Goal: Task Accomplishment & Management: Complete application form

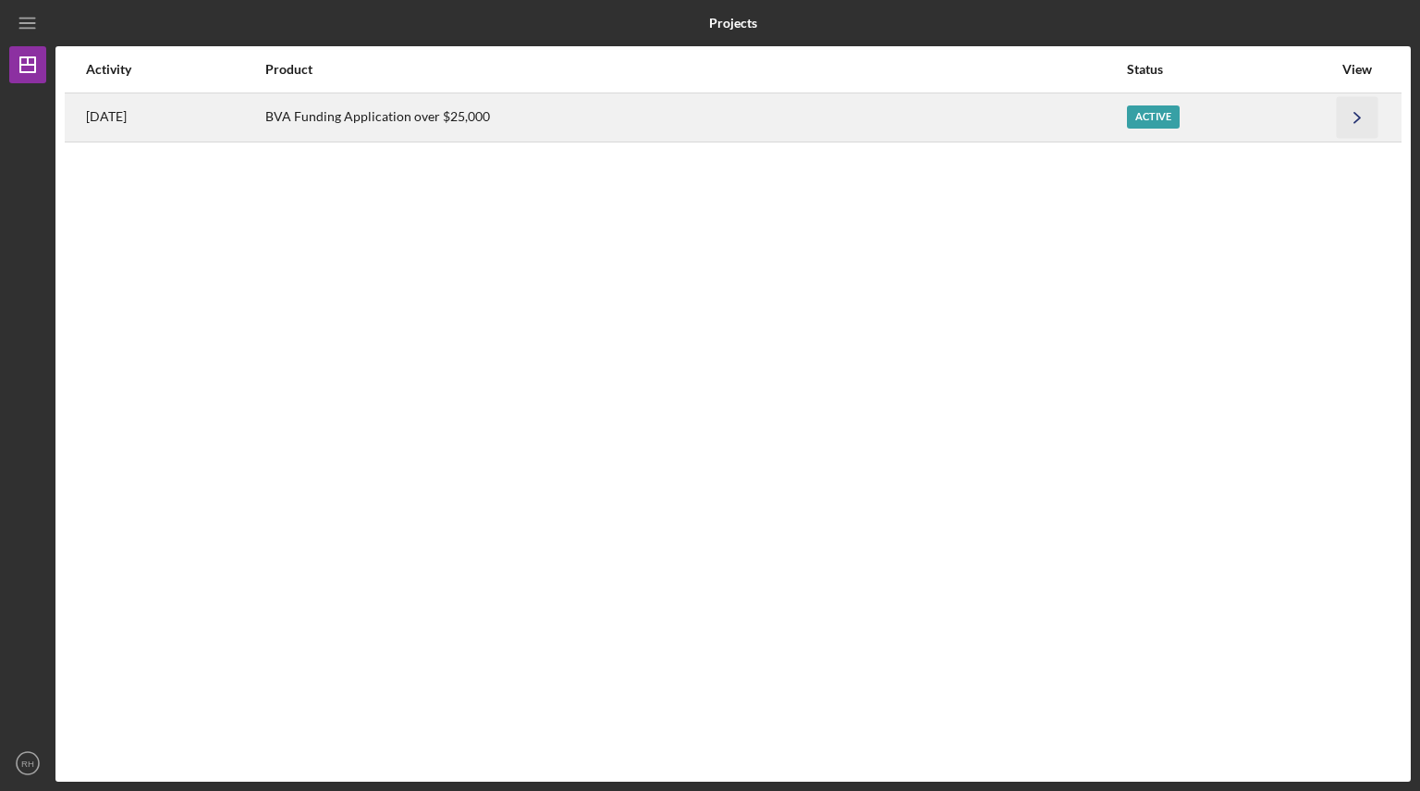
click at [1354, 119] on icon "Icon/Navigate" at bounding box center [1358, 117] width 42 height 42
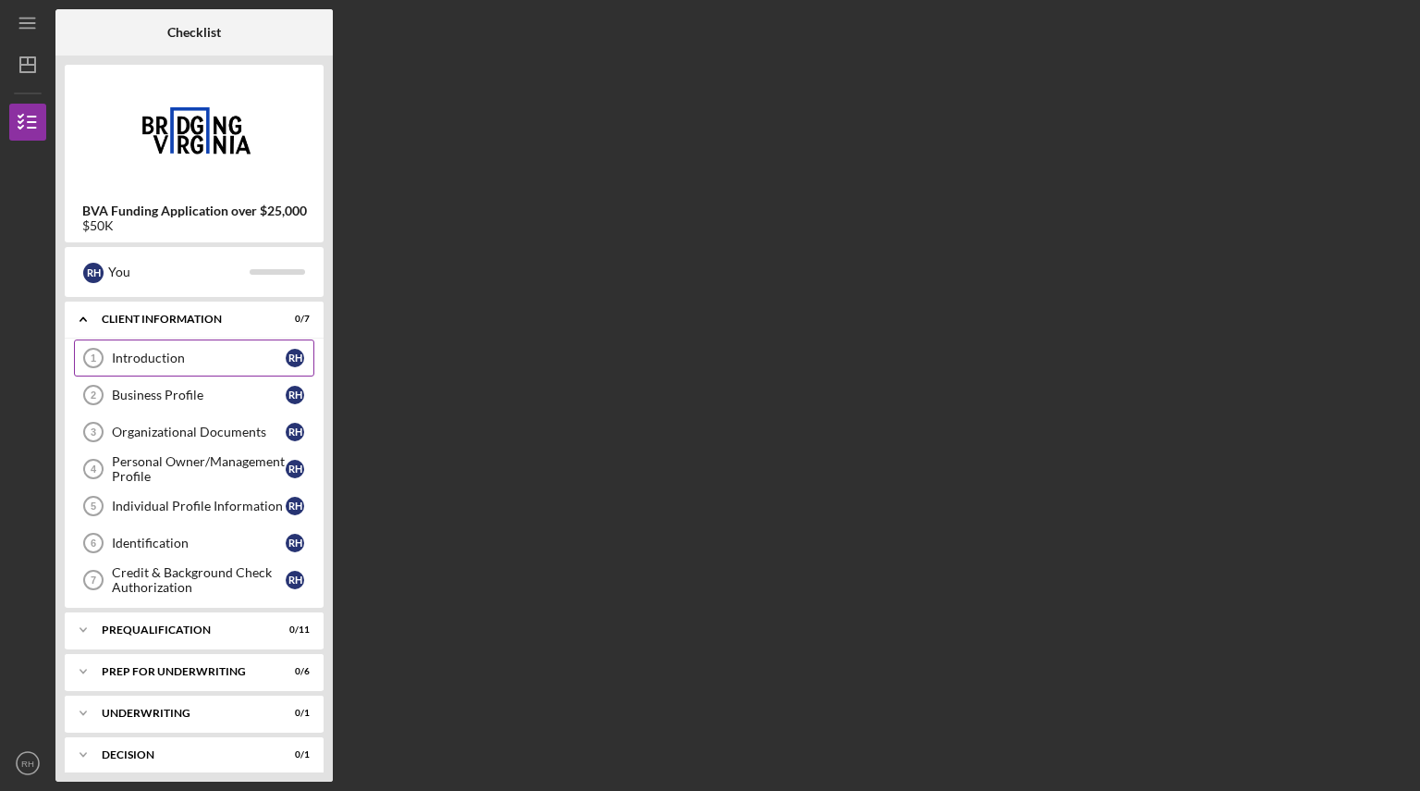
click at [141, 356] on div "Introduction" at bounding box center [199, 357] width 174 height 15
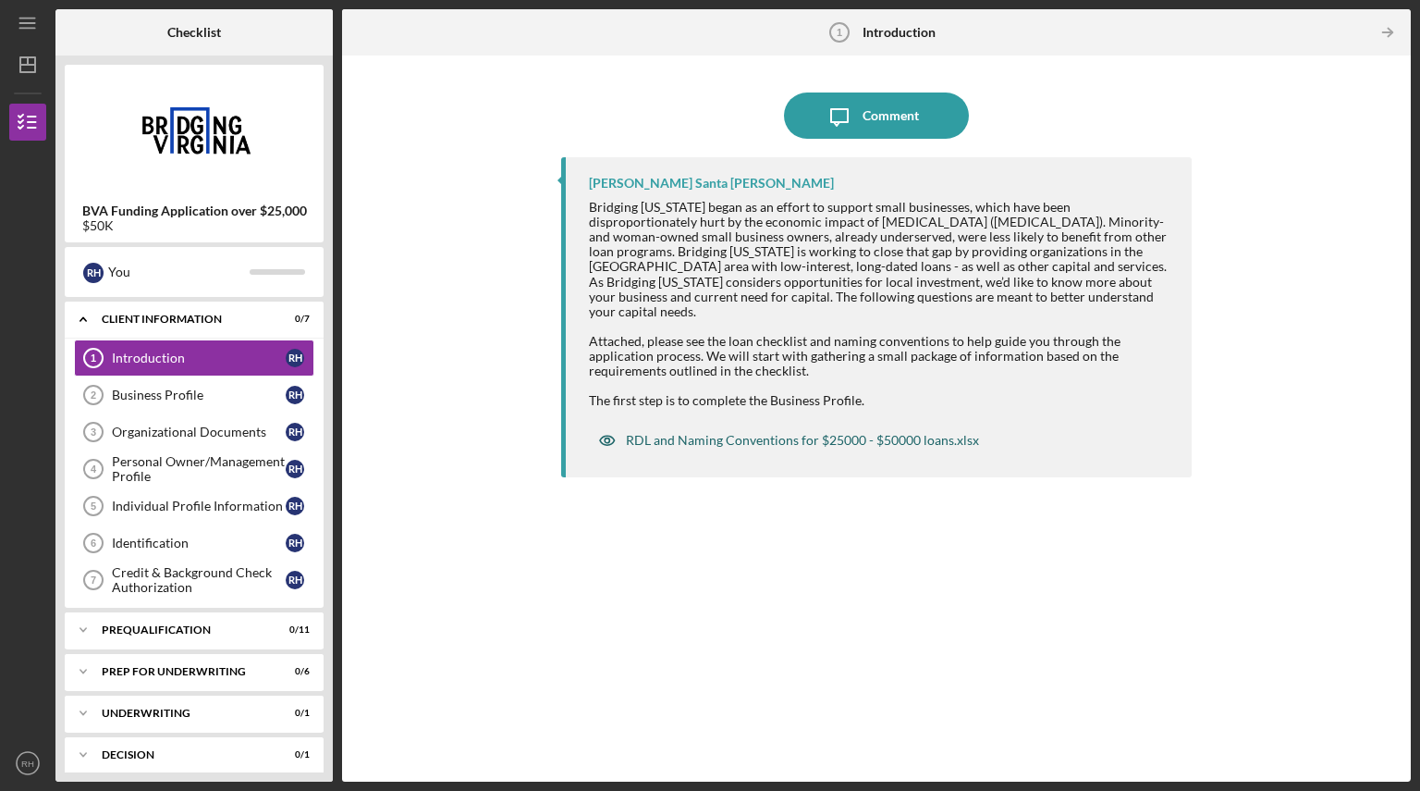
click at [672, 433] on div "RDL and Naming Conventions for $25000 - $50000 loans.xlsx" at bounding box center [802, 440] width 353 height 15
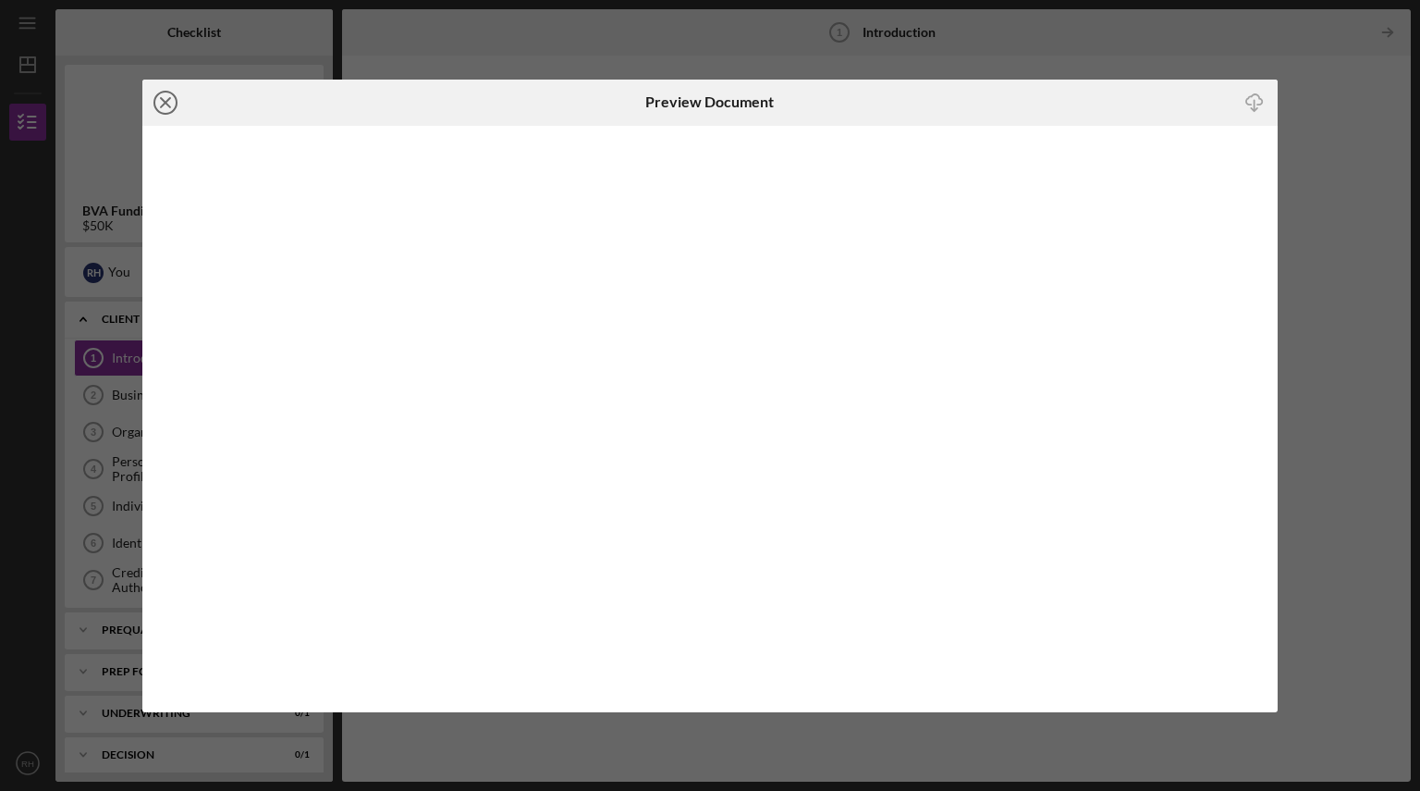
click at [167, 101] on line at bounding box center [165, 102] width 9 height 9
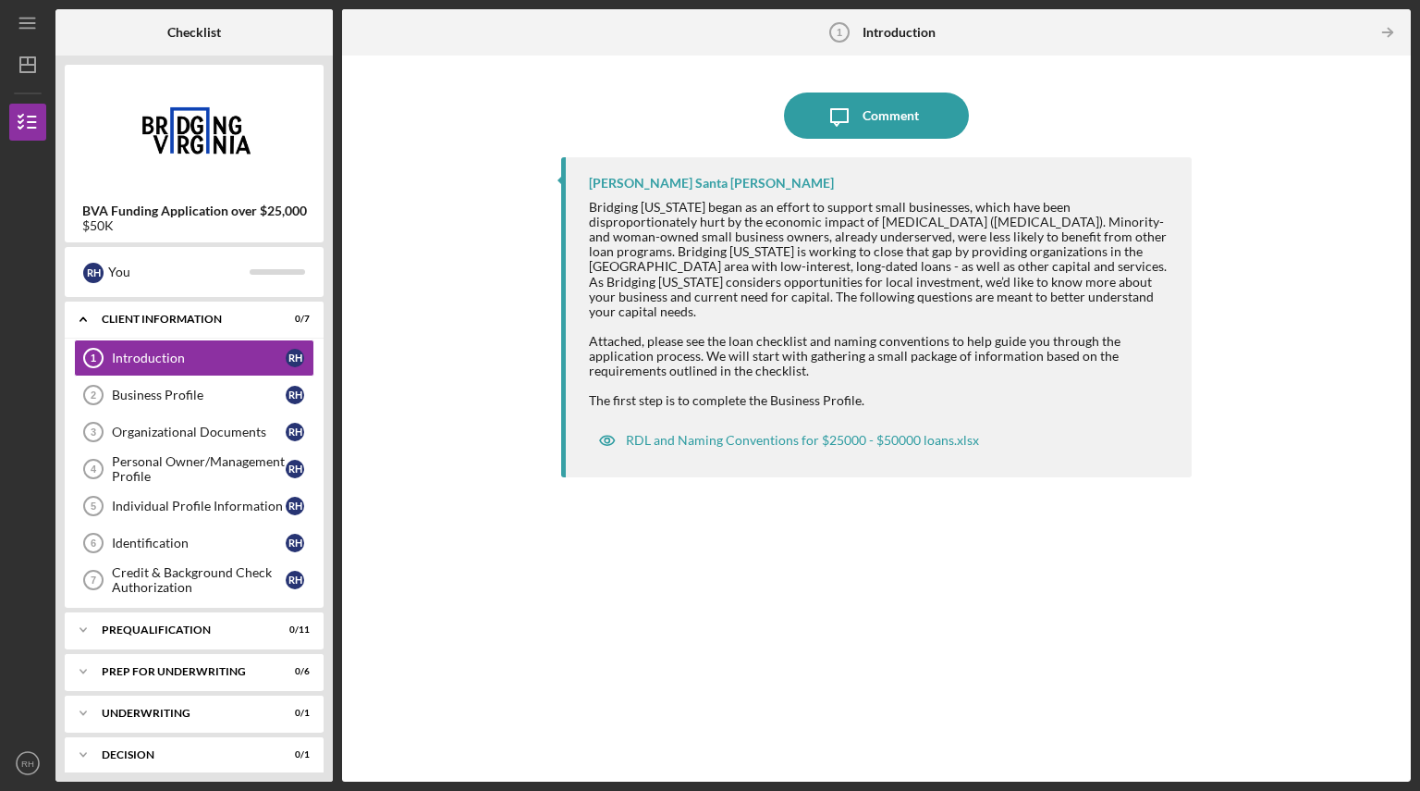
click at [456, 281] on div "Icon/Message Comment [PERSON_NAME] Santa [PERSON_NAME] Bridging [US_STATE] bega…" at bounding box center [876, 418] width 1050 height 707
click at [251, 390] on div "Business Profile" at bounding box center [199, 394] width 174 height 15
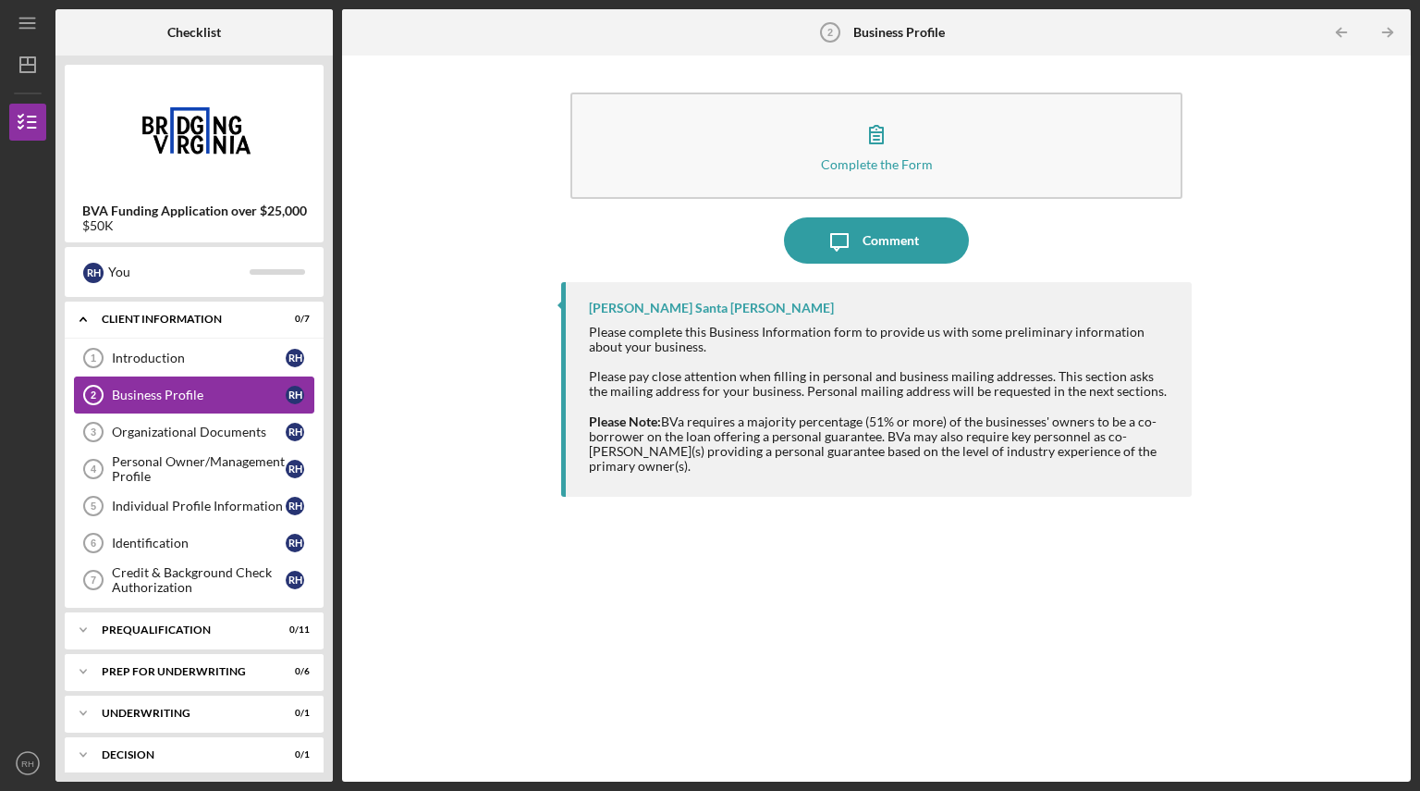
click at [251, 390] on div "Business Profile" at bounding box center [199, 394] width 174 height 15
click at [200, 338] on div "Icon/Expander Client Information 0 / 7" at bounding box center [194, 320] width 259 height 38
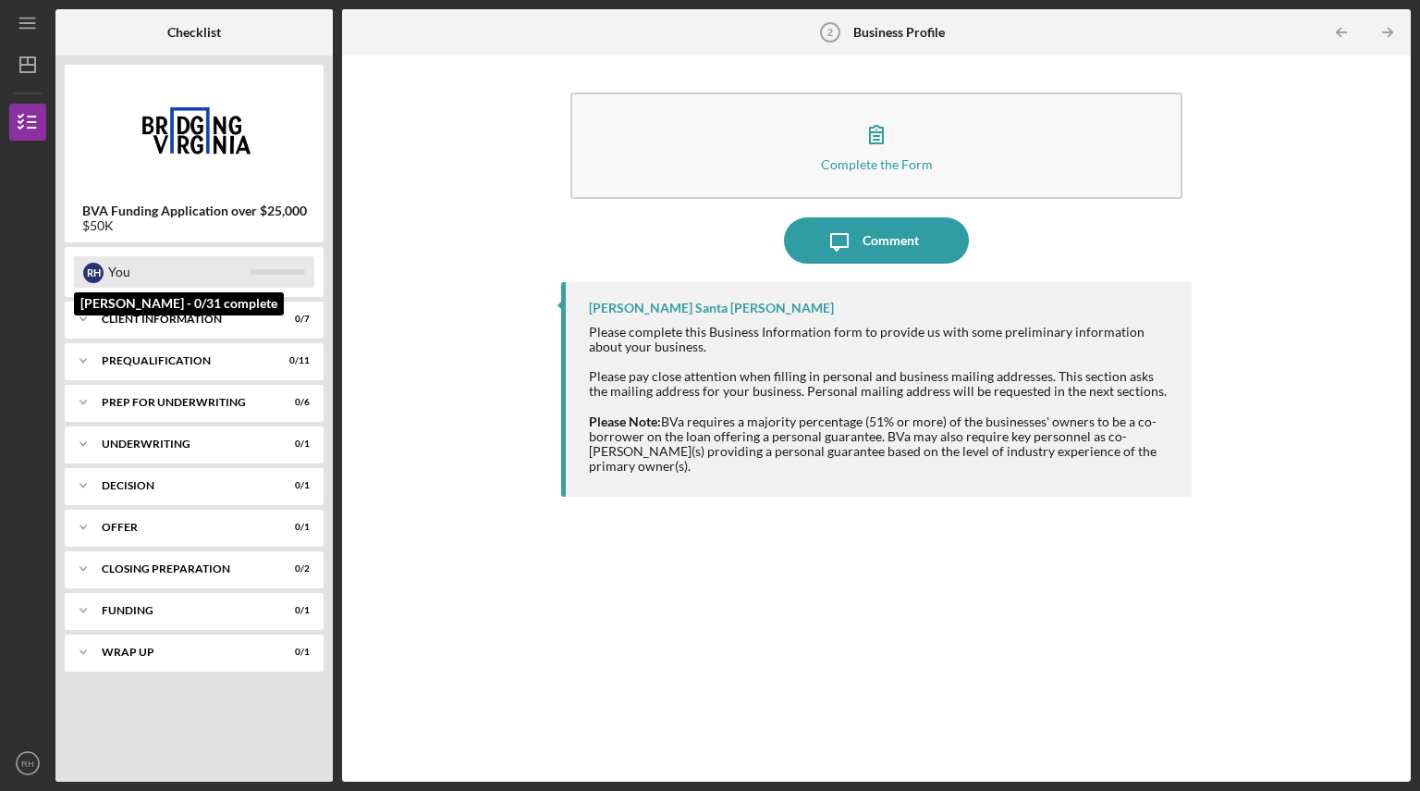
click at [153, 269] on div "You" at bounding box center [178, 271] width 141 height 31
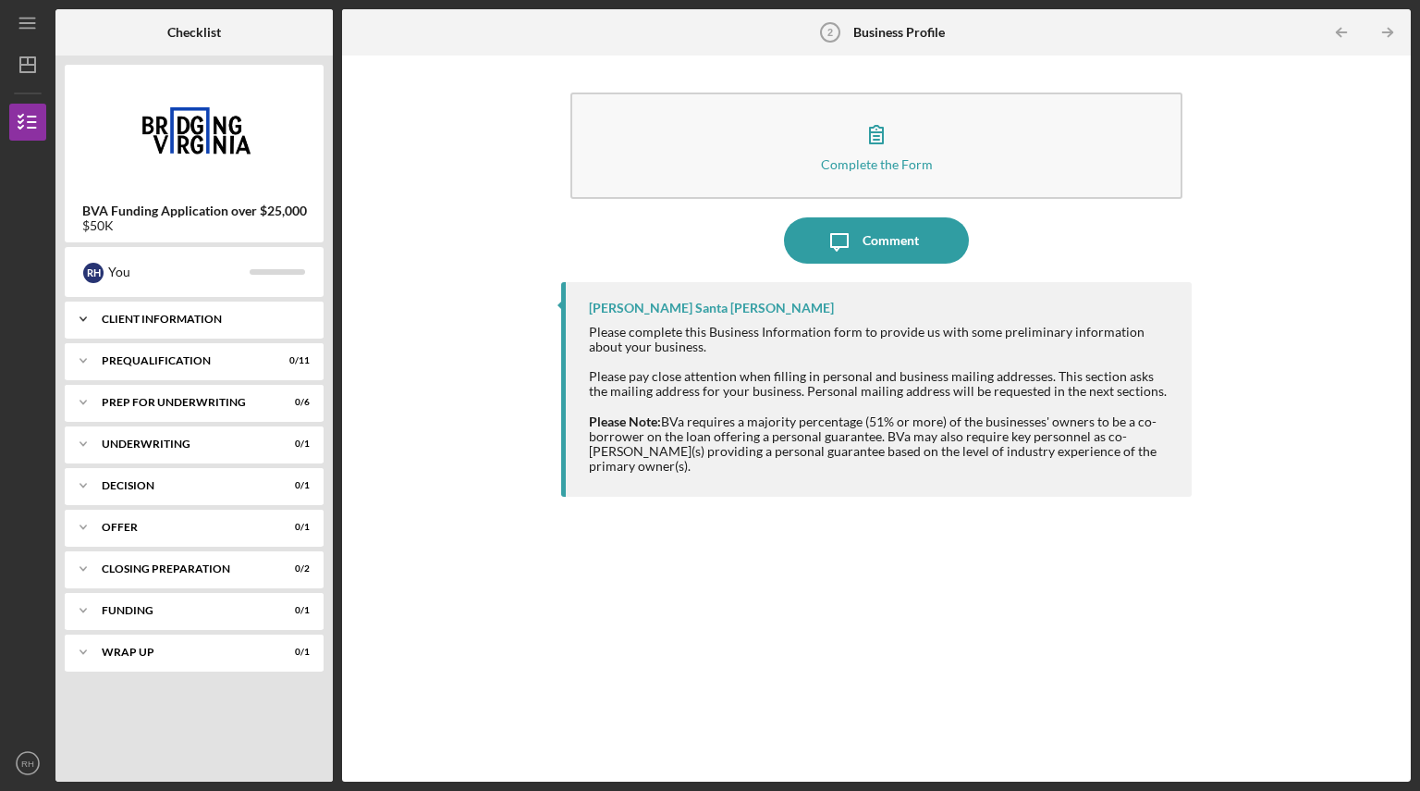
click at [208, 317] on div "Client Information" at bounding box center [201, 318] width 199 height 11
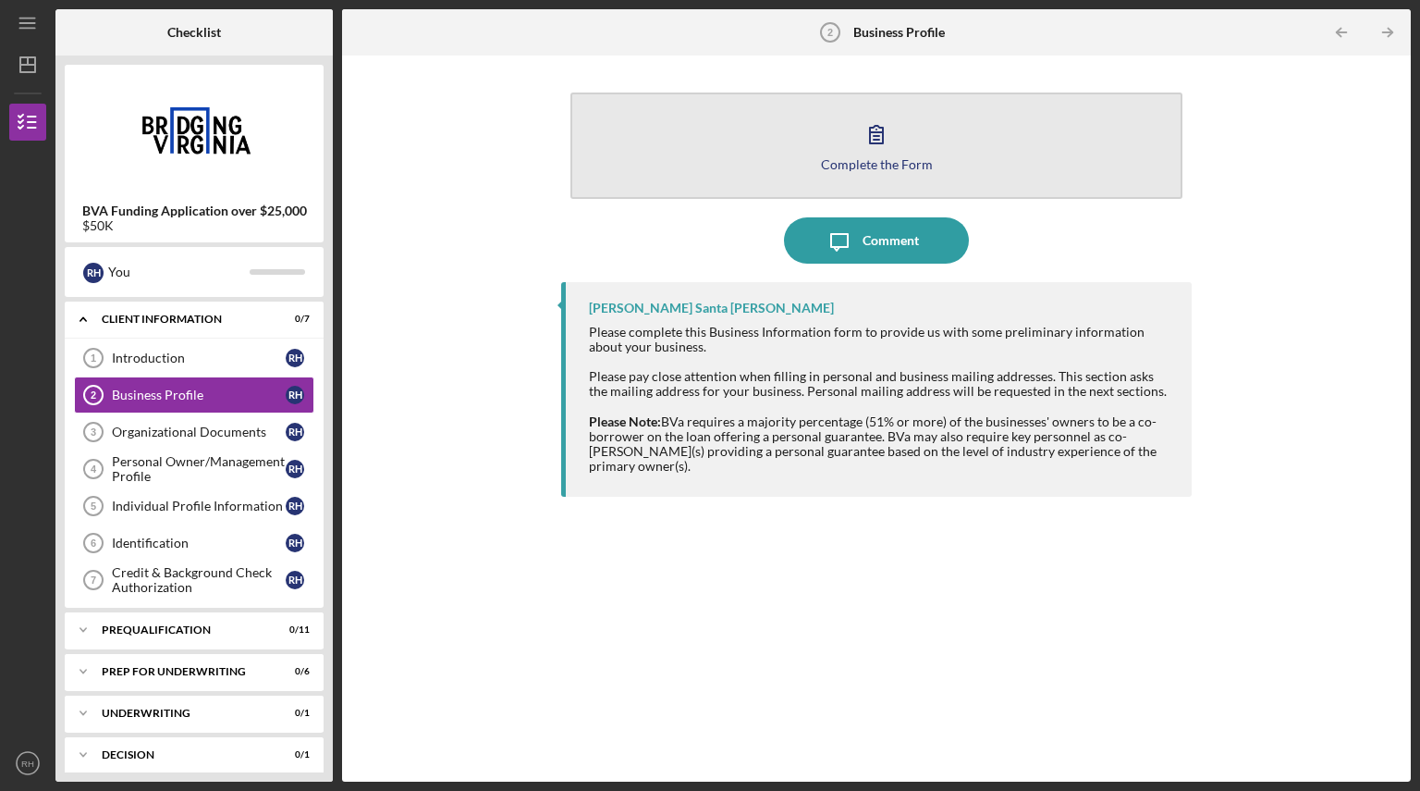
click at [873, 135] on icon "button" at bounding box center [876, 134] width 46 height 46
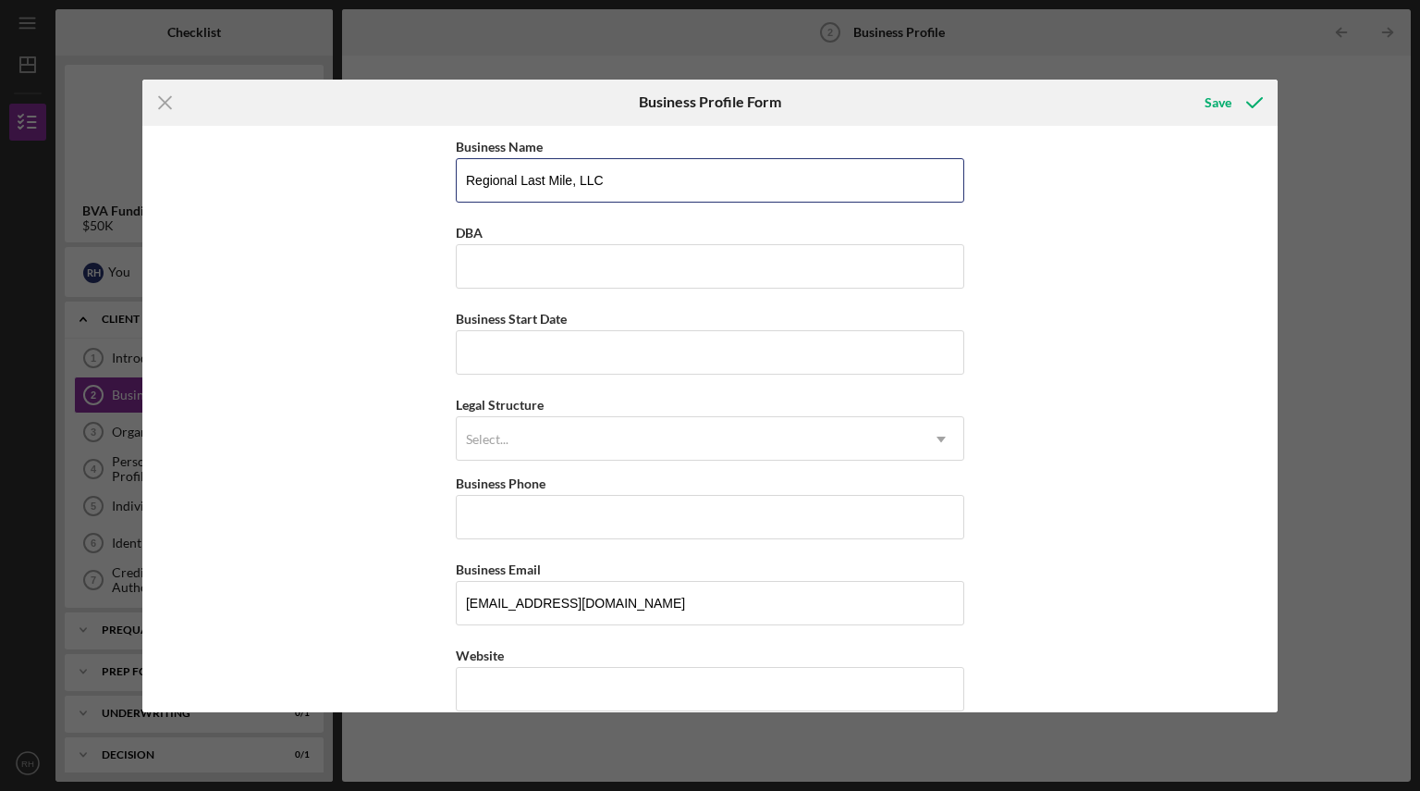
drag, startPoint x: 616, startPoint y: 178, endPoint x: 364, endPoint y: 163, distance: 251.9
click at [364, 163] on div "Business Name Regional Last Mile, LLC DBA Business Start Date Legal Structure S…" at bounding box center [710, 419] width 1136 height 586
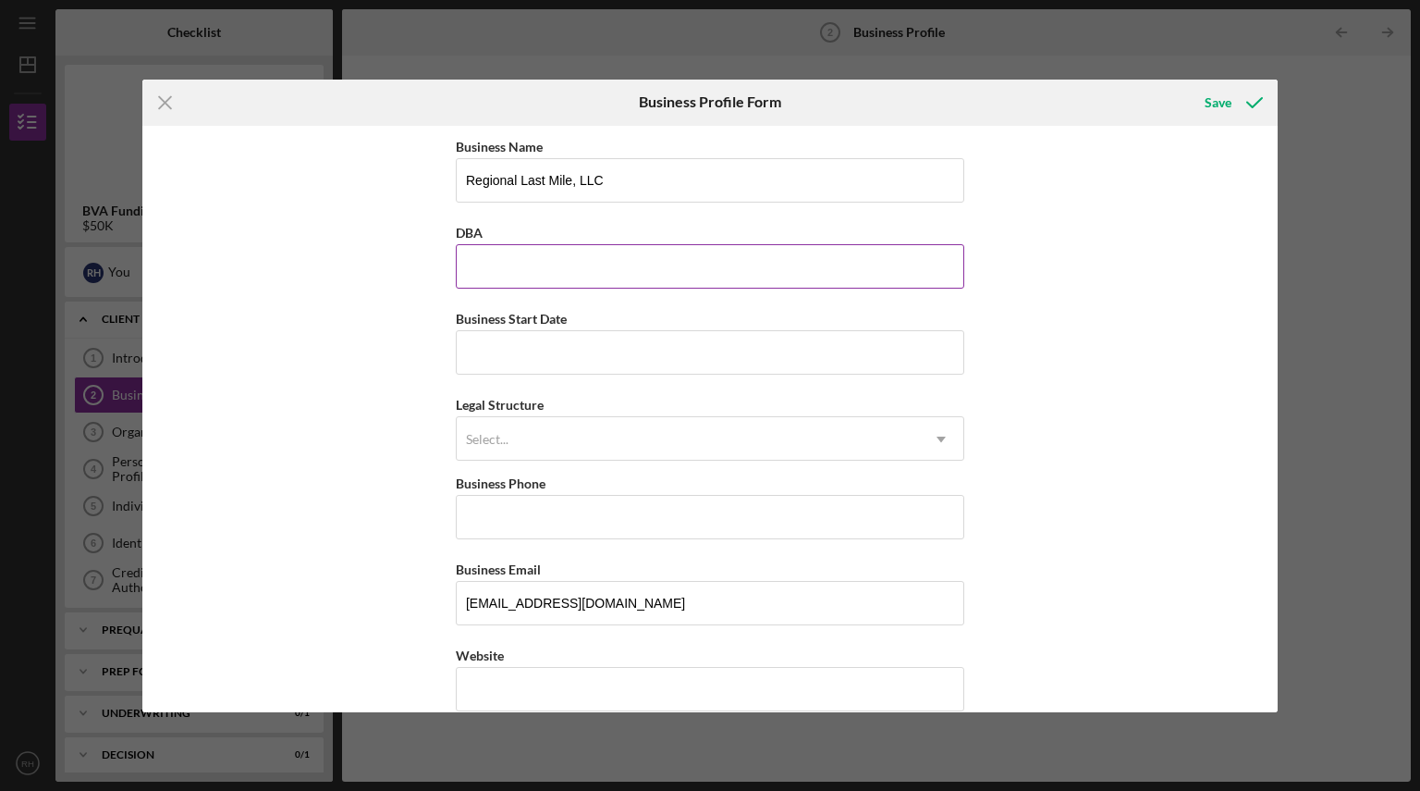
click at [533, 276] on input "DBA" at bounding box center [710, 266] width 509 height 44
click at [533, 276] on input "R" at bounding box center [710, 266] width 509 height 44
type input "Regional Last Mile"
click at [509, 361] on input "Business Start Date" at bounding box center [710, 352] width 509 height 44
type input "[DATE]"
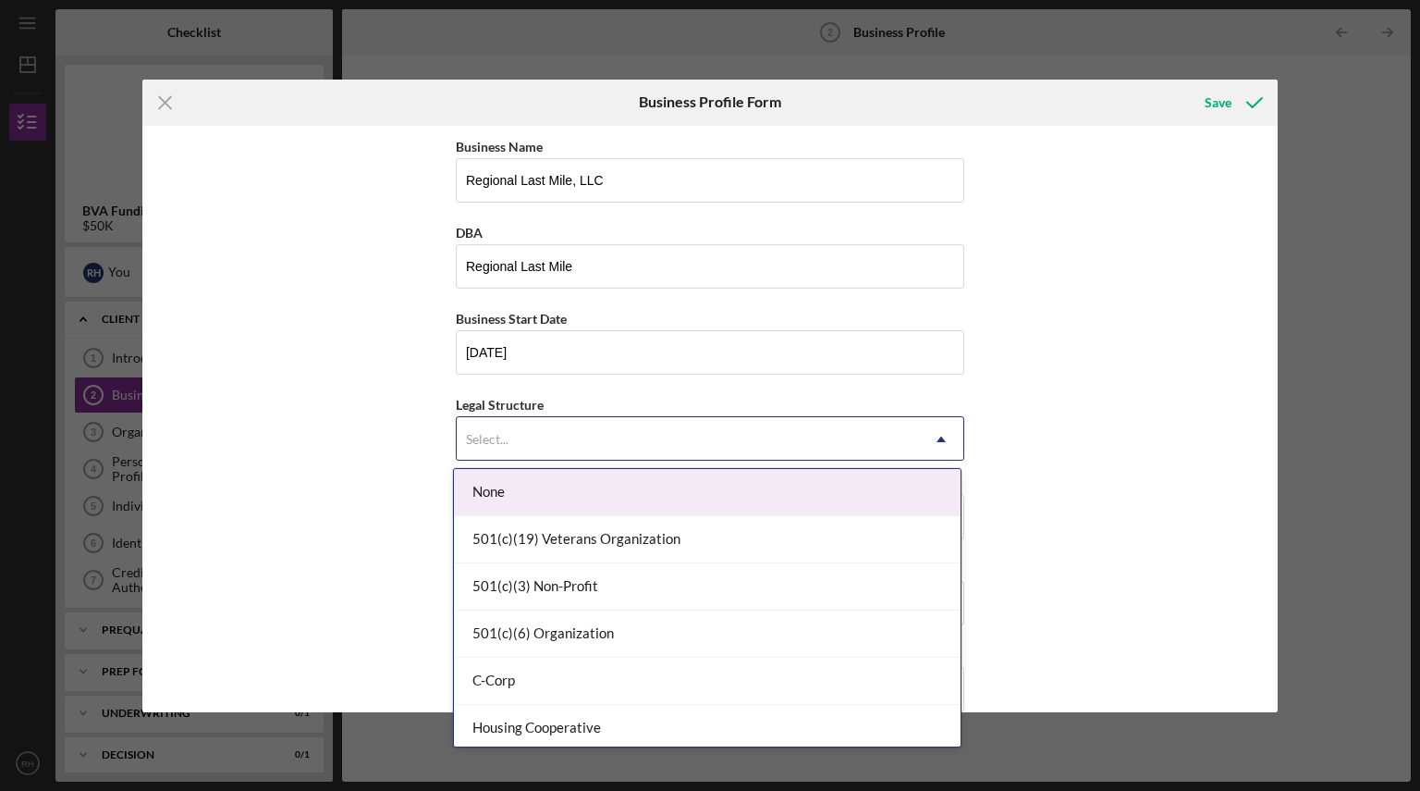
click at [531, 449] on div "Select..." at bounding box center [688, 439] width 462 height 43
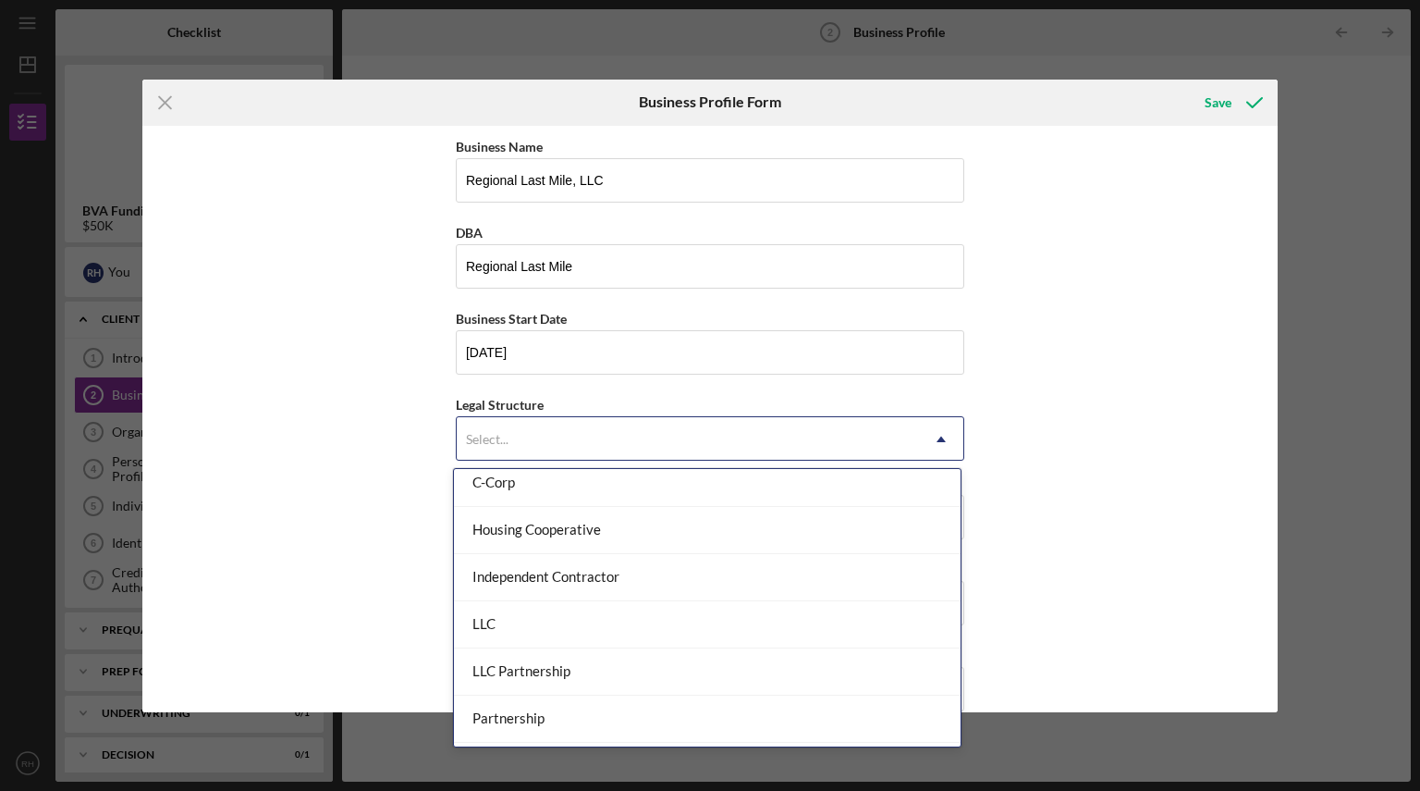
scroll to position [198, 0]
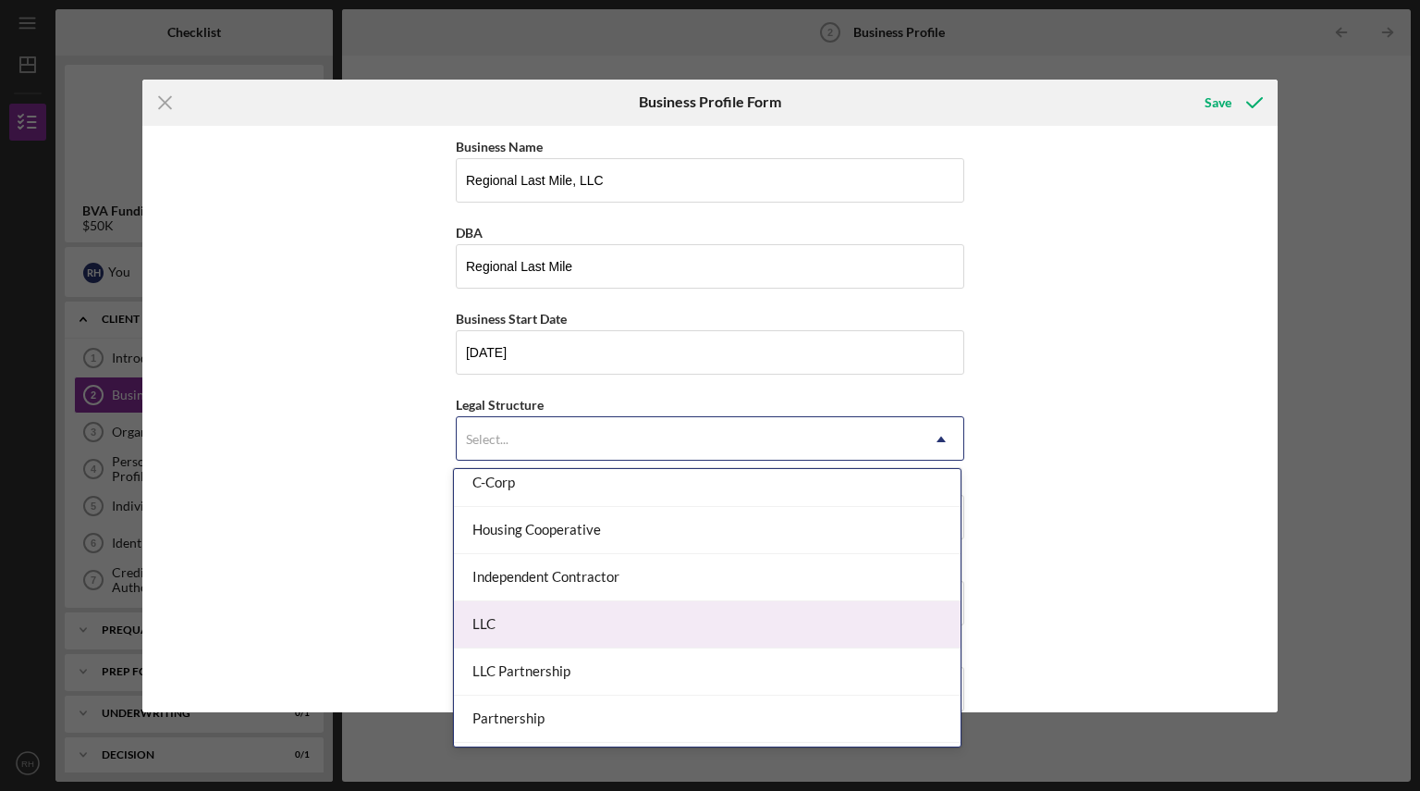
click at [580, 609] on div "LLC" at bounding box center [707, 624] width 507 height 47
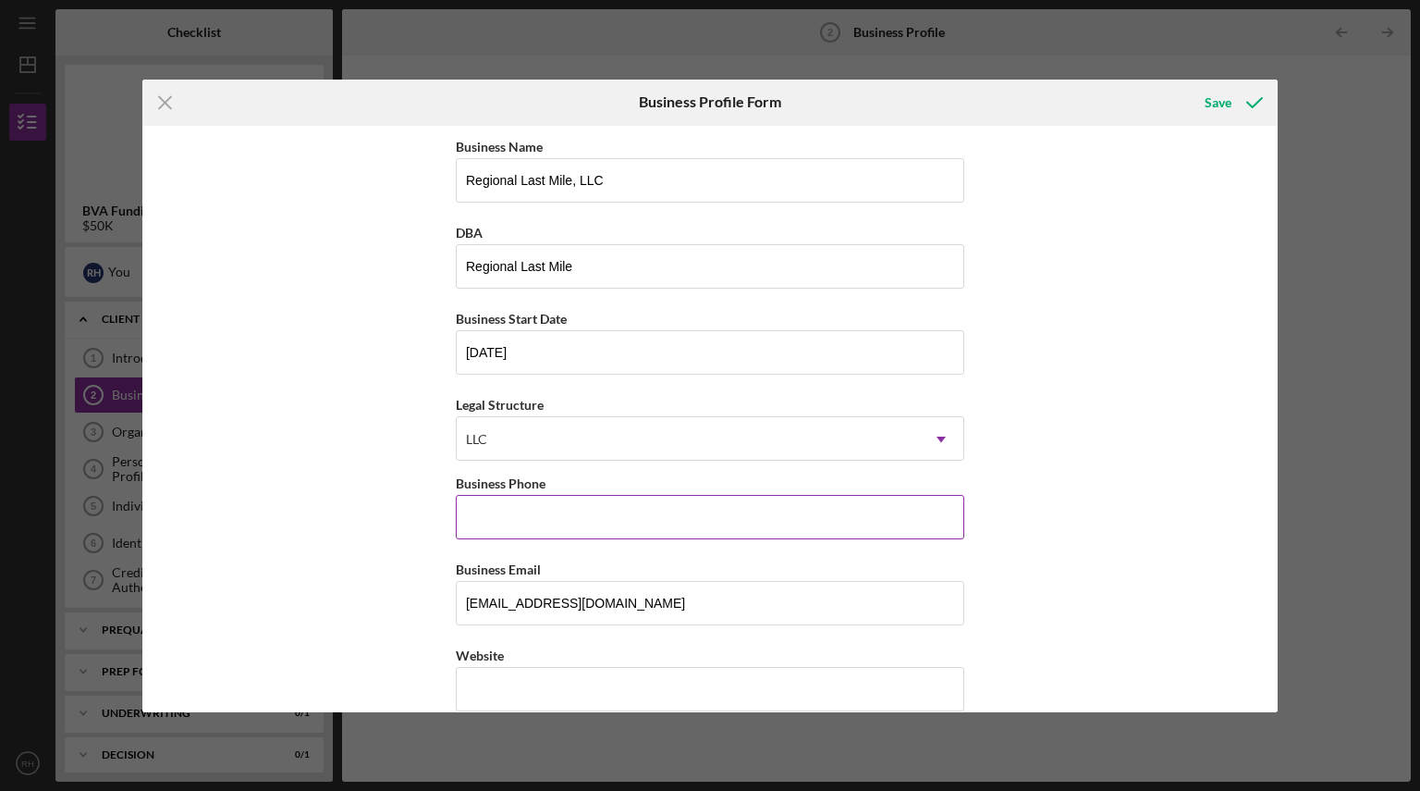
click at [565, 521] on input "Business Phone" at bounding box center [710, 517] width 509 height 44
type input "[PHONE_NUMBER]"
type input "[STREET_ADDRESS][PERSON_NAME]"
type input "Henrico"
type input "[US_STATE]"
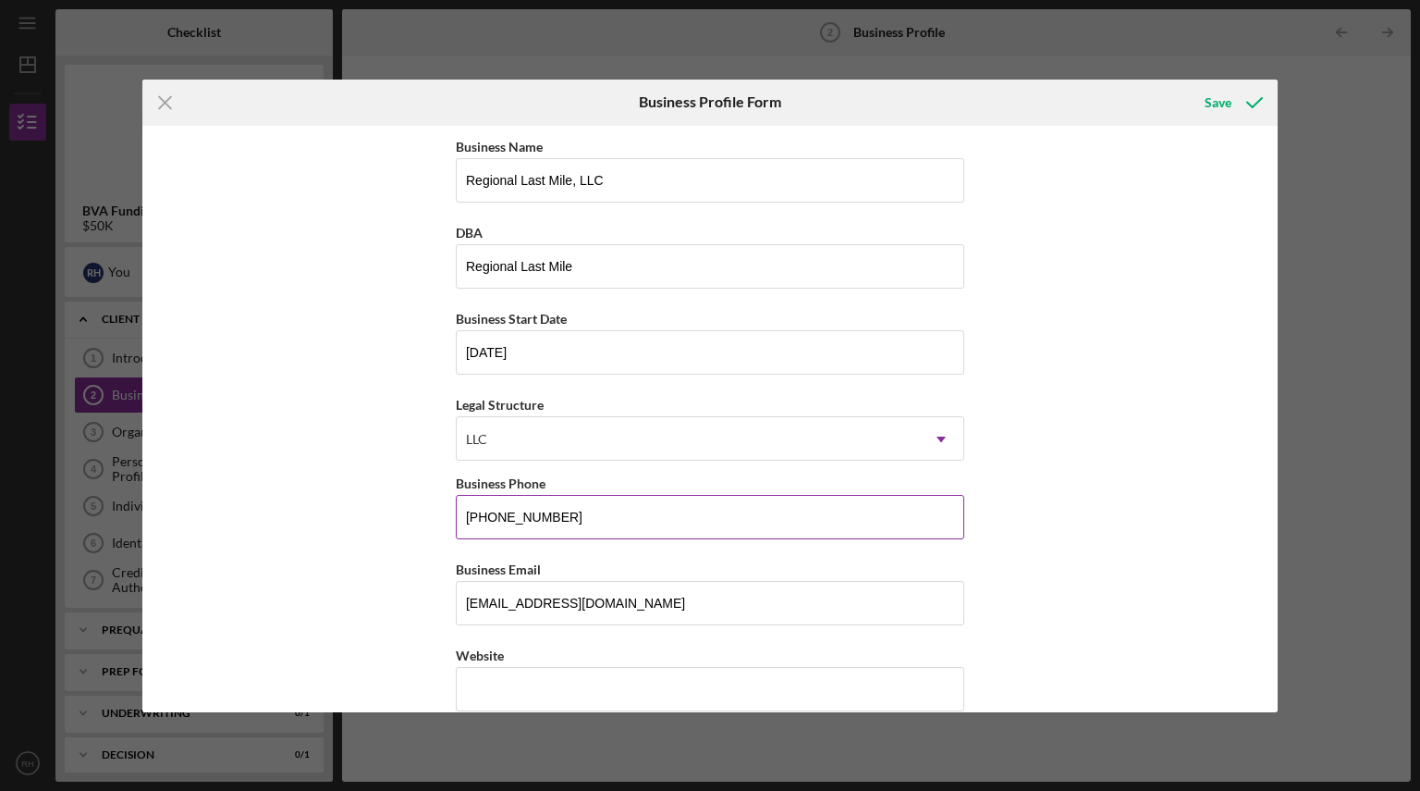
type input "23238"
type input "[US_STATE]"
type input "[PHONE_NUMBER]"
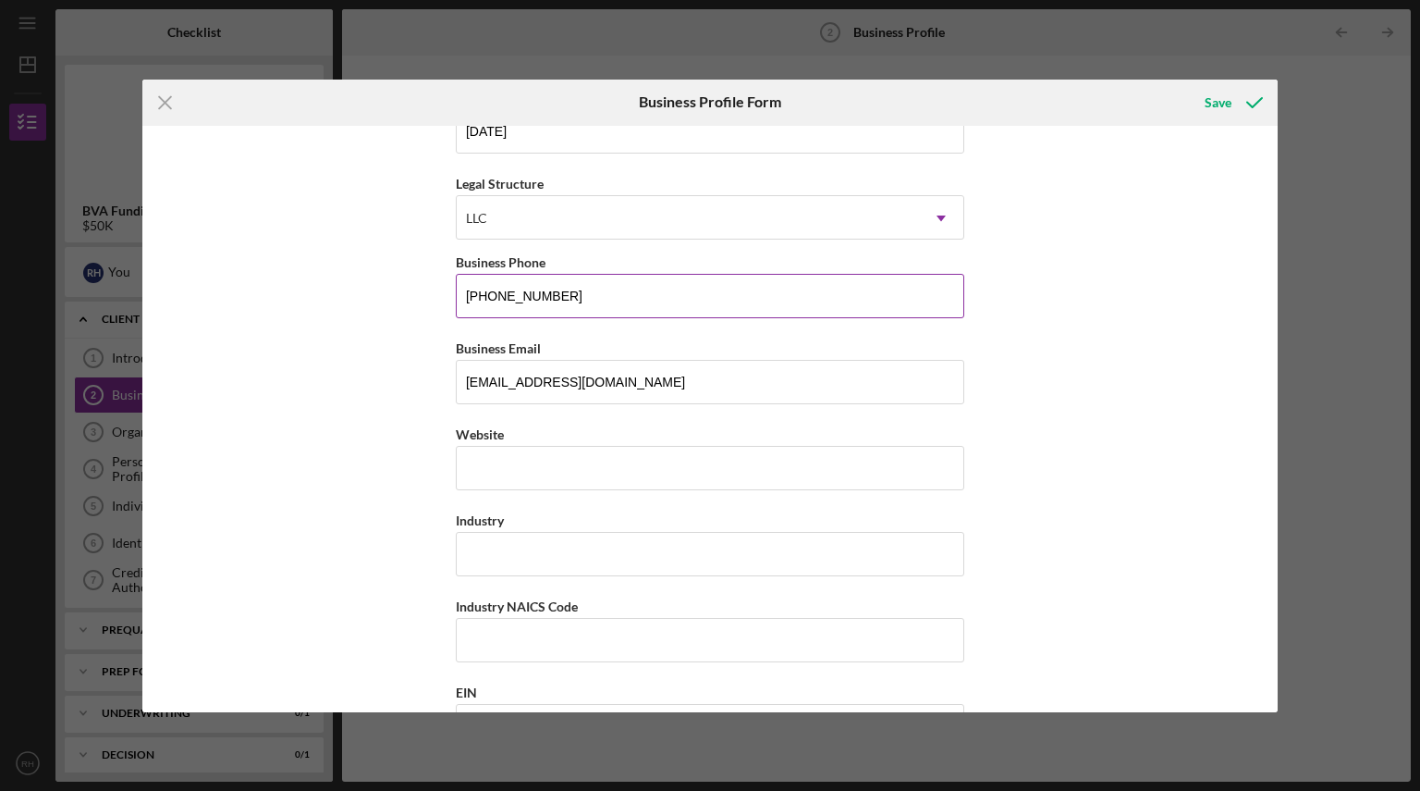
scroll to position [222, 0]
click at [529, 457] on input "Website" at bounding box center [710, 467] width 509 height 44
click at [529, 457] on input "r" at bounding box center [710, 467] width 509 height 44
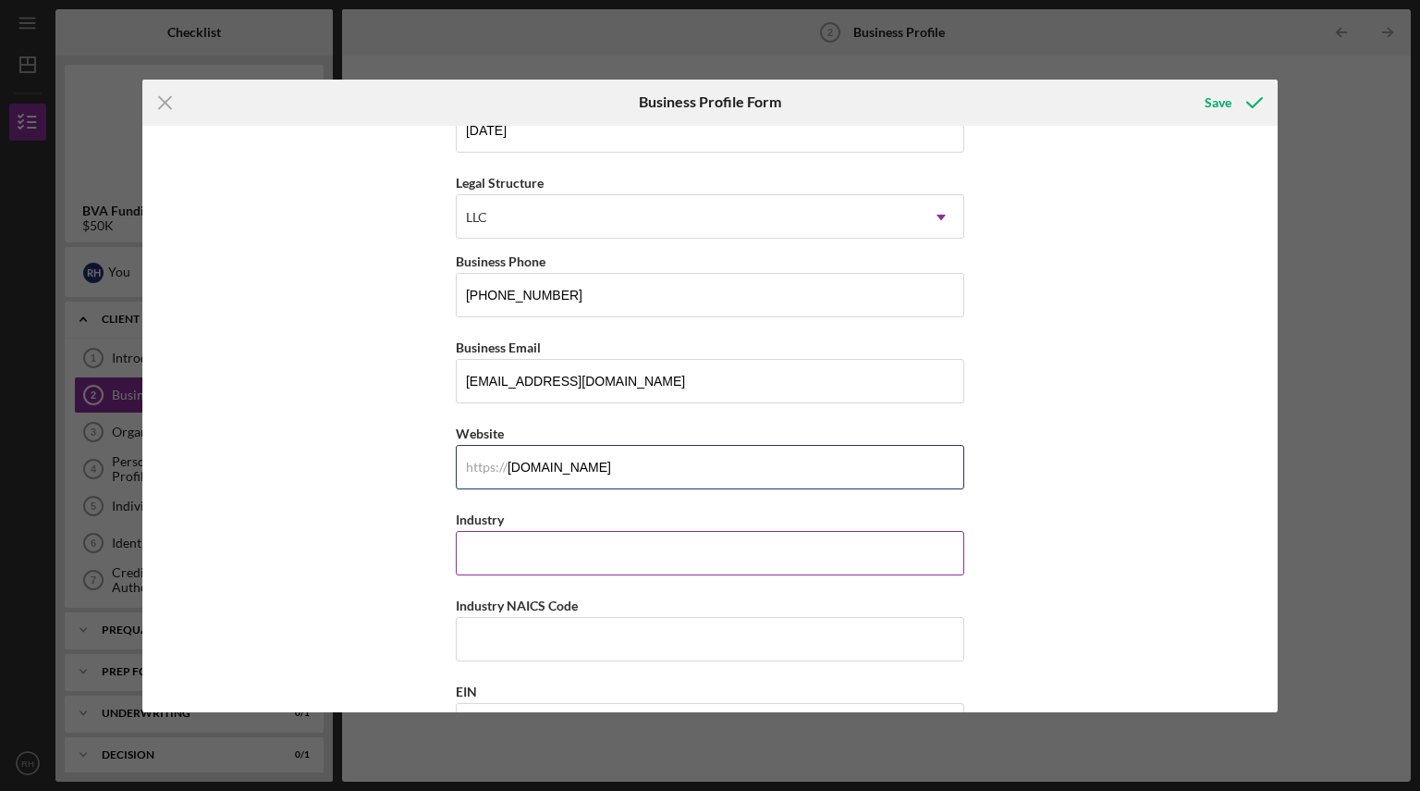
type input "[DOMAIN_NAME]"
click at [513, 553] on input "Industry" at bounding box center [710, 553] width 509 height 44
type input "Courier Business / Transportation"
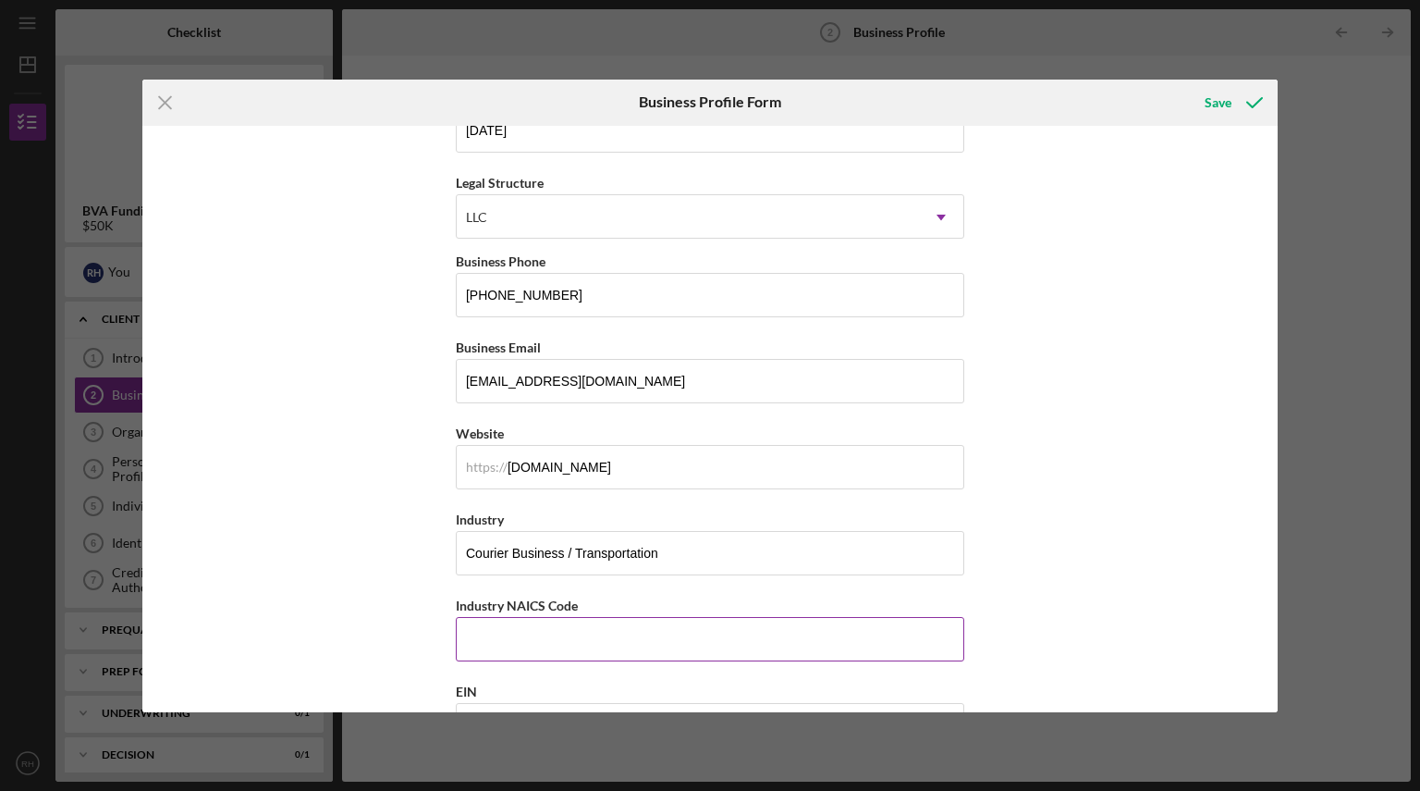
click at [590, 599] on div "Industry NAICS Code" at bounding box center [710, 605] width 509 height 23
drag, startPoint x: 583, startPoint y: 607, endPoint x: 509, endPoint y: 607, distance: 74.9
click at [509, 607] on div "Industry NAICS Code" at bounding box center [710, 605] width 509 height 23
copy label "NAICS Code"
click at [520, 650] on input "Industry NAICS Code" at bounding box center [710, 639] width 509 height 44
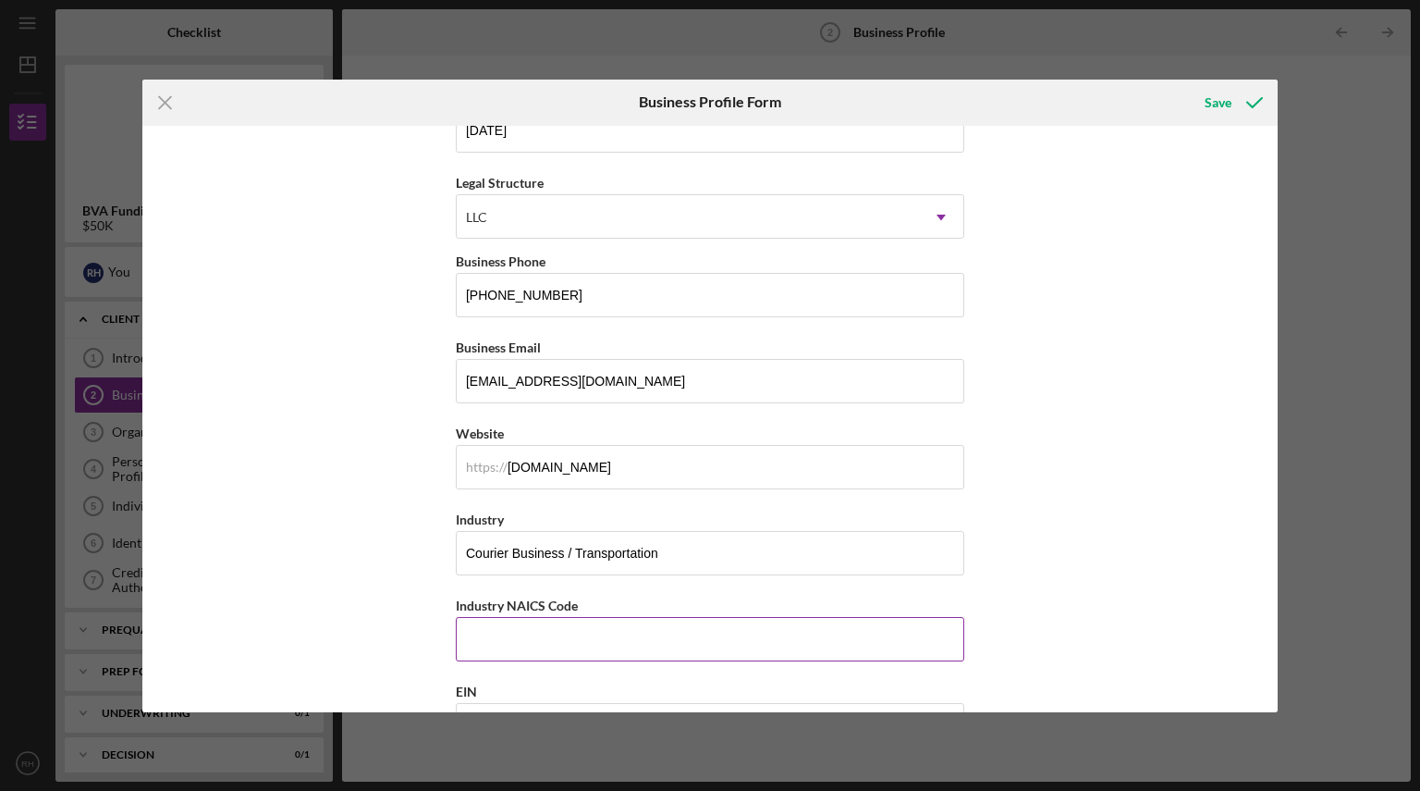
paste input "492110"
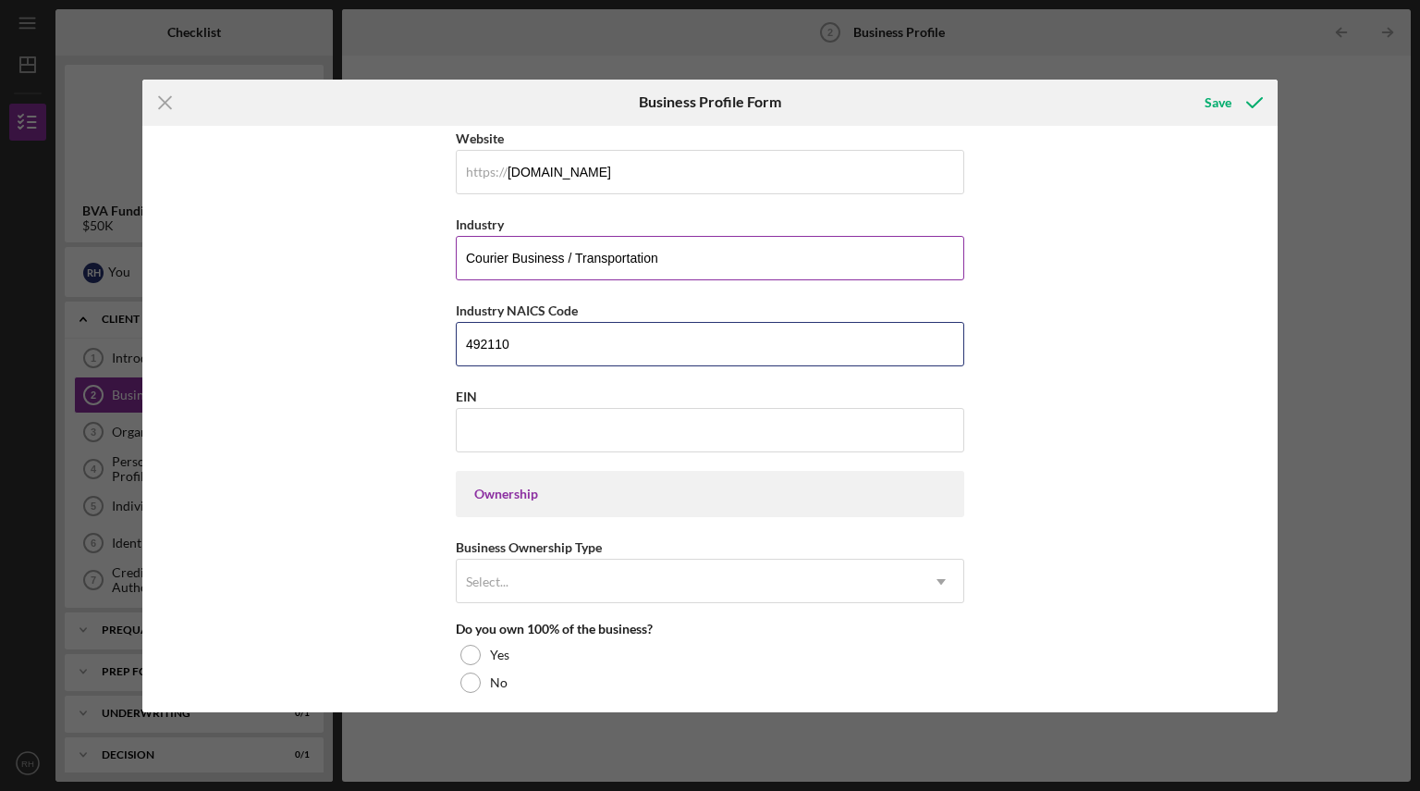
scroll to position [518, 0]
type input "492110"
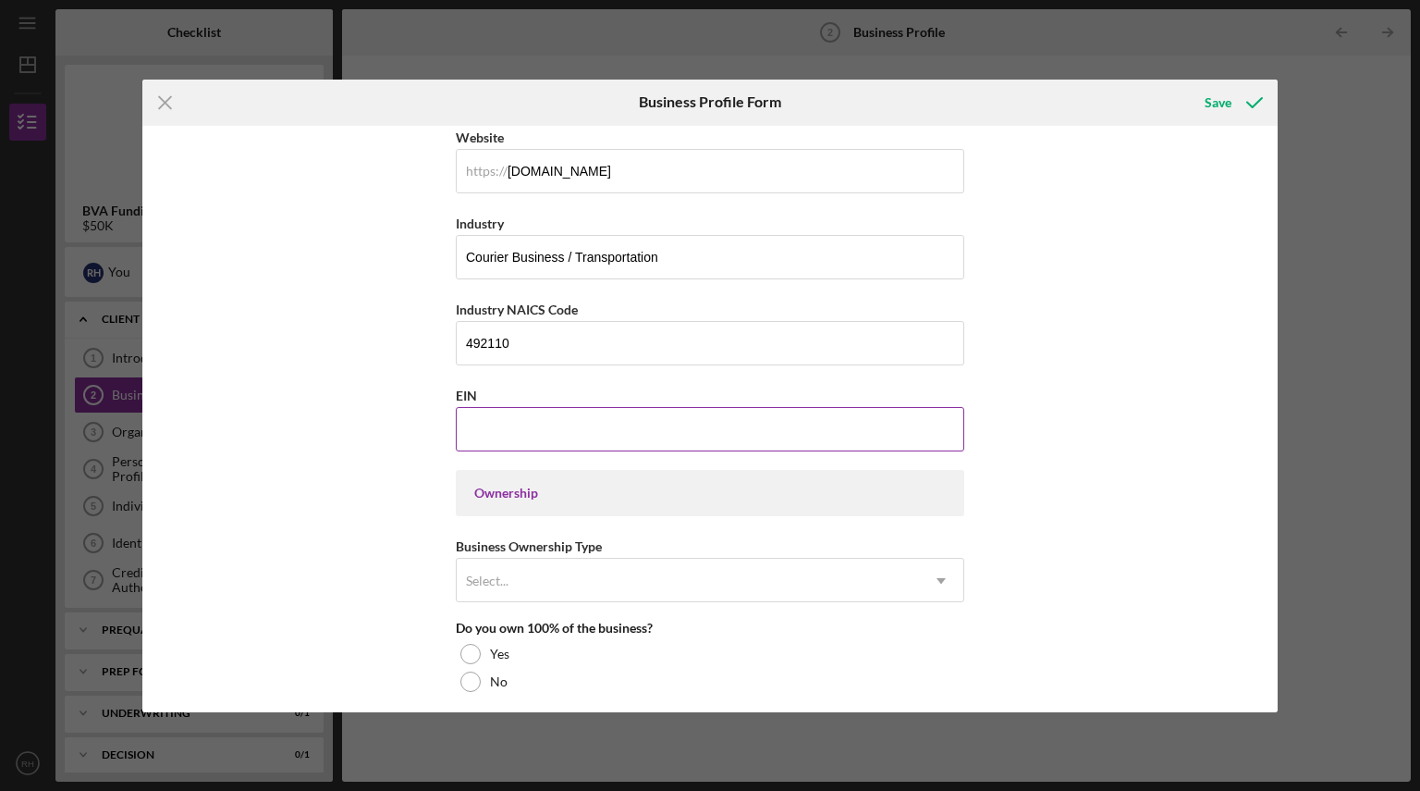
click at [525, 433] on input "EIN" at bounding box center [710, 429] width 509 height 44
paste input "[US_EMPLOYER_IDENTIFICATION_NUMBER]"
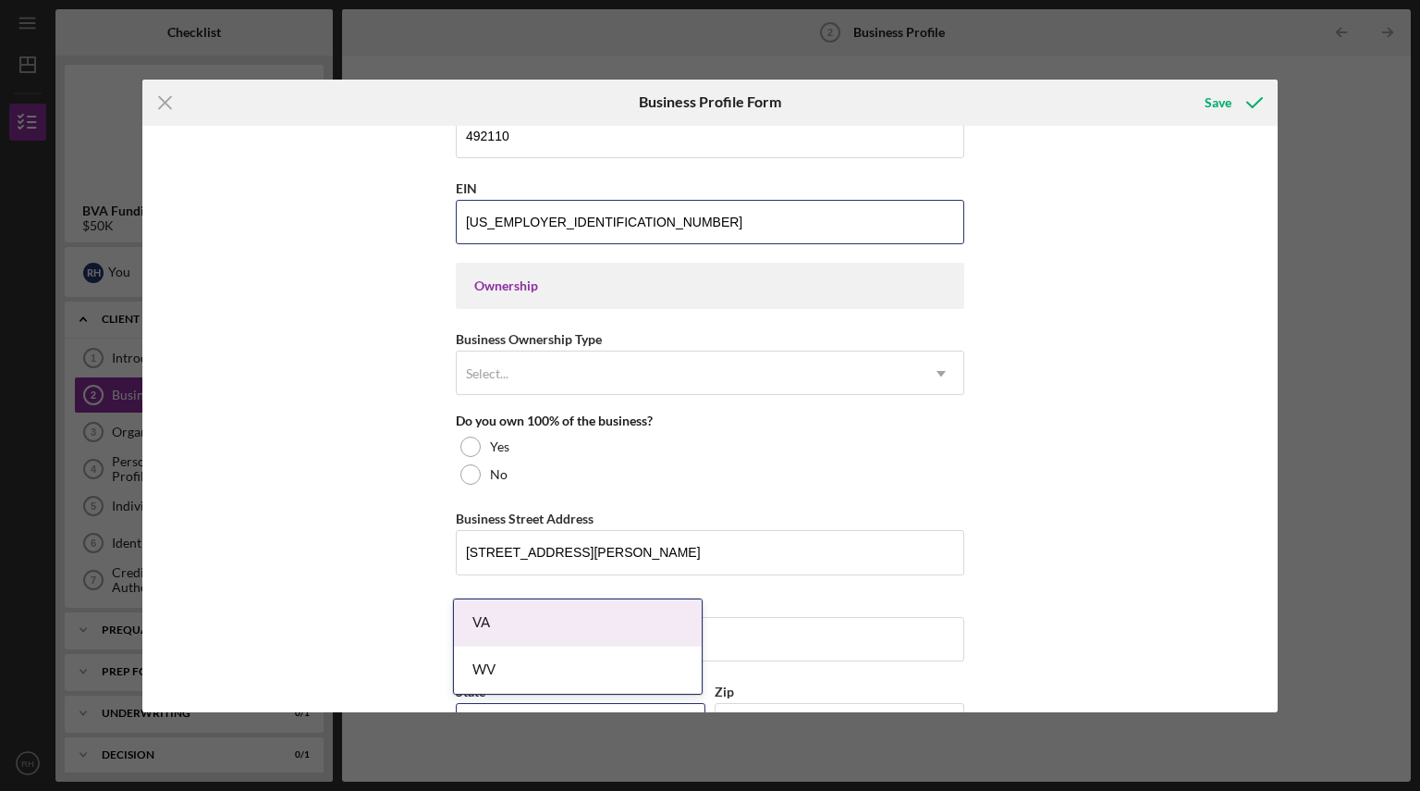
scroll to position [726, 0]
type input "[US_EMPLOYER_IDENTIFICATION_NUMBER]"
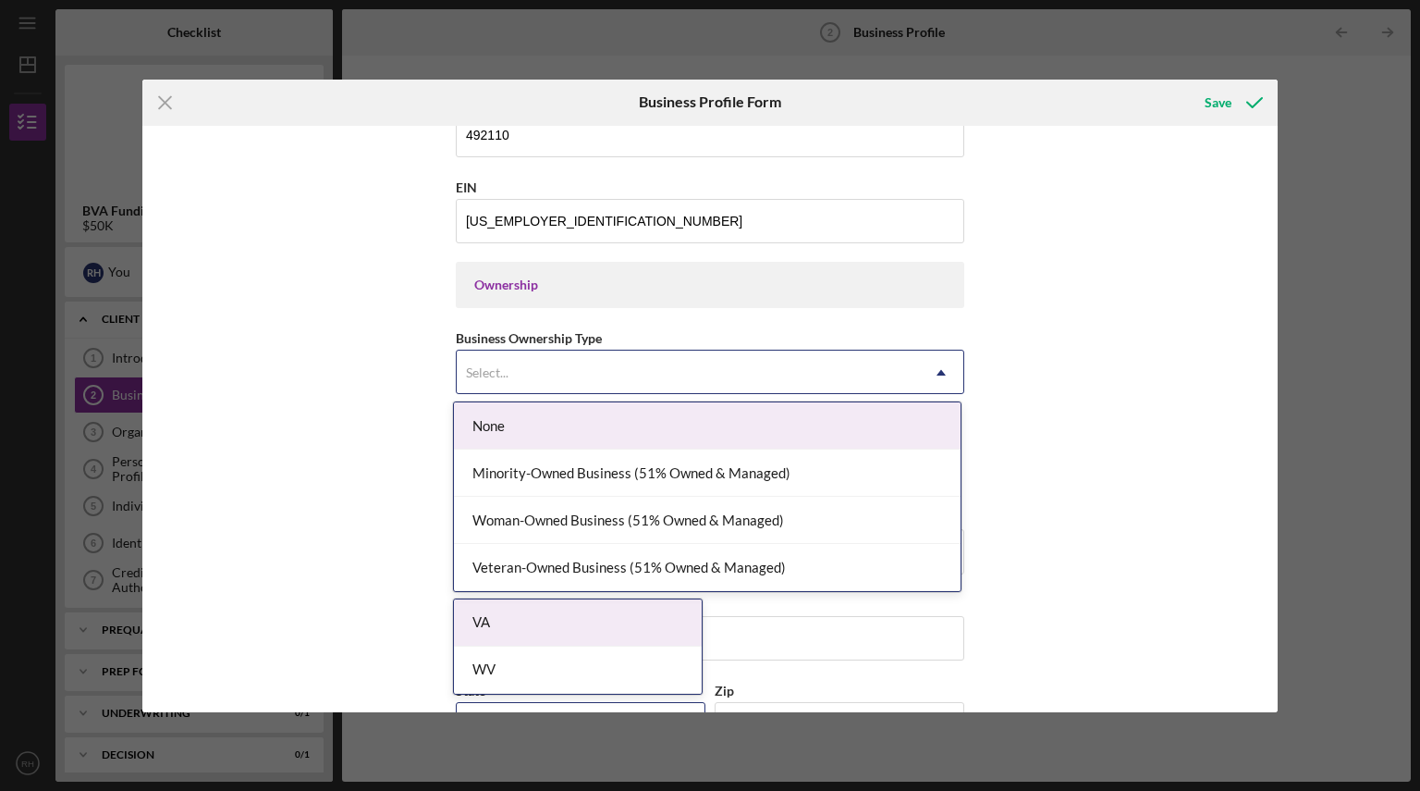
click at [668, 370] on div "Select..." at bounding box center [688, 372] width 462 height 43
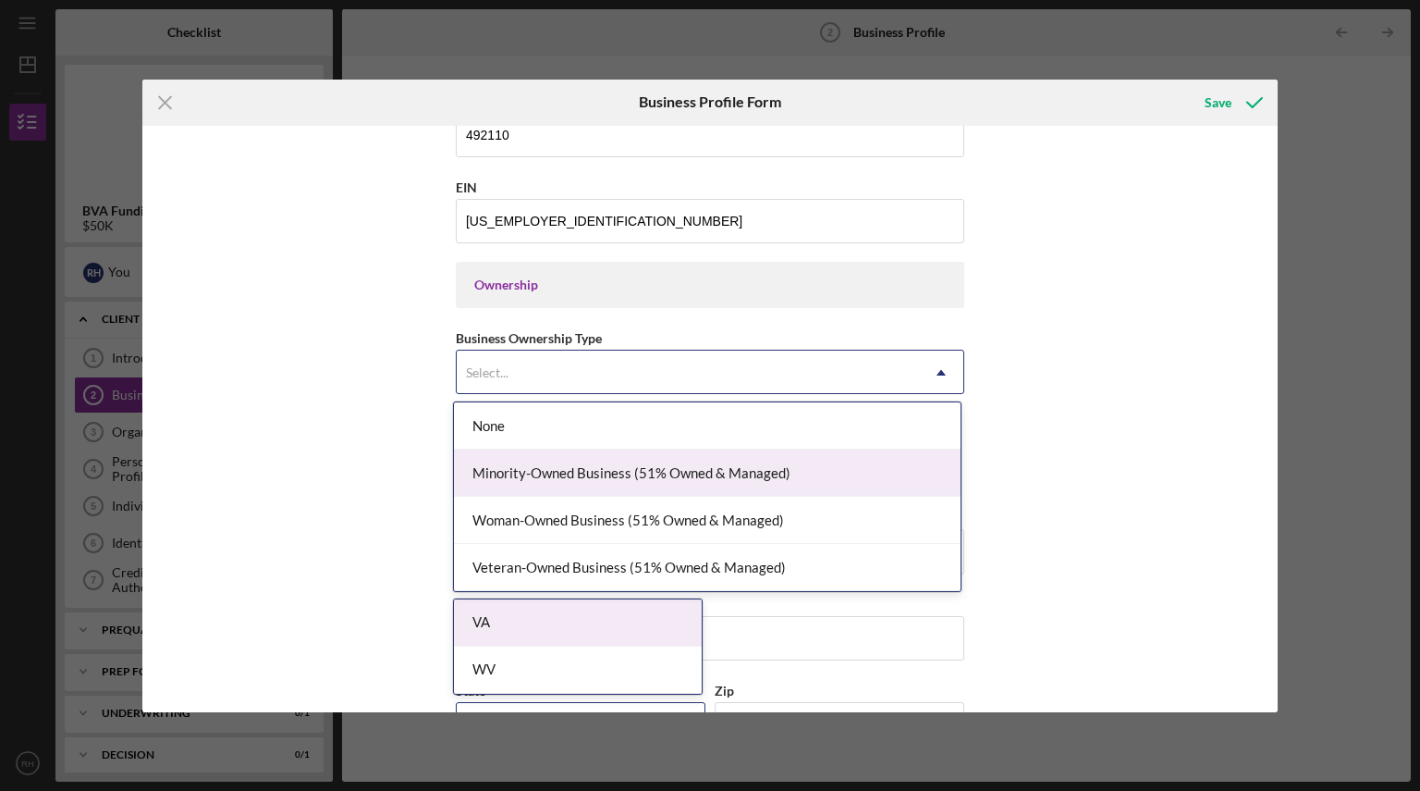
click at [653, 475] on div "Minority-Owned Business (51% Owned & Managed)" at bounding box center [707, 472] width 507 height 47
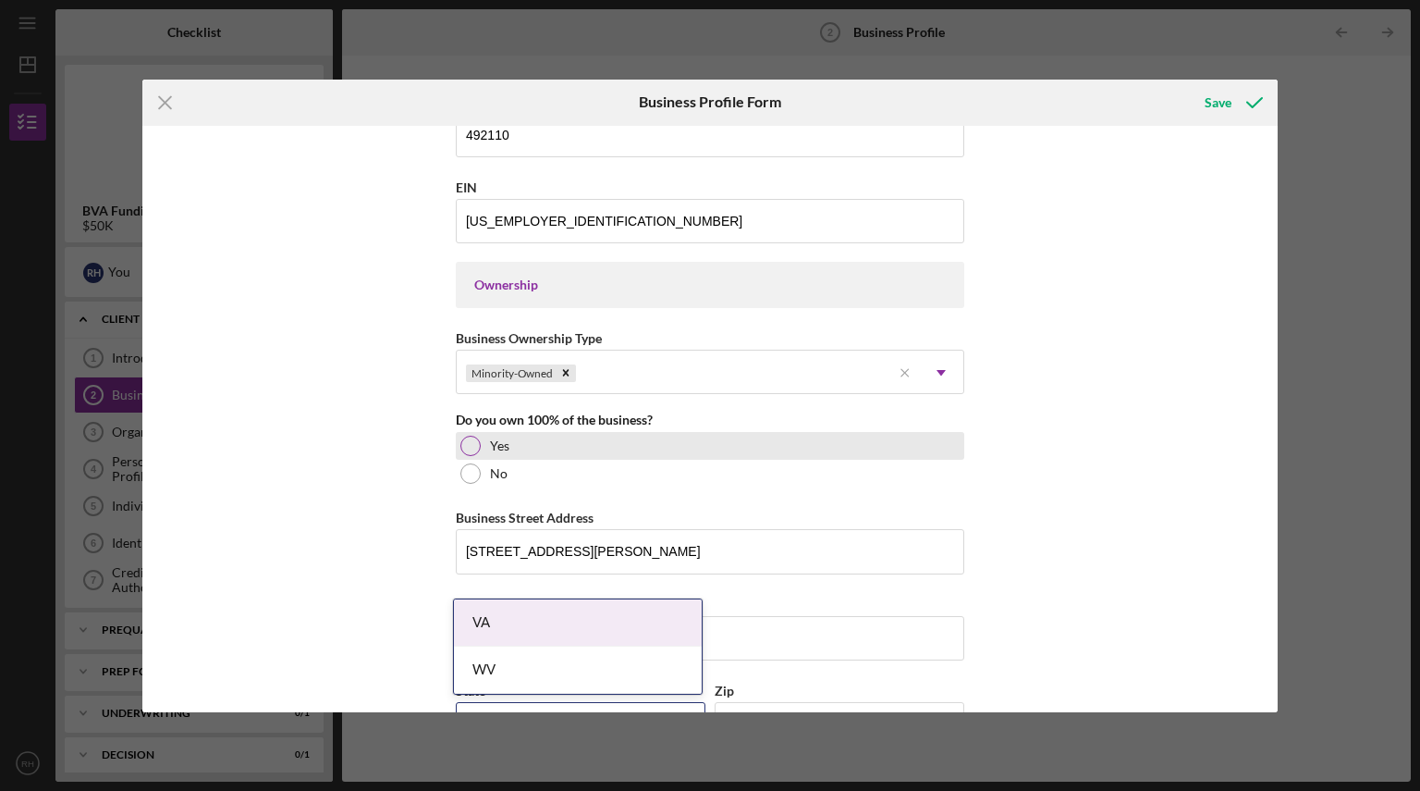
click at [470, 447] on div at bounding box center [470, 445] width 20 height 20
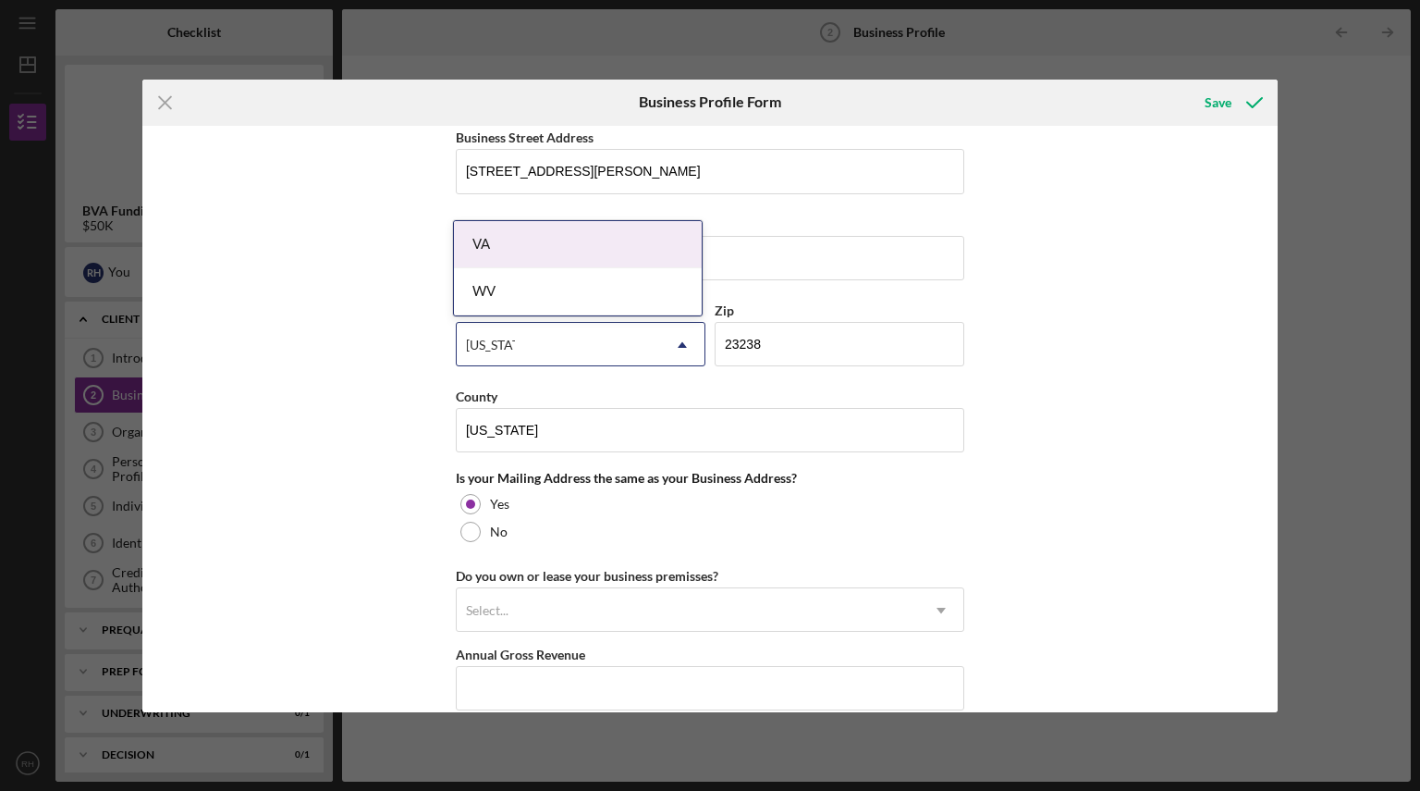
scroll to position [1123, 0]
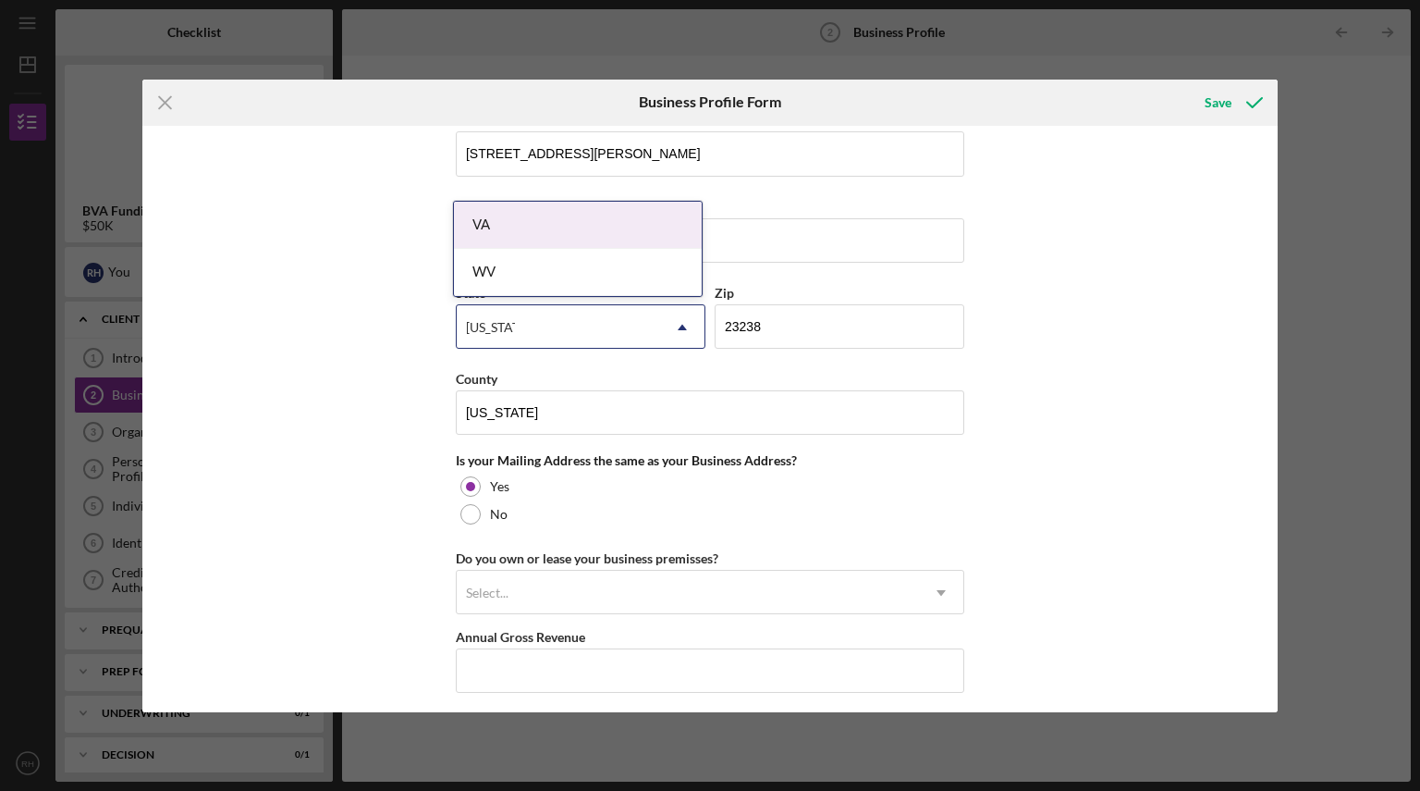
click at [497, 220] on div "VA" at bounding box center [578, 225] width 248 height 47
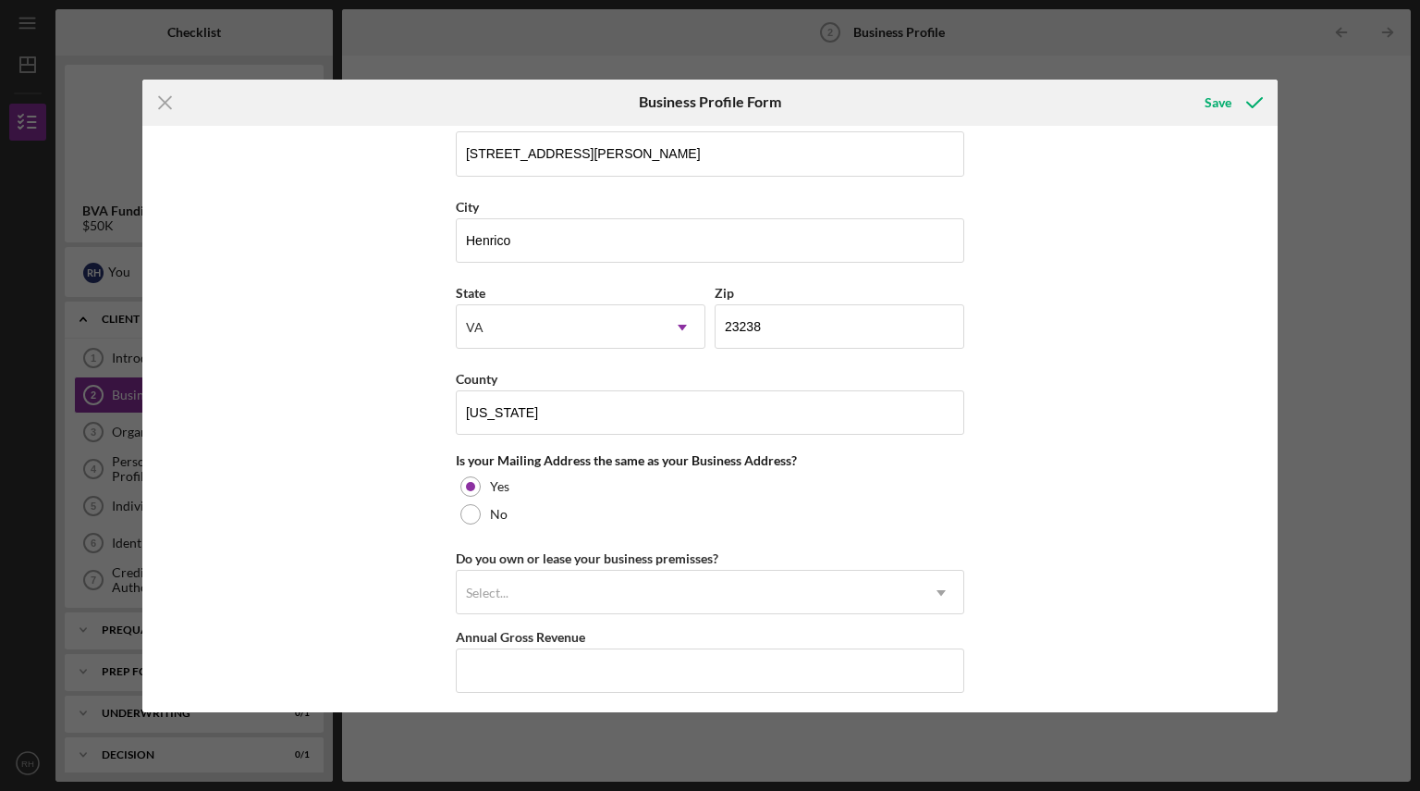
click at [1087, 399] on div "Business Name Regional Last Mile, LLC DBA Regional Last Mile Business Start Dat…" at bounding box center [710, 419] width 1136 height 586
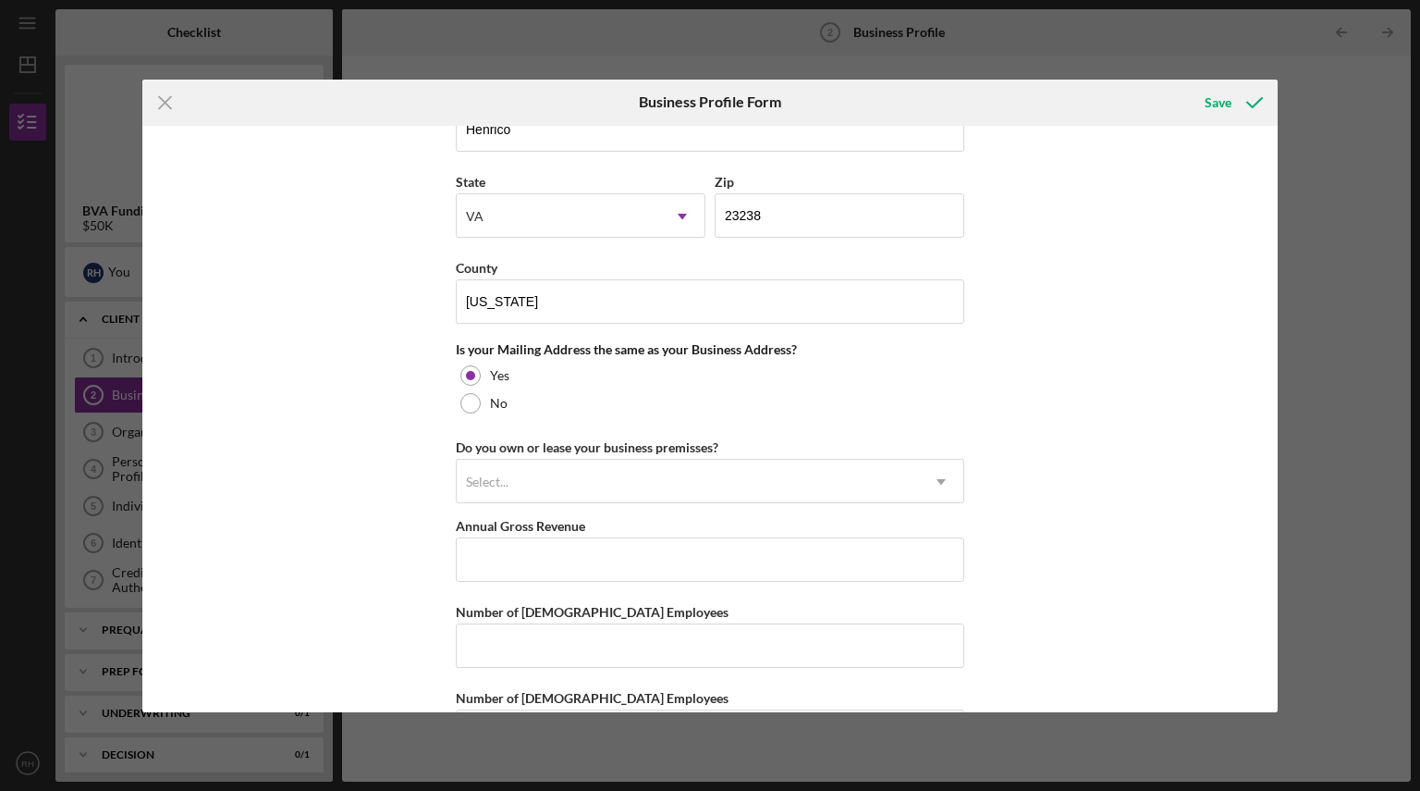
scroll to position [1236, 0]
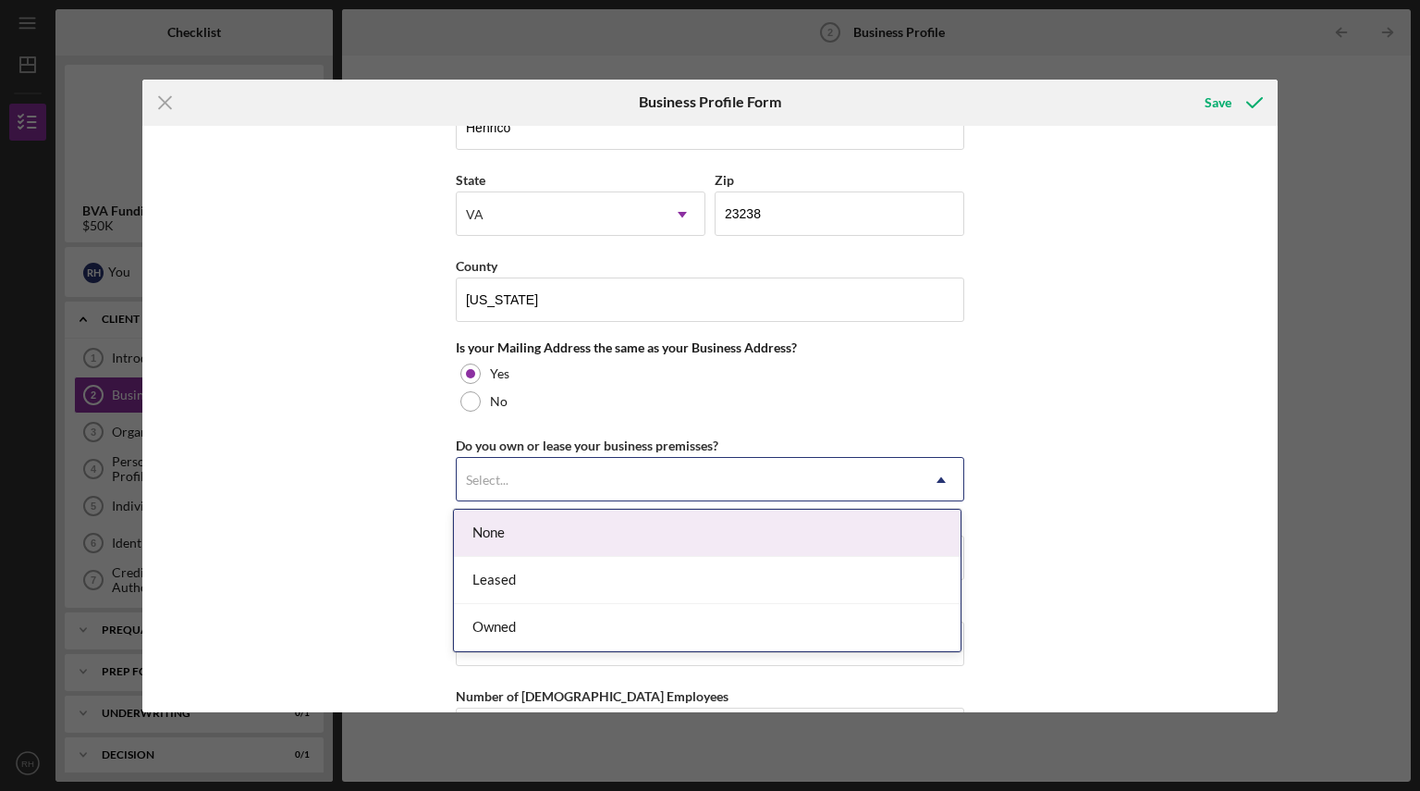
click at [681, 481] on div "Select..." at bounding box center [688, 480] width 462 height 43
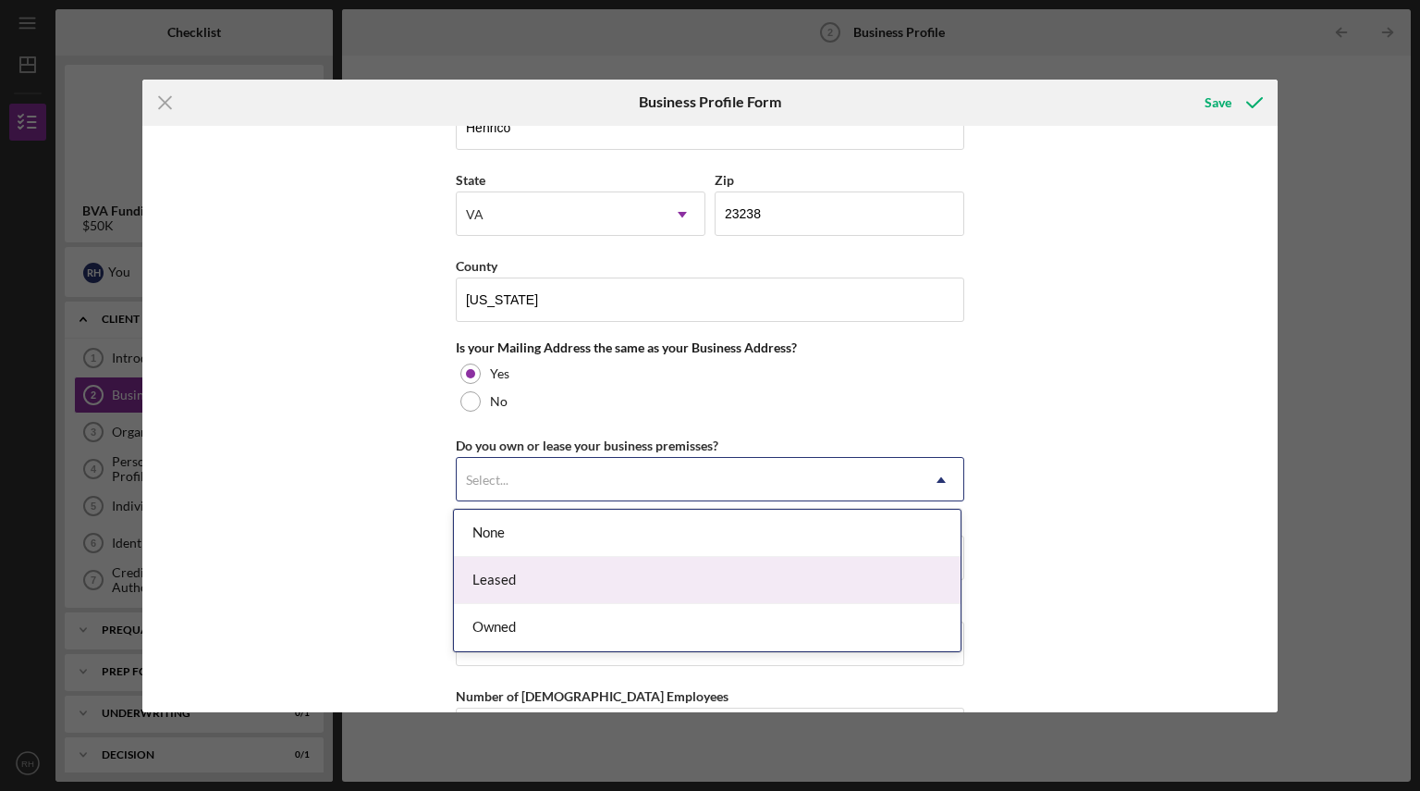
click at [657, 569] on div "Leased" at bounding box center [707, 580] width 507 height 47
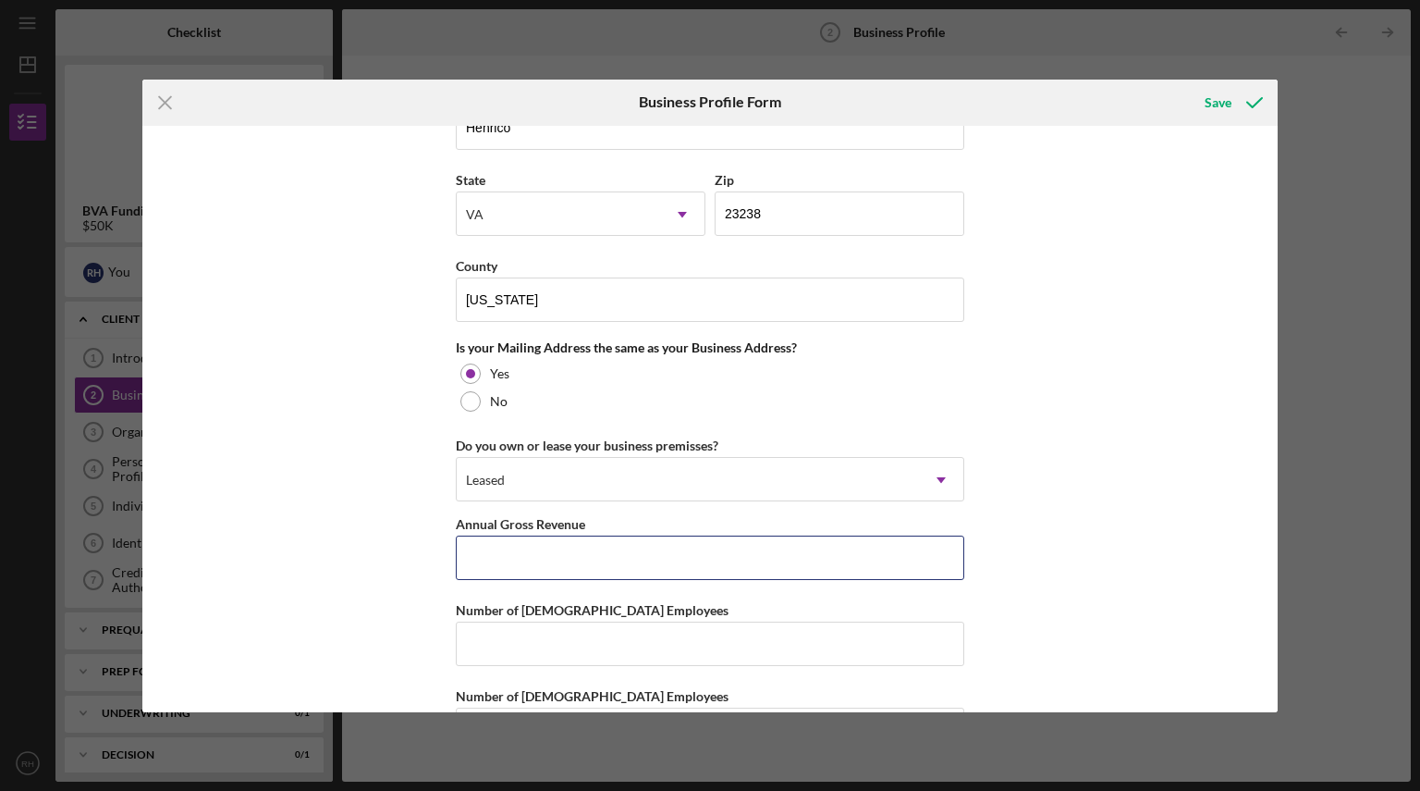
click at [657, 569] on input "Annual Gross Revenue" at bounding box center [710, 557] width 509 height 44
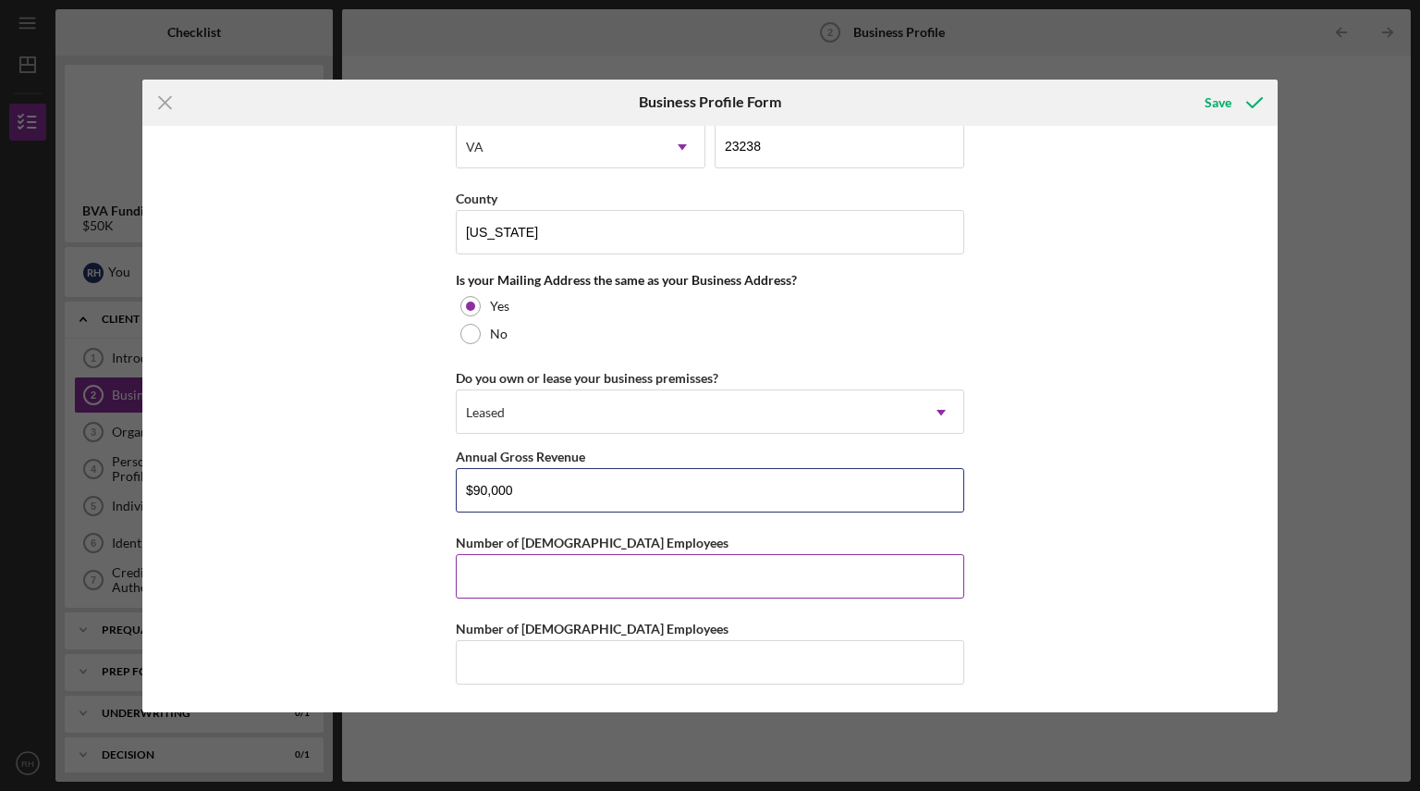
type input "$90,000"
click at [813, 574] on input "Number of [DEMOGRAPHIC_DATA] Employees" at bounding box center [710, 576] width 509 height 44
type input "0"
click at [702, 668] on input "Number of [DEMOGRAPHIC_DATA] Employees" at bounding box center [710, 662] width 509 height 44
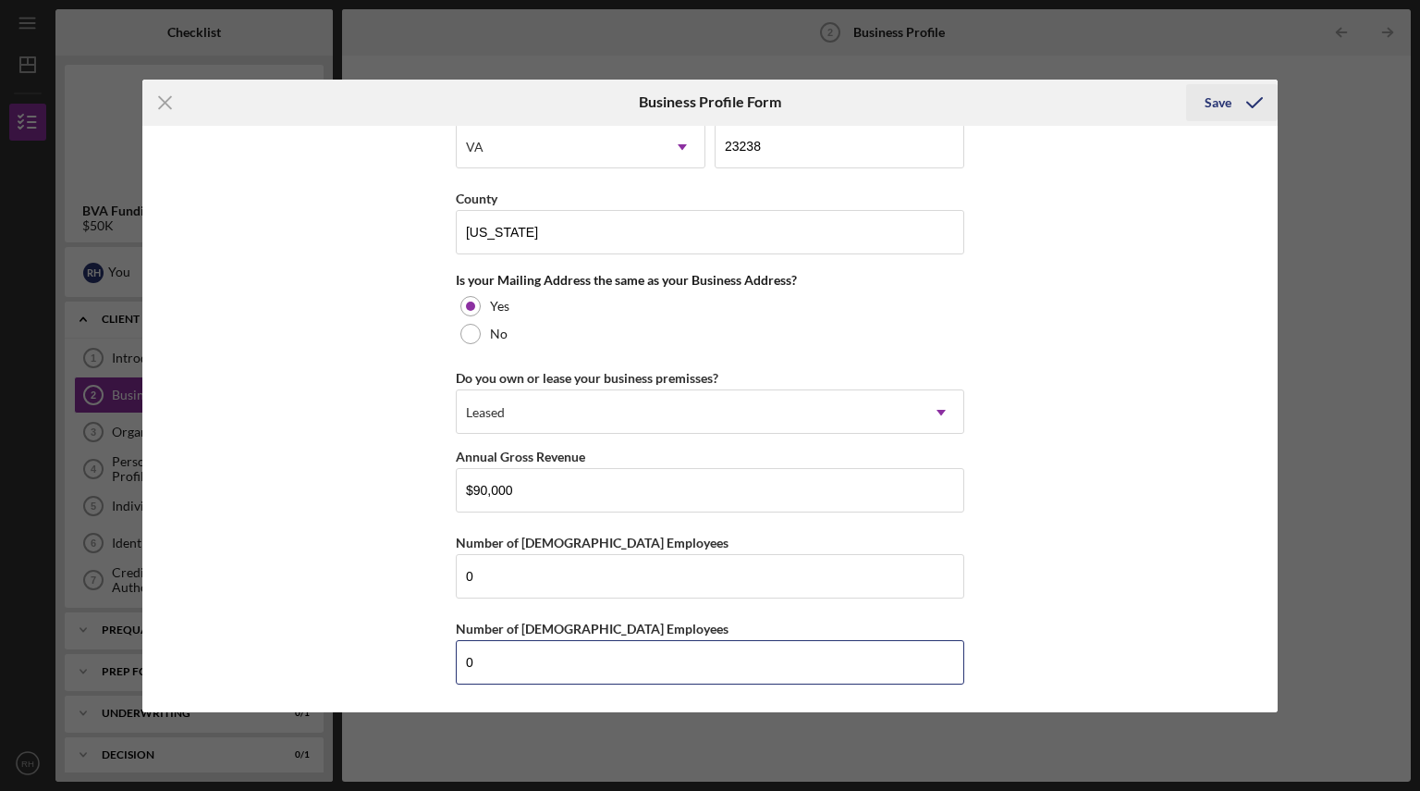
type input "0"
click at [1218, 104] on div "Save" at bounding box center [1218, 102] width 27 height 37
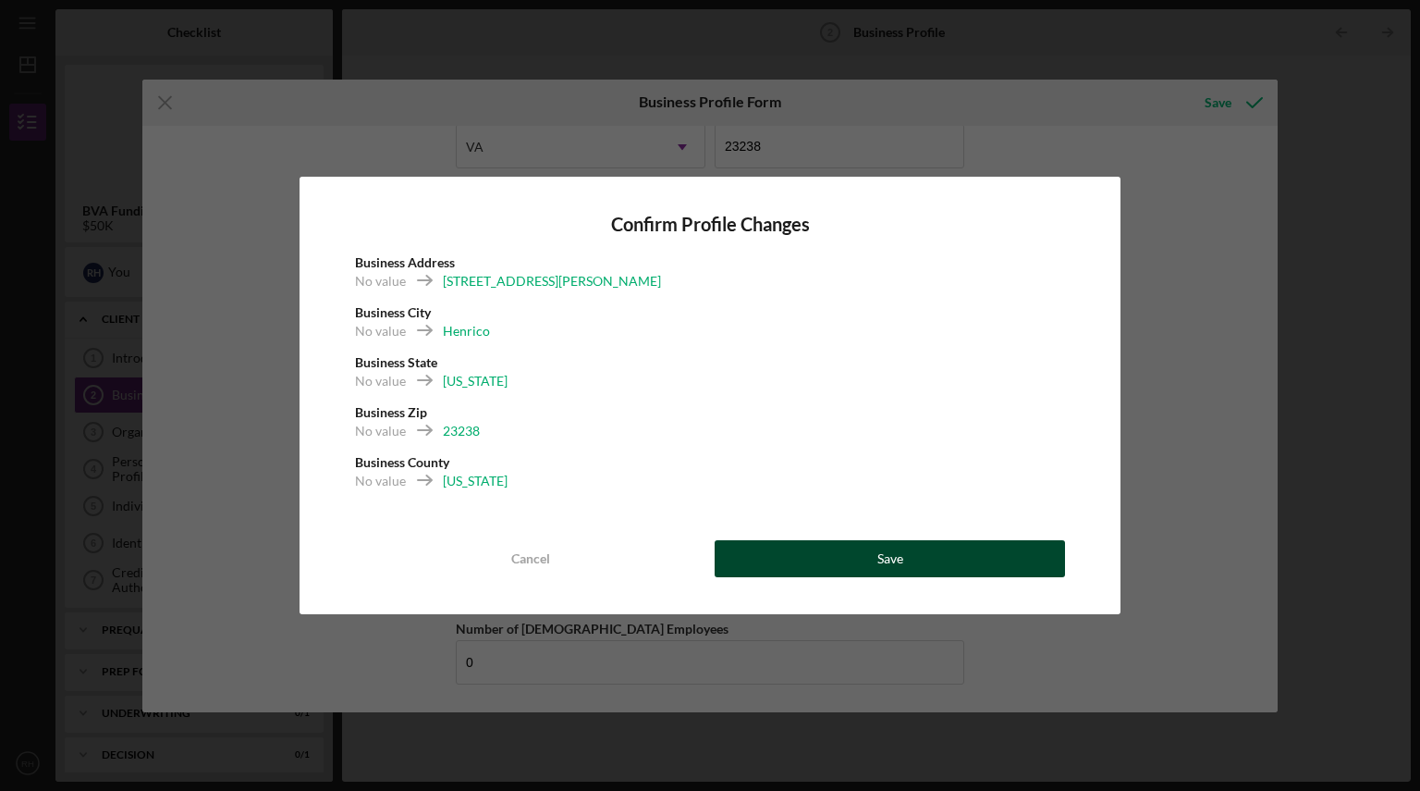
click at [915, 553] on button "Save" at bounding box center [890, 558] width 350 height 37
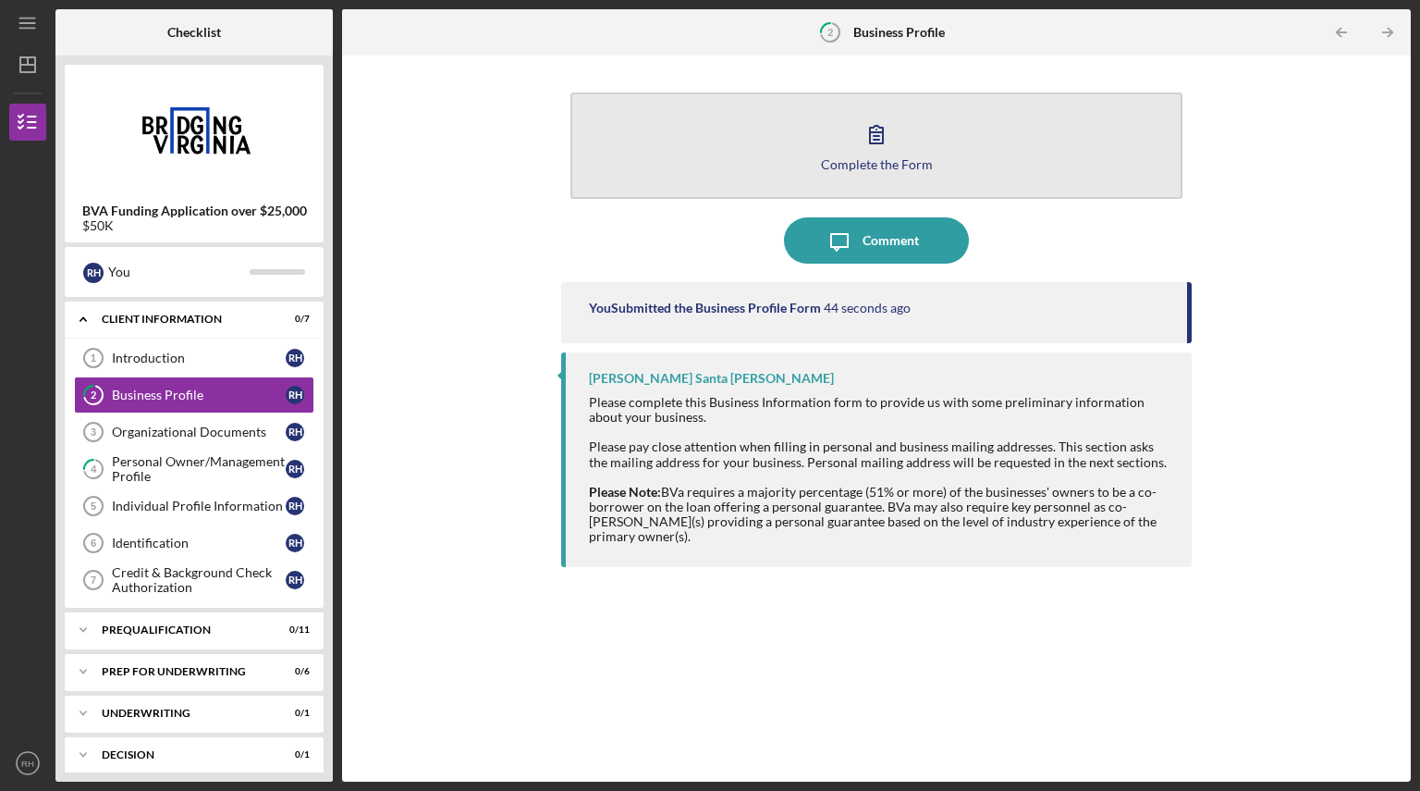
click at [850, 162] on div "Complete the Form" at bounding box center [877, 164] width 112 height 14
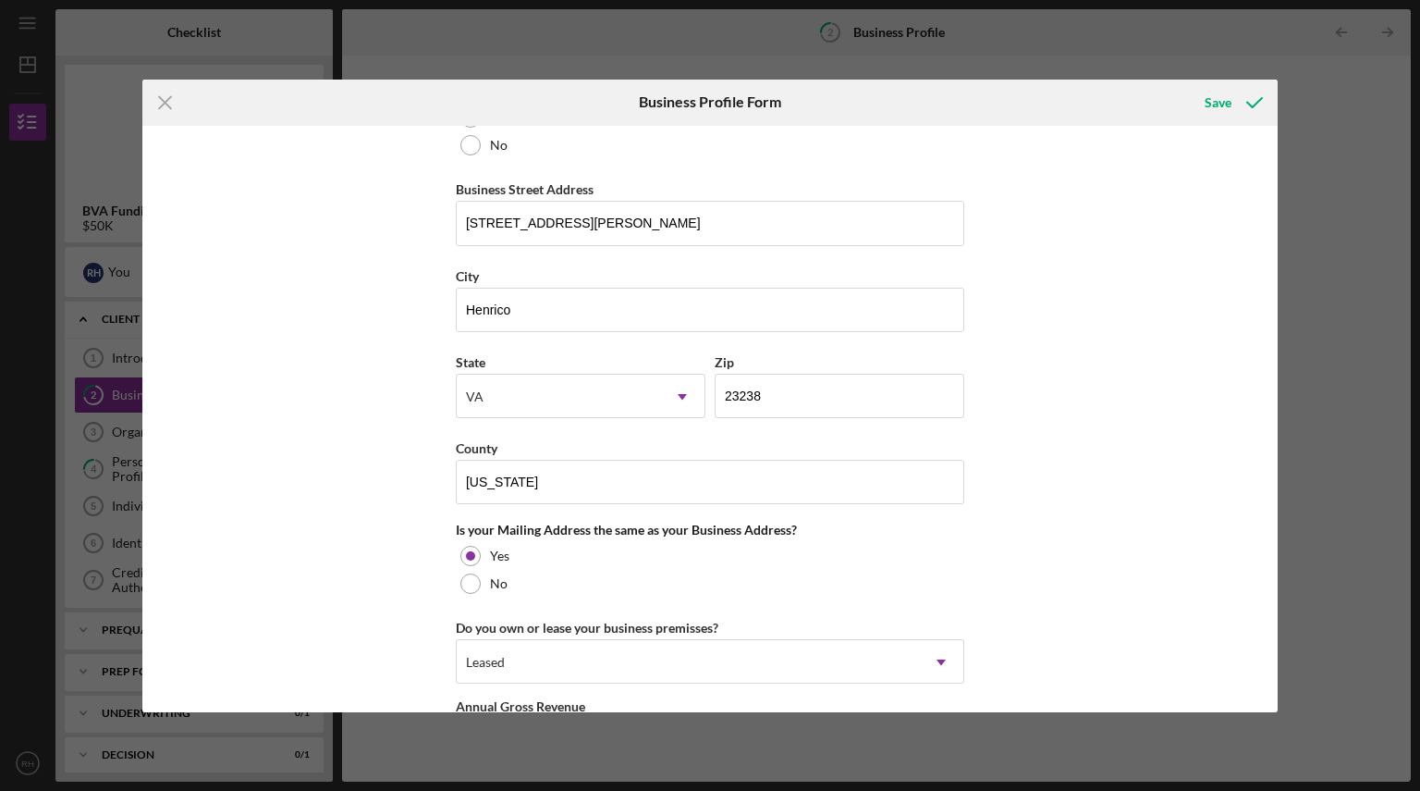
scroll to position [1304, 0]
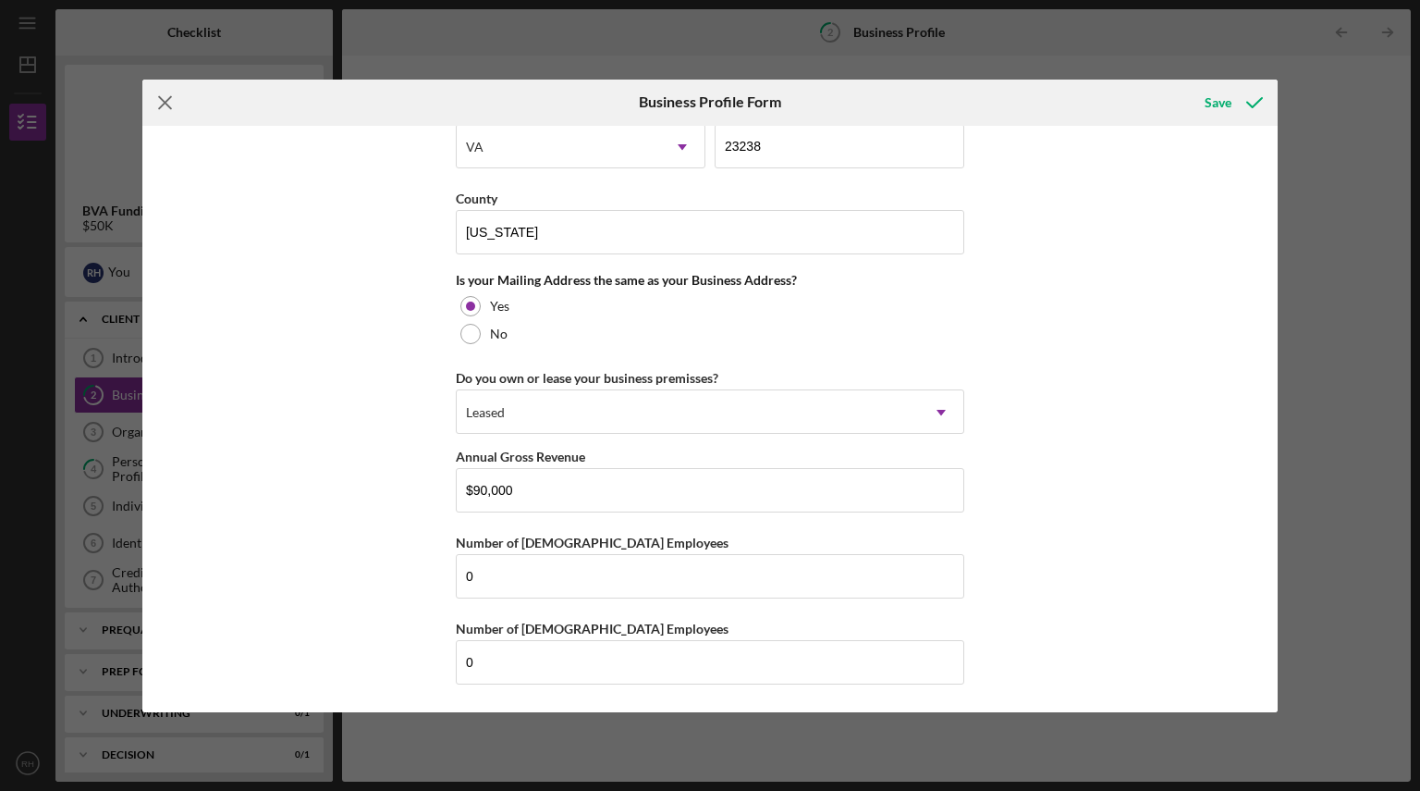
click at [171, 95] on icon "Icon/Menu Close" at bounding box center [165, 103] width 46 height 46
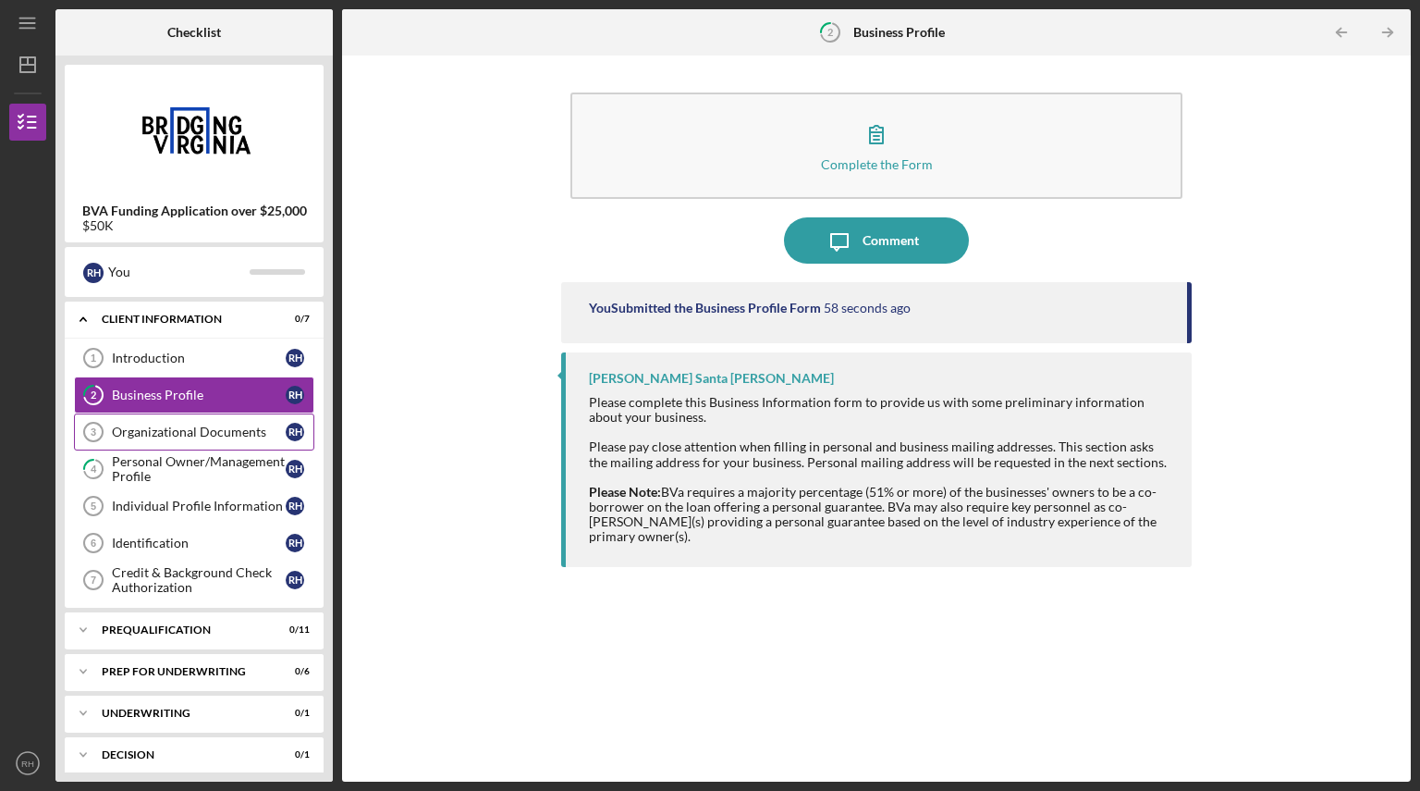
click at [153, 434] on div "Organizational Documents" at bounding box center [199, 431] width 174 height 15
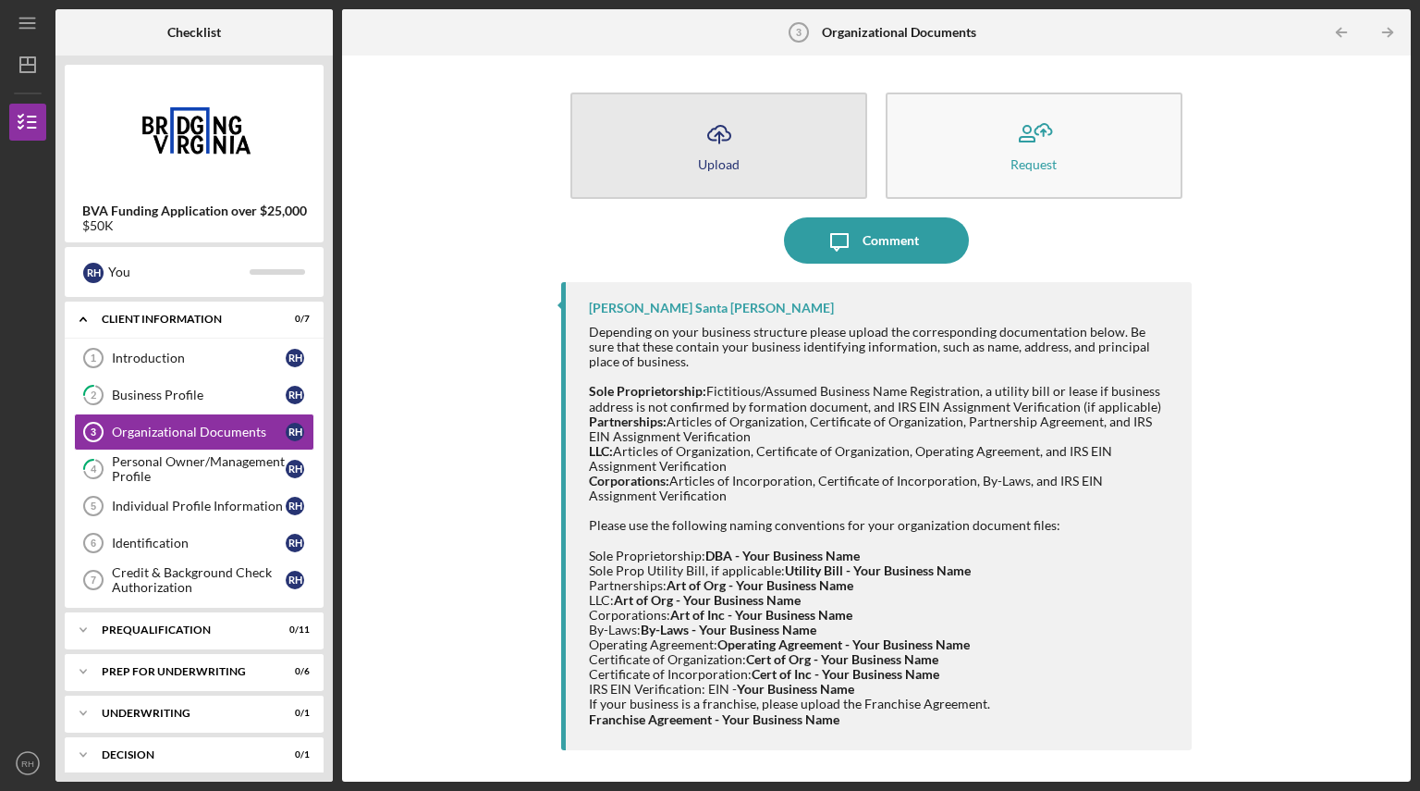
click at [722, 157] on div "Upload" at bounding box center [719, 164] width 42 height 14
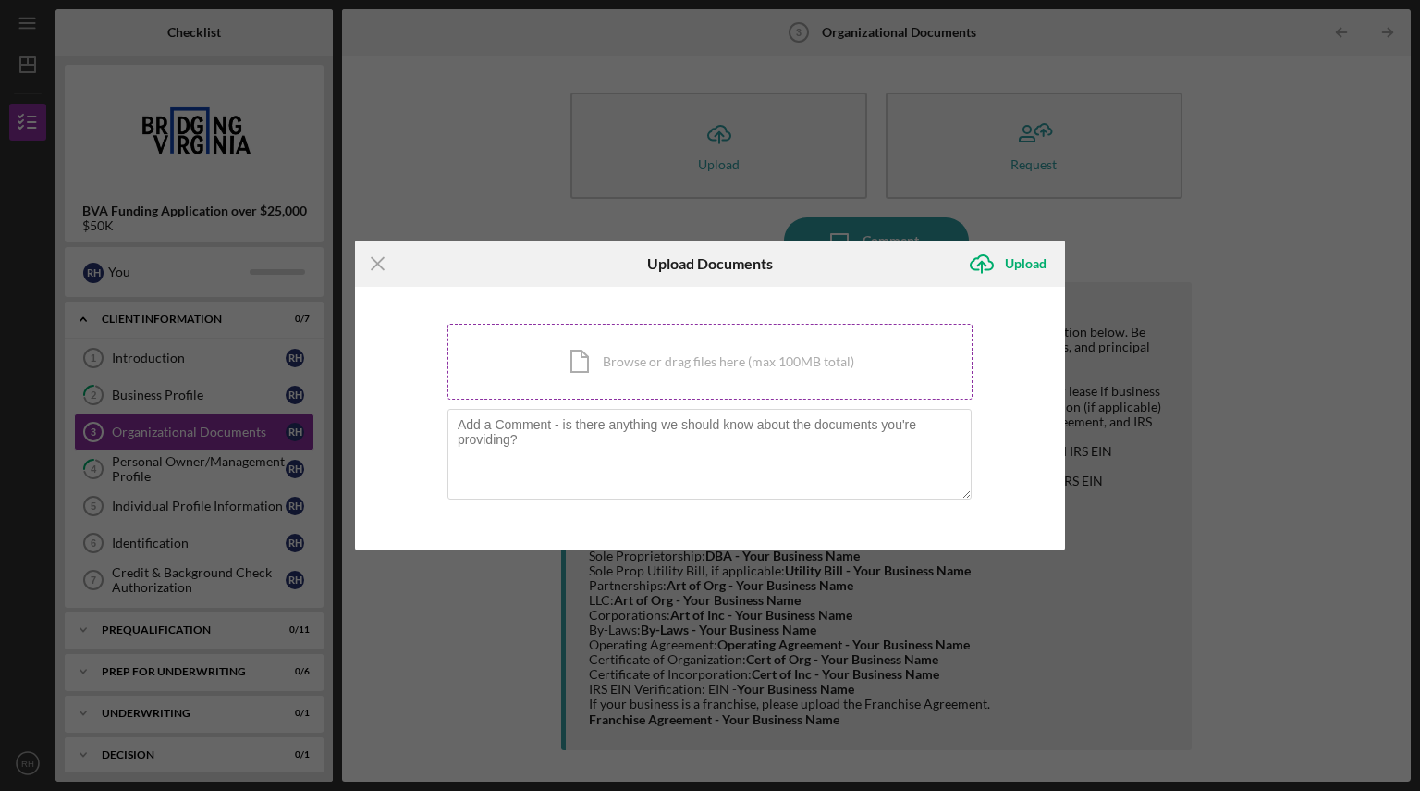
click at [724, 357] on div "Icon/Document Browse or drag files here (max 100MB total) Tap to choose files o…" at bounding box center [710, 362] width 525 height 76
click at [592, 356] on div "Icon/Document Browse or drag files here (max 100MB total) Tap to choose files o…" at bounding box center [710, 362] width 525 height 76
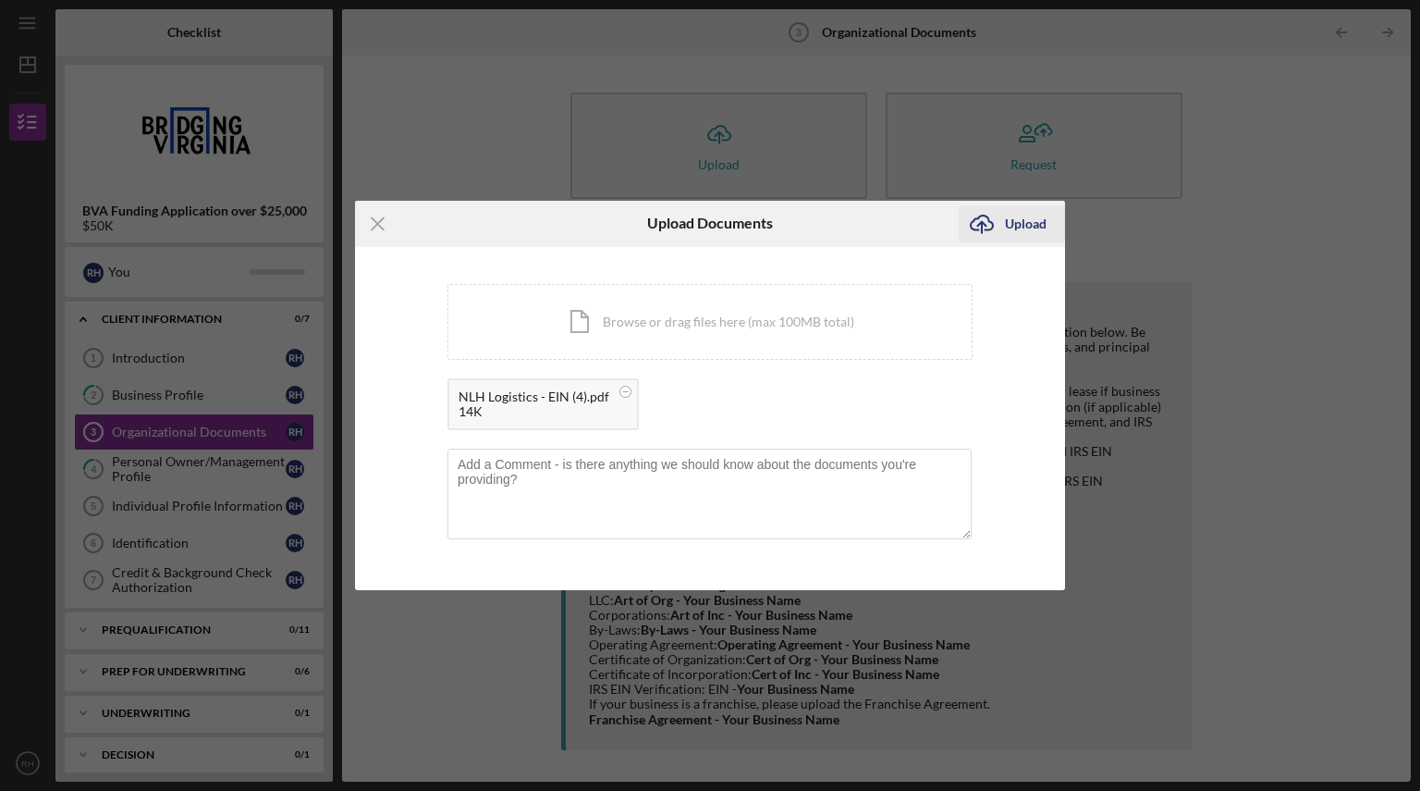
click at [1018, 226] on div "Upload" at bounding box center [1026, 223] width 42 height 37
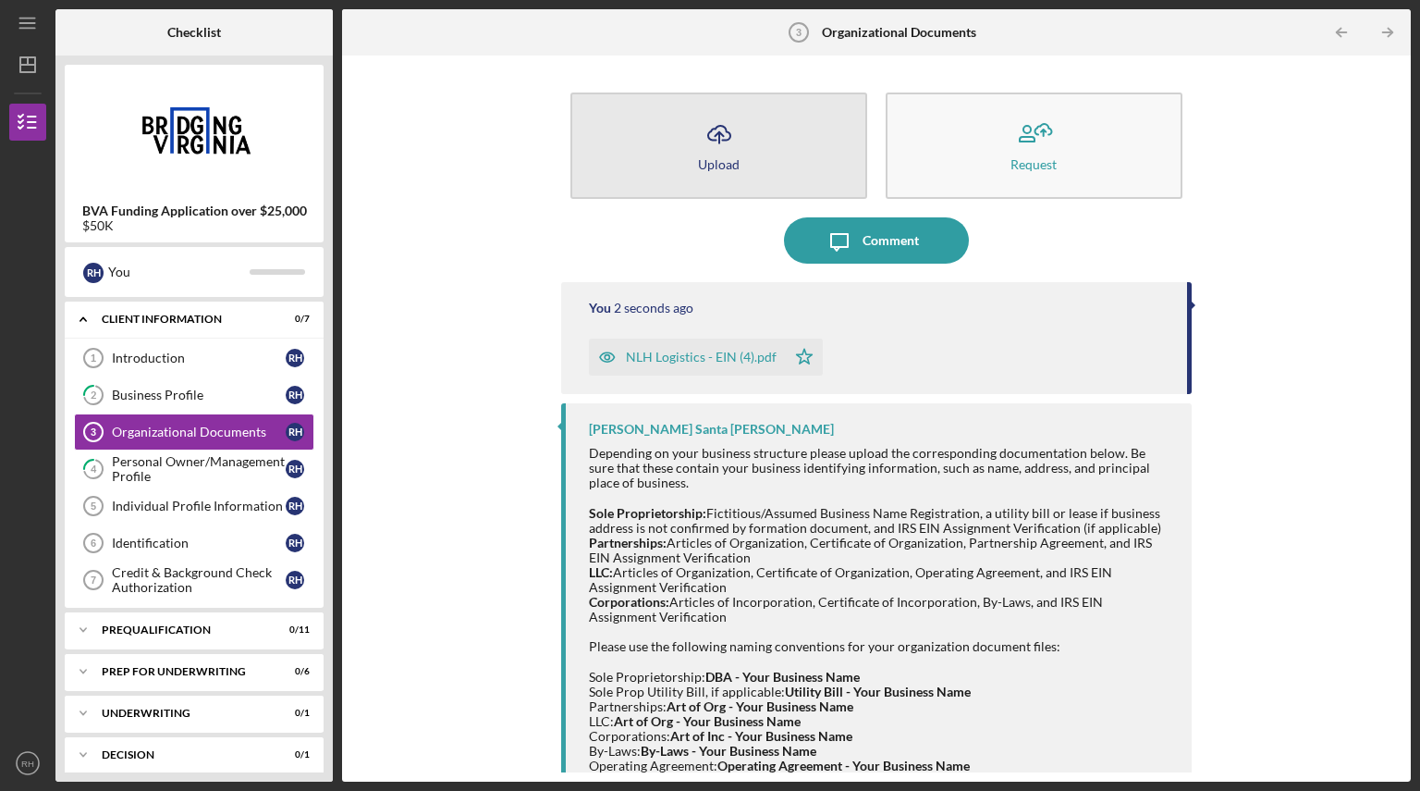
click at [711, 132] on icon "Icon/Upload" at bounding box center [719, 134] width 46 height 46
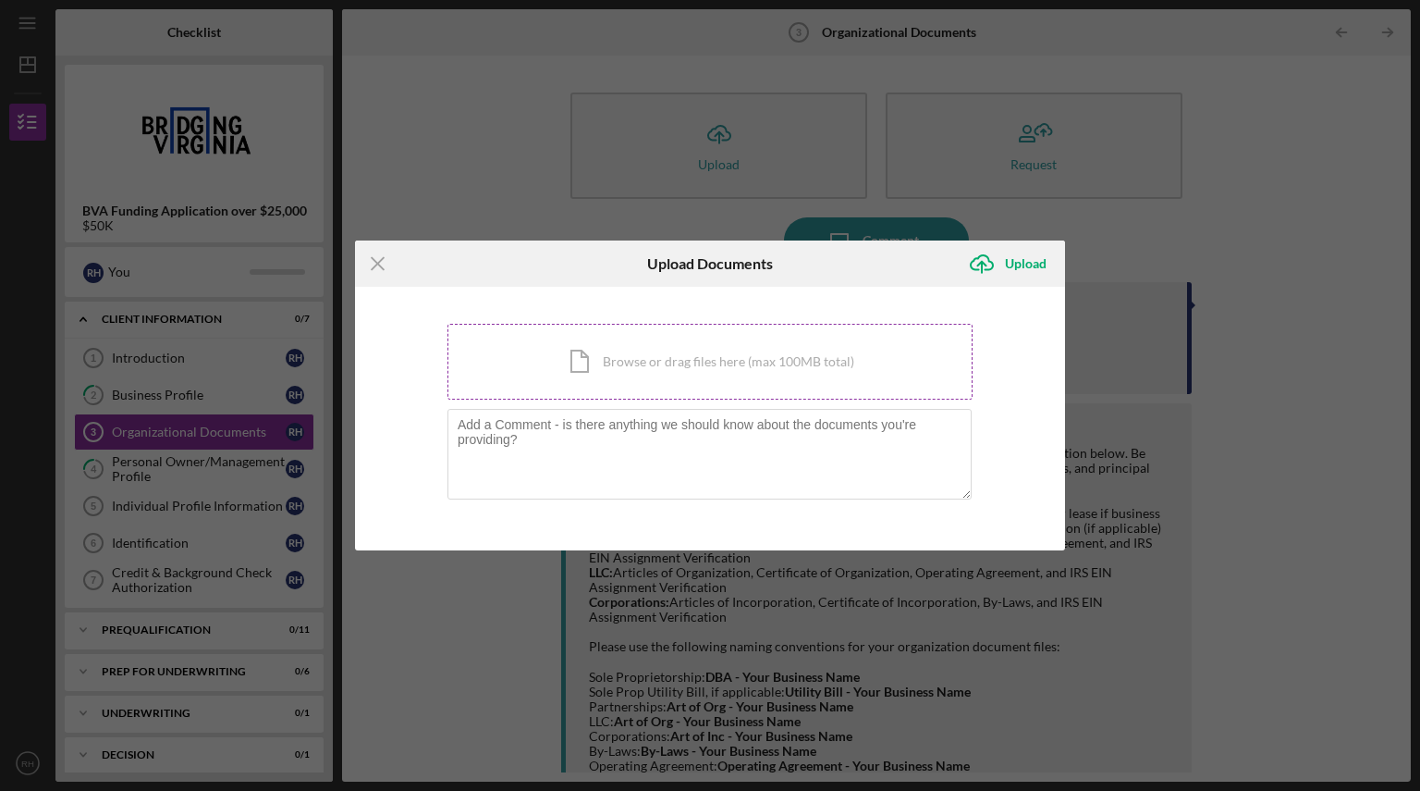
click at [730, 367] on div "Icon/Document Browse or drag files here (max 100MB total) Tap to choose files o…" at bounding box center [710, 362] width 525 height 76
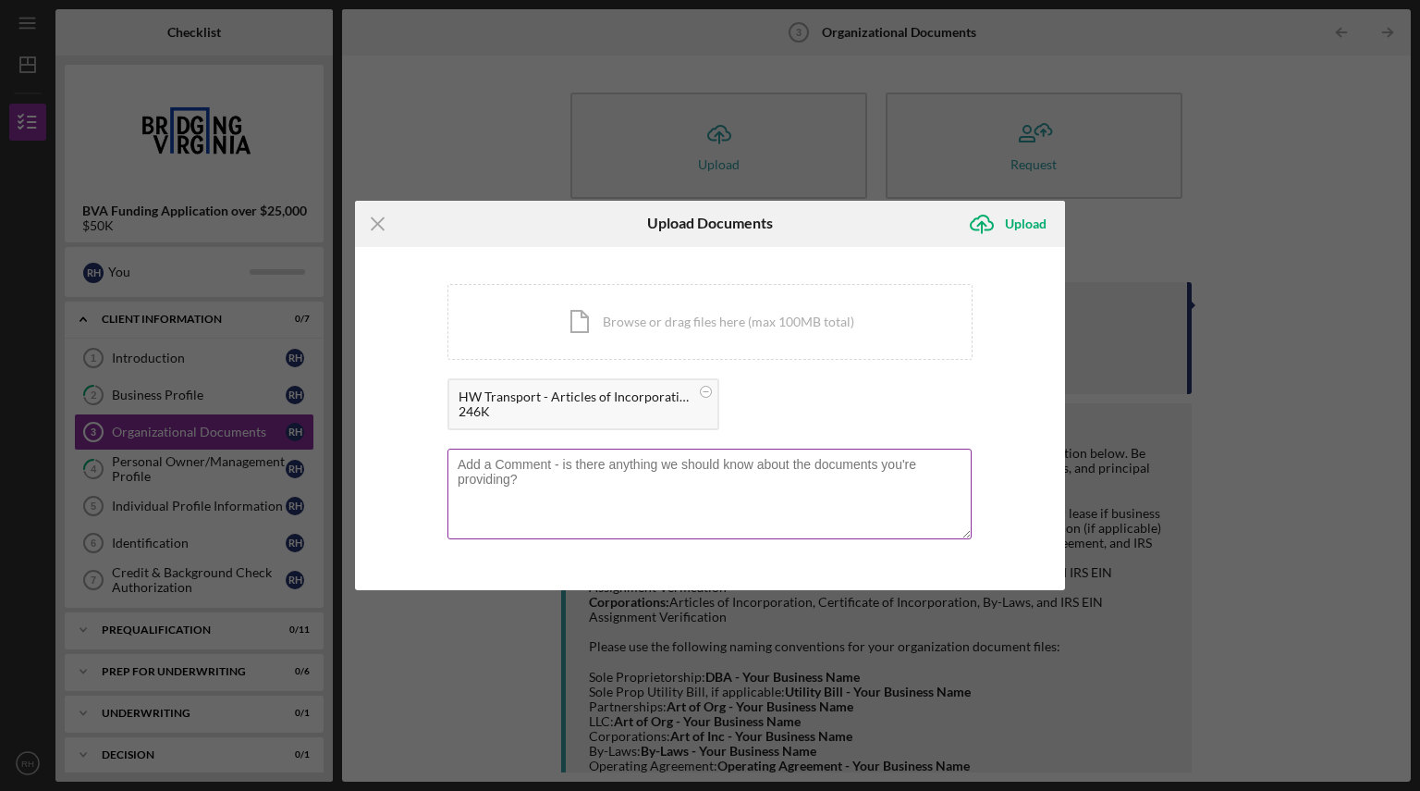
click at [558, 455] on div at bounding box center [710, 495] width 525 height 94
type textarea "The company was initially started as HW Transport but later had a name change"
click at [1000, 221] on icon "Icon/Upload" at bounding box center [982, 224] width 46 height 46
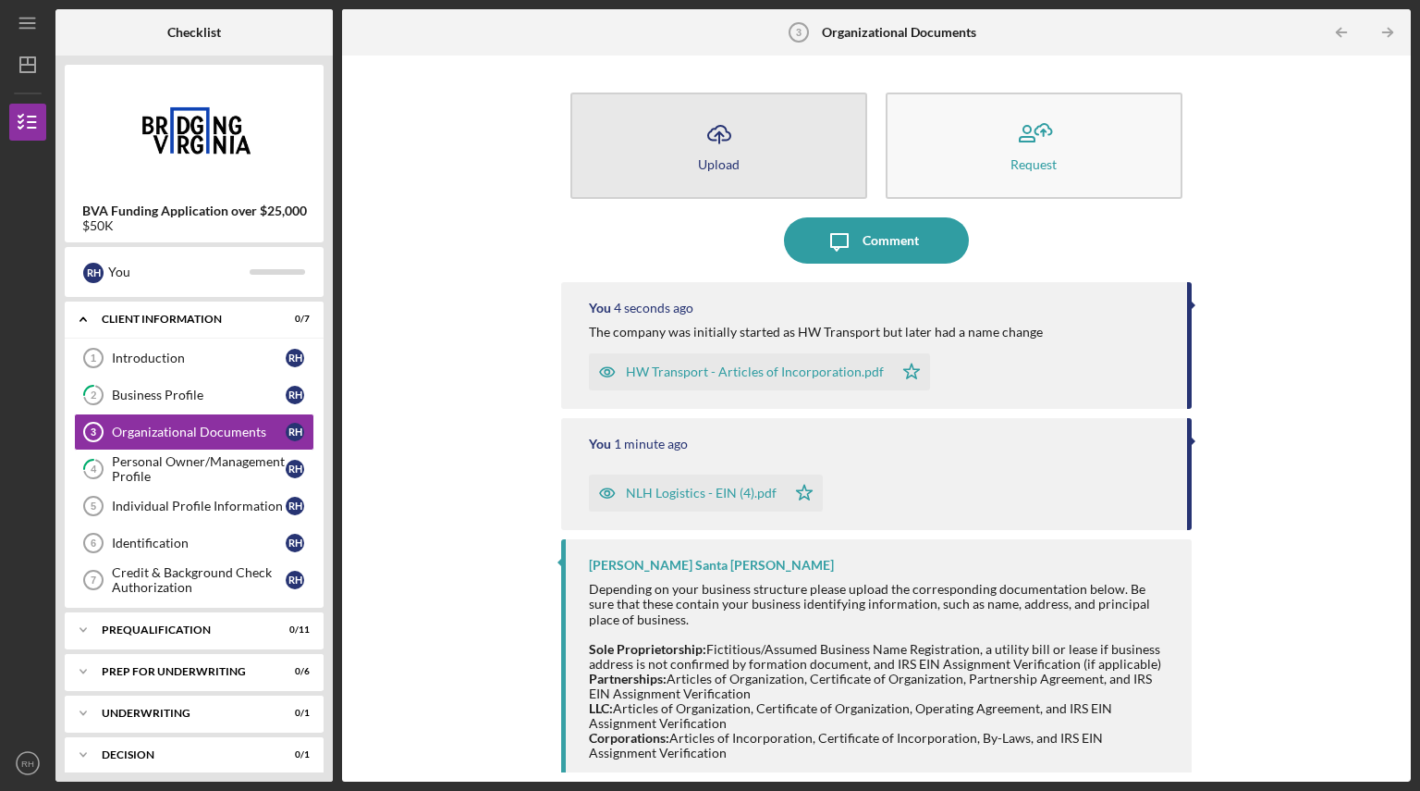
click at [726, 140] on icon "button" at bounding box center [719, 133] width 22 height 14
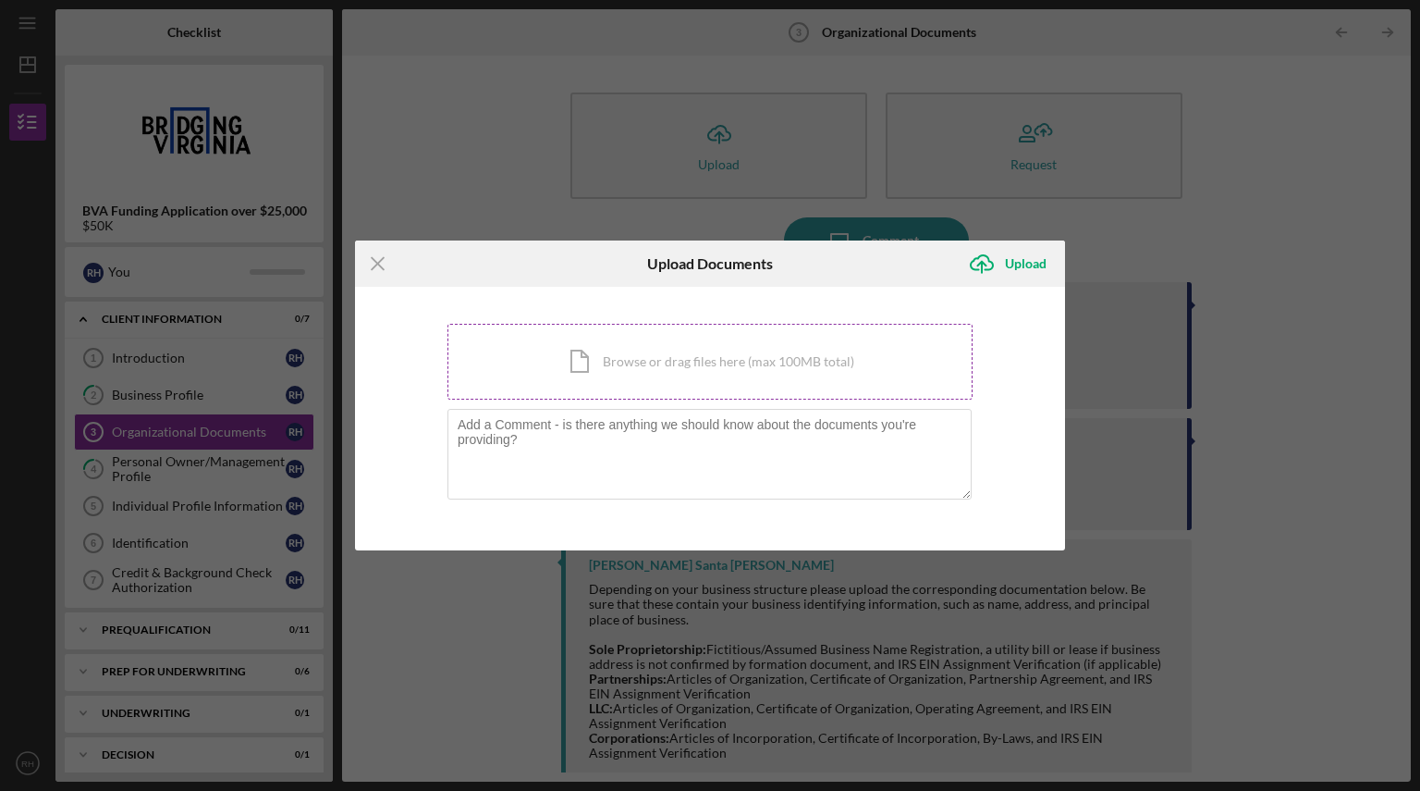
click at [600, 368] on div "Icon/Document Browse or drag files here (max 100MB total) Tap to choose files o…" at bounding box center [710, 362] width 525 height 76
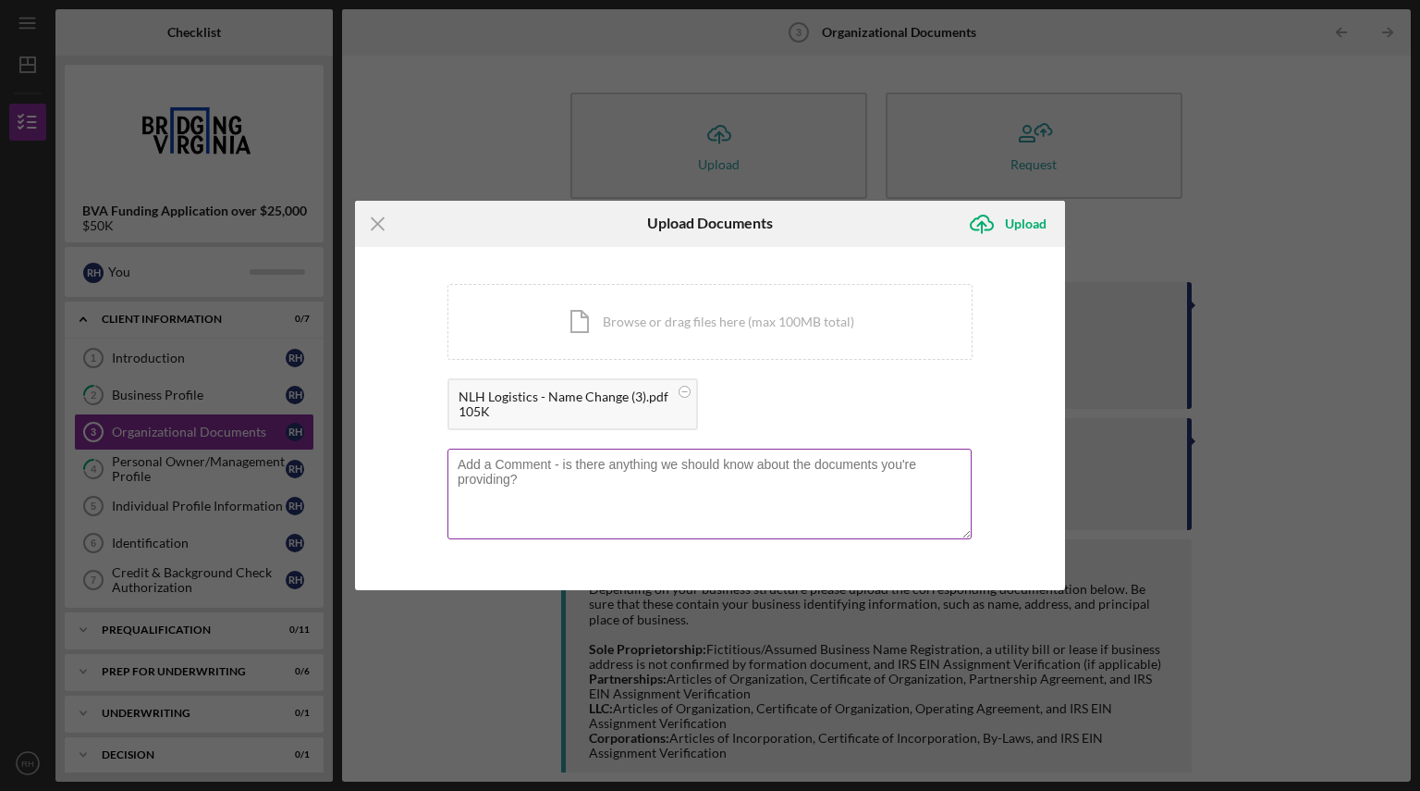
click at [522, 487] on textarea at bounding box center [710, 493] width 524 height 91
type textarea "T"
type textarea "HW Transport's name was changed"
click at [1017, 218] on div "Upload" at bounding box center [1026, 223] width 42 height 37
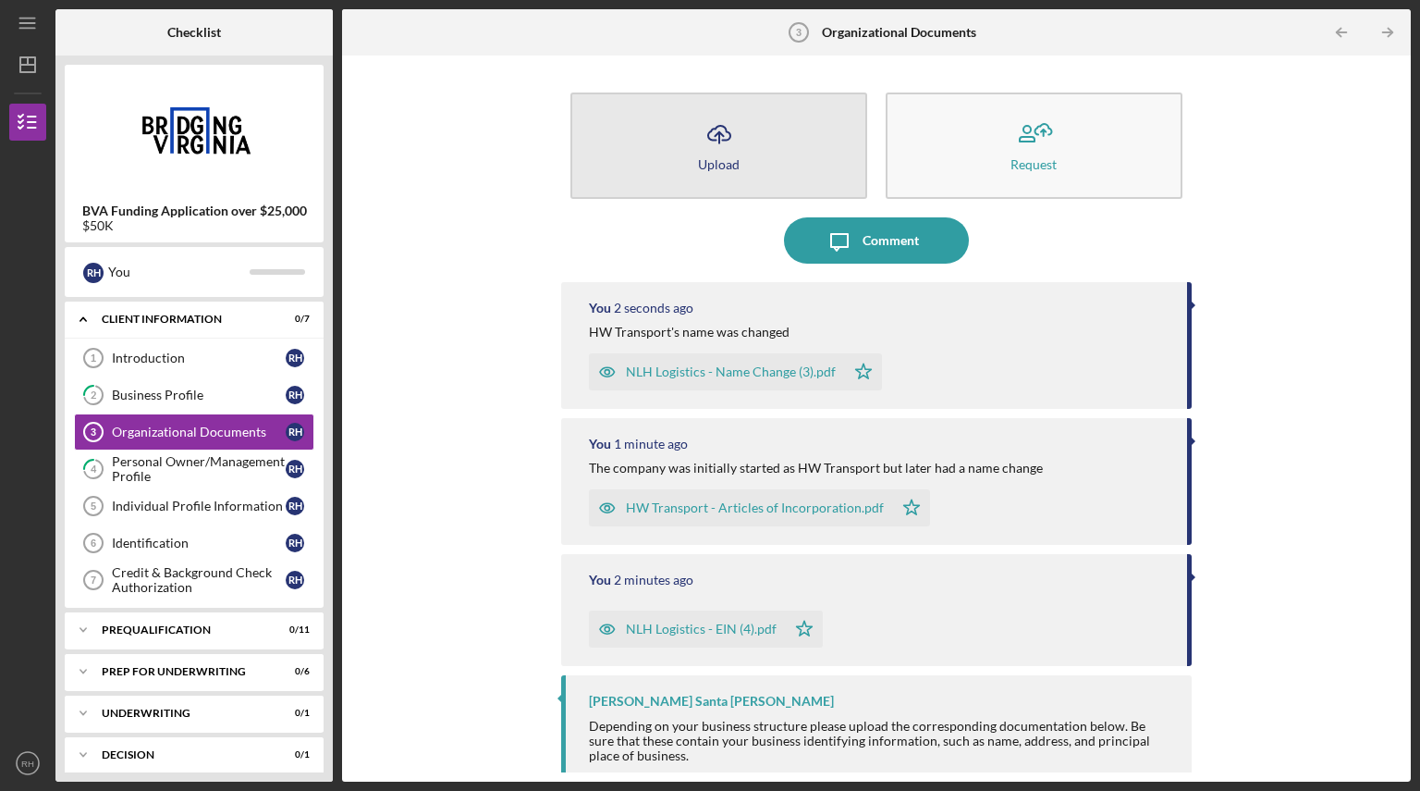
click at [724, 133] on icon "Icon/Upload" at bounding box center [719, 134] width 46 height 46
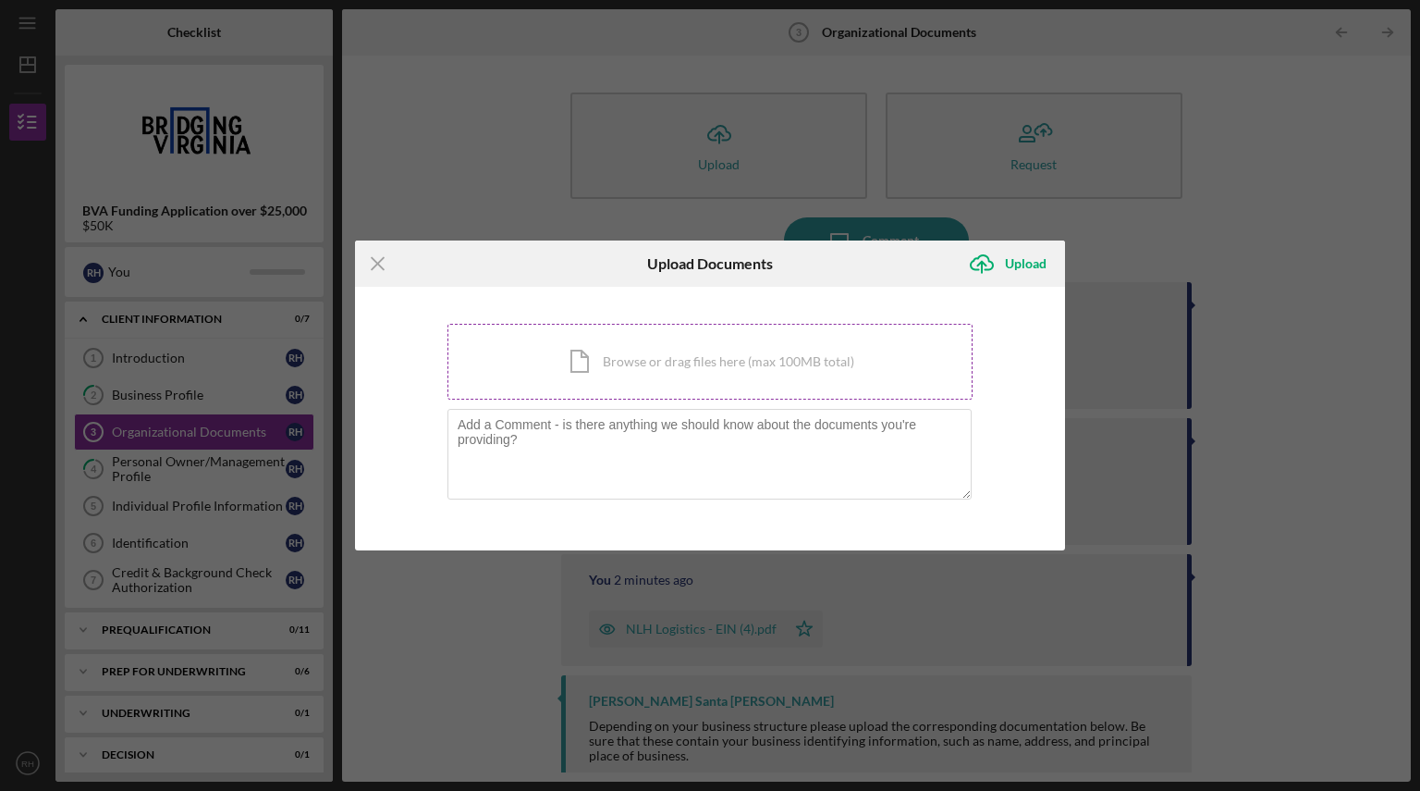
click at [641, 347] on div "Icon/Document Browse or drag files here (max 100MB total) Tap to choose files o…" at bounding box center [710, 362] width 525 height 76
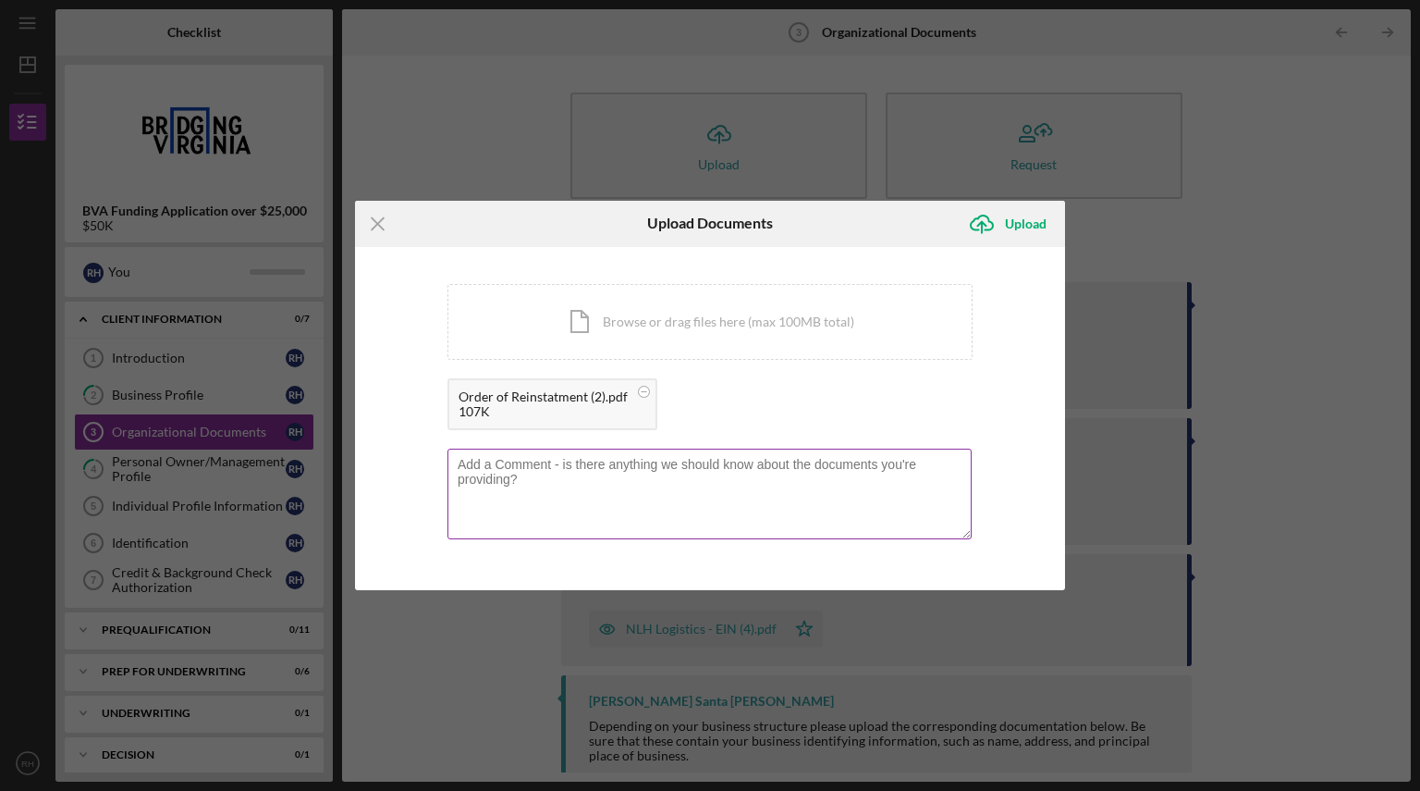
click at [613, 475] on textarea at bounding box center [710, 493] width 524 height 91
type textarea "This is the date that the business became operational"
click at [1015, 215] on div "Upload" at bounding box center [1026, 223] width 42 height 37
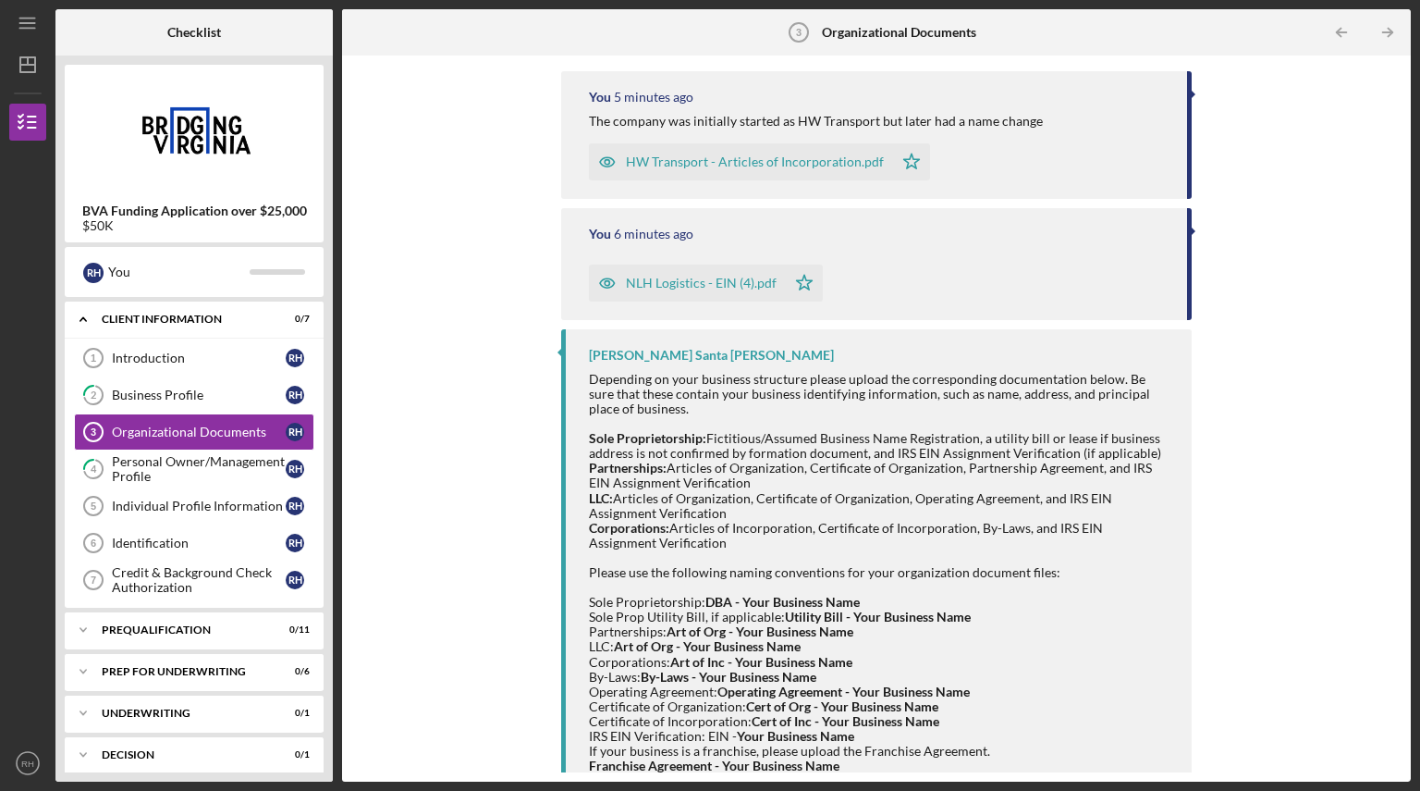
scroll to position [507, 0]
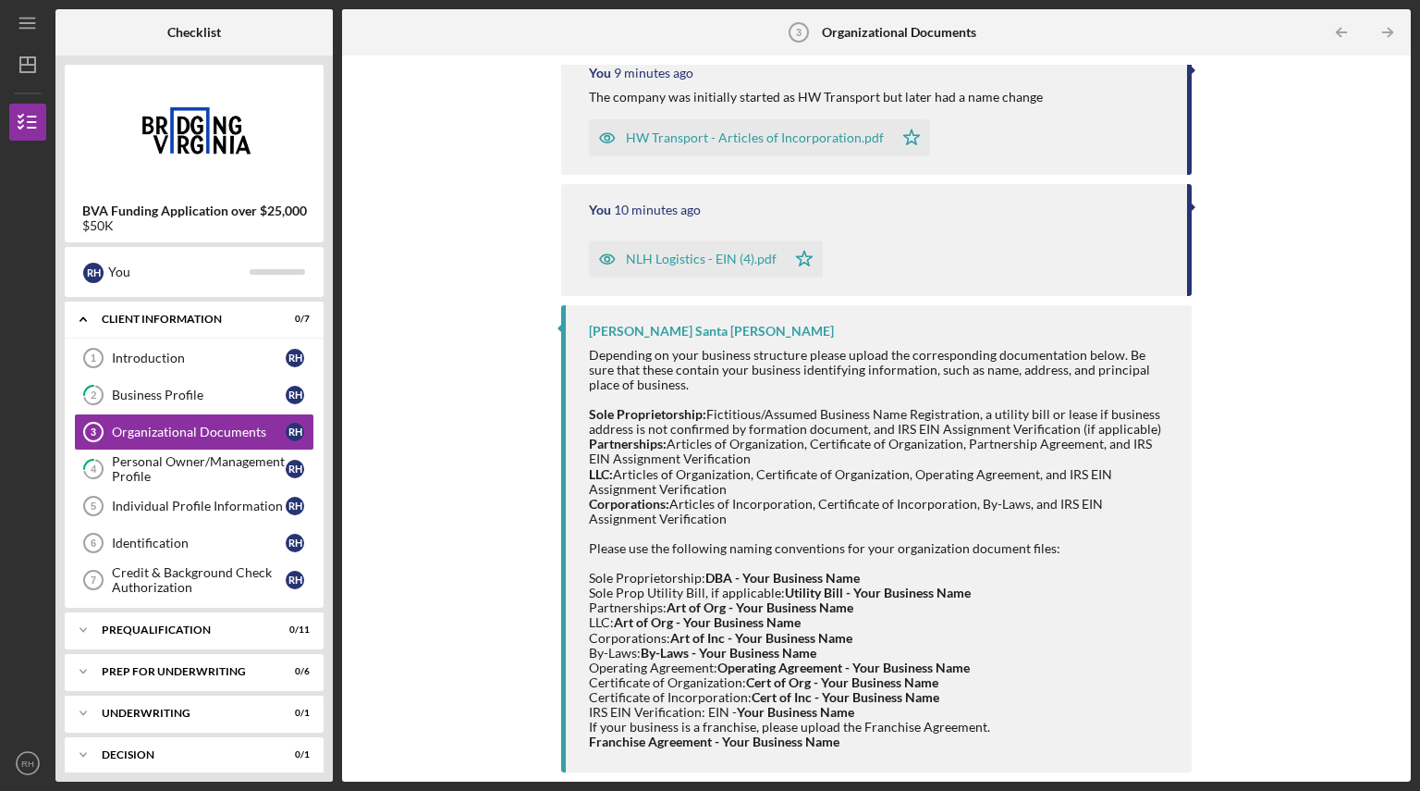
drag, startPoint x: 1331, startPoint y: 350, endPoint x: 587, endPoint y: 657, distance: 804.6
click at [587, 657] on div "[PERSON_NAME] Santa [PERSON_NAME] Depending on your business structure please u…" at bounding box center [876, 539] width 631 height 468
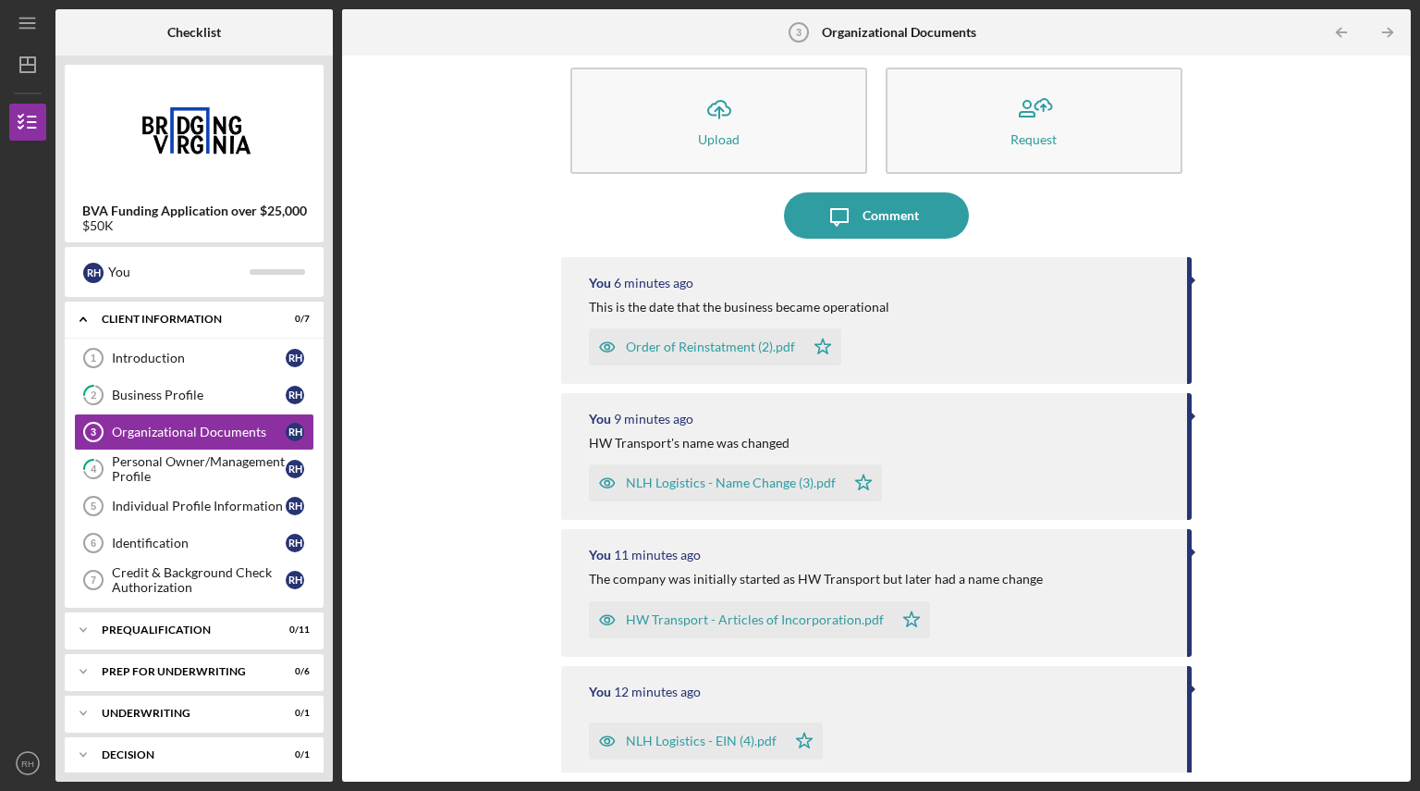
scroll to position [29, 0]
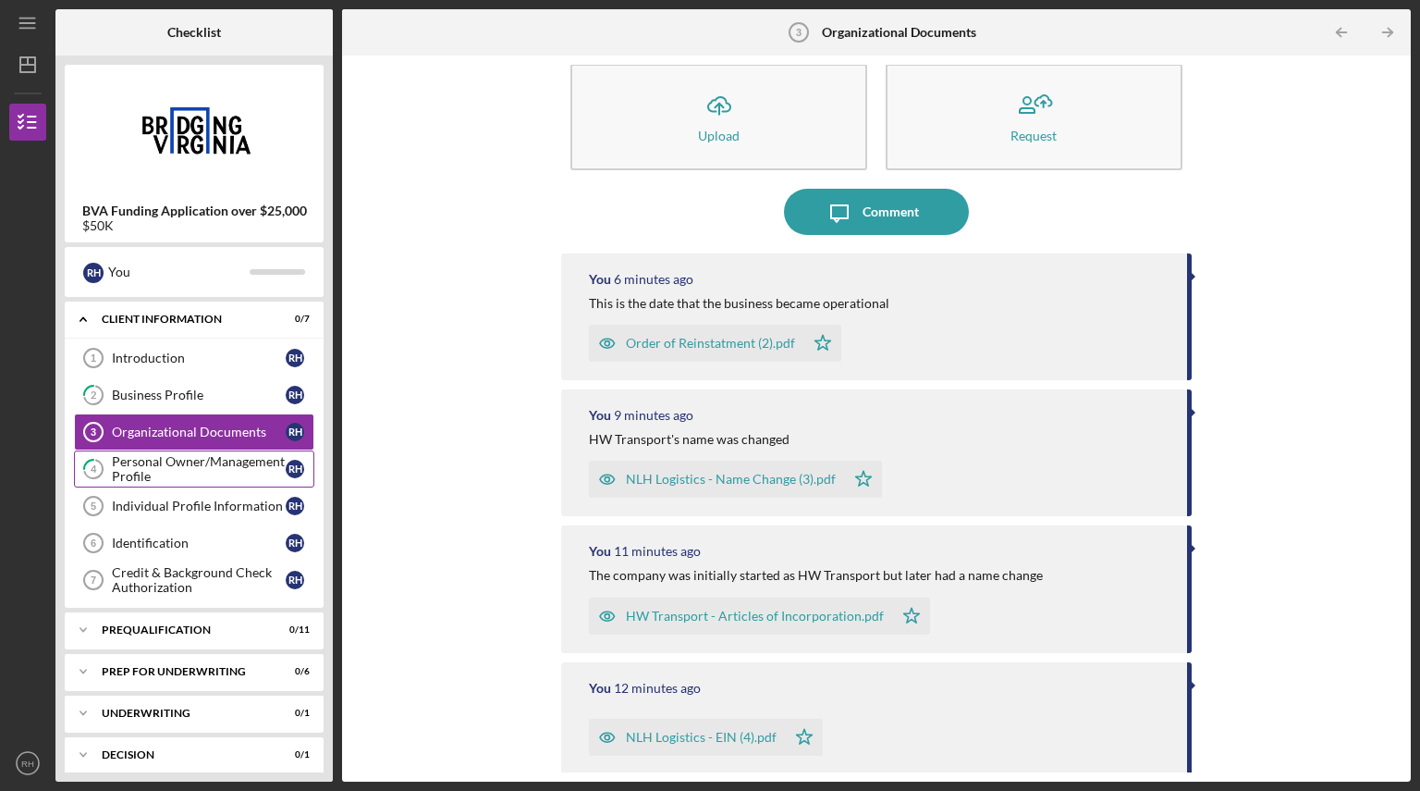
click at [183, 468] on div "Personal Owner/Management Profile" at bounding box center [199, 469] width 174 height 30
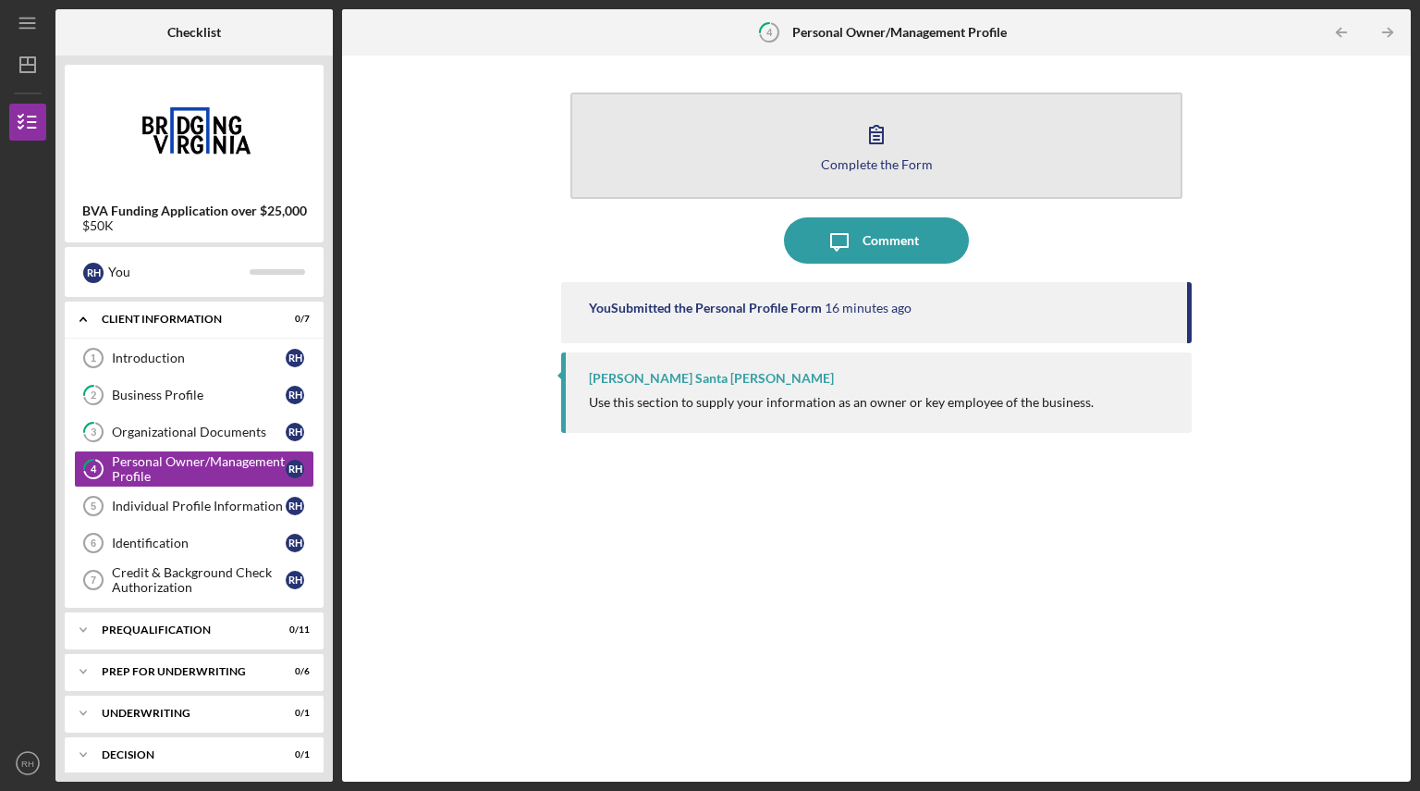
click at [863, 155] on button "Complete the Form Form" at bounding box center [876, 145] width 612 height 106
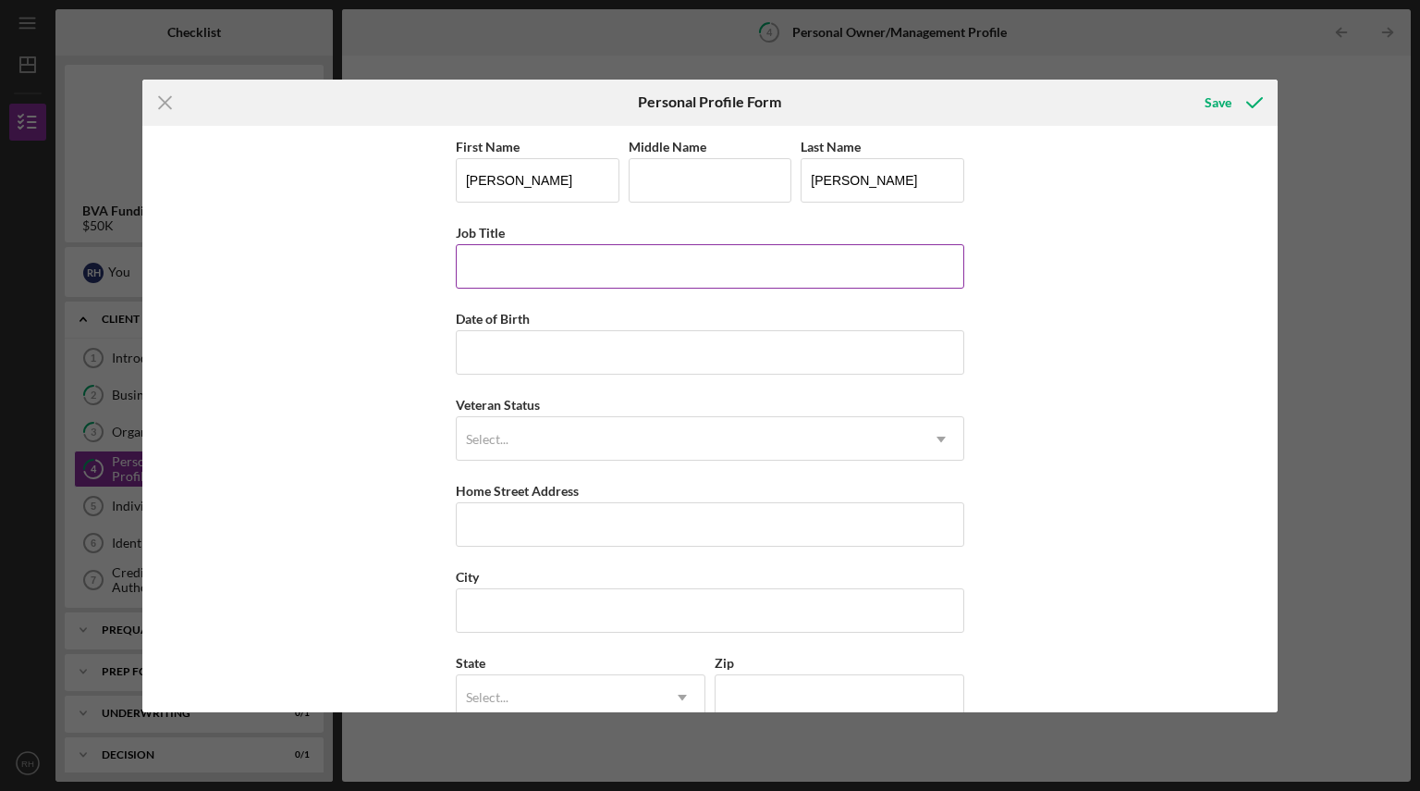
click at [723, 269] on input "Job Title" at bounding box center [710, 266] width 509 height 44
type input "Owner/Operator"
click at [574, 368] on input "Date of Birth" at bounding box center [710, 352] width 509 height 44
type input "[DATE]"
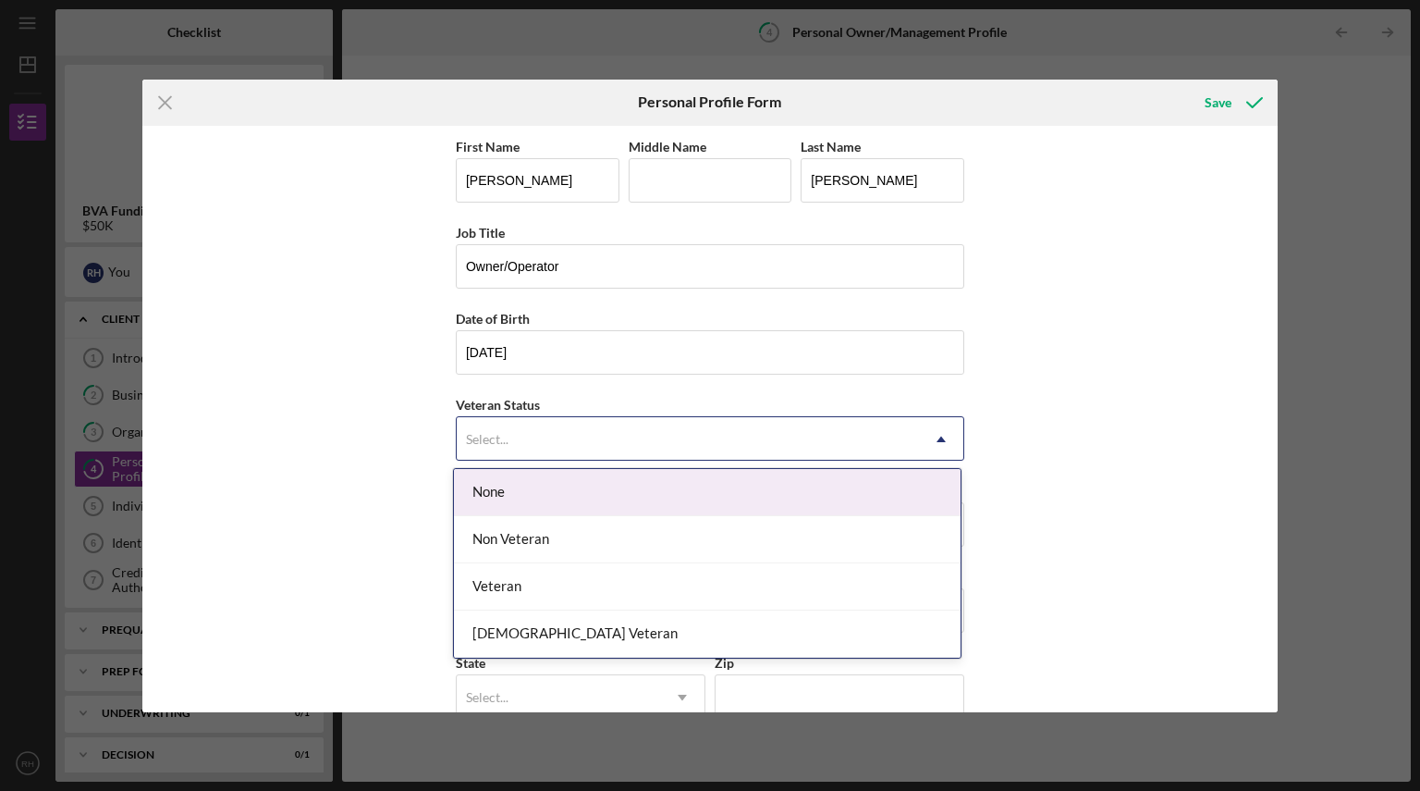
click at [568, 444] on div "Select..." at bounding box center [688, 439] width 462 height 43
click at [542, 484] on div "None" at bounding box center [707, 492] width 507 height 47
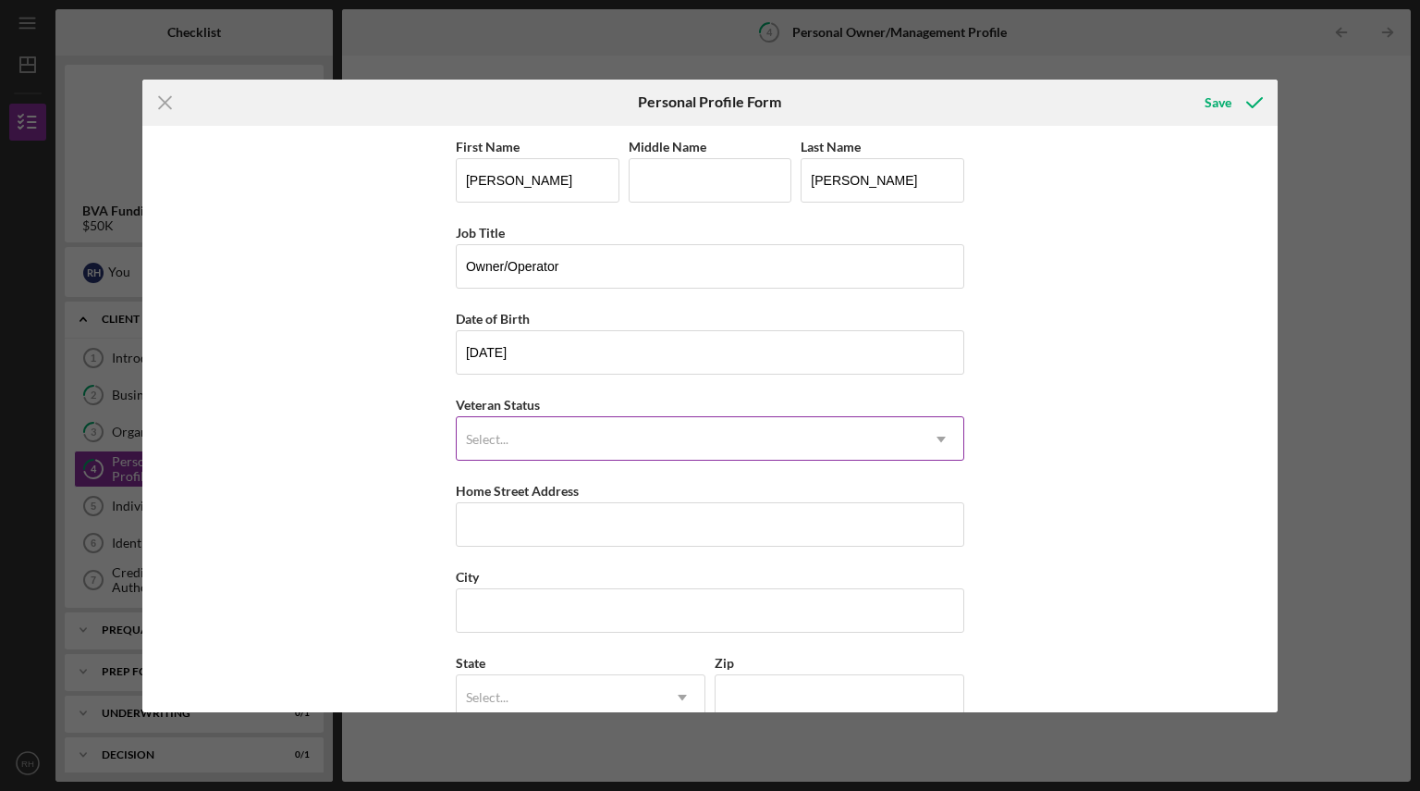
click at [570, 438] on div "Select..." at bounding box center [688, 439] width 462 height 43
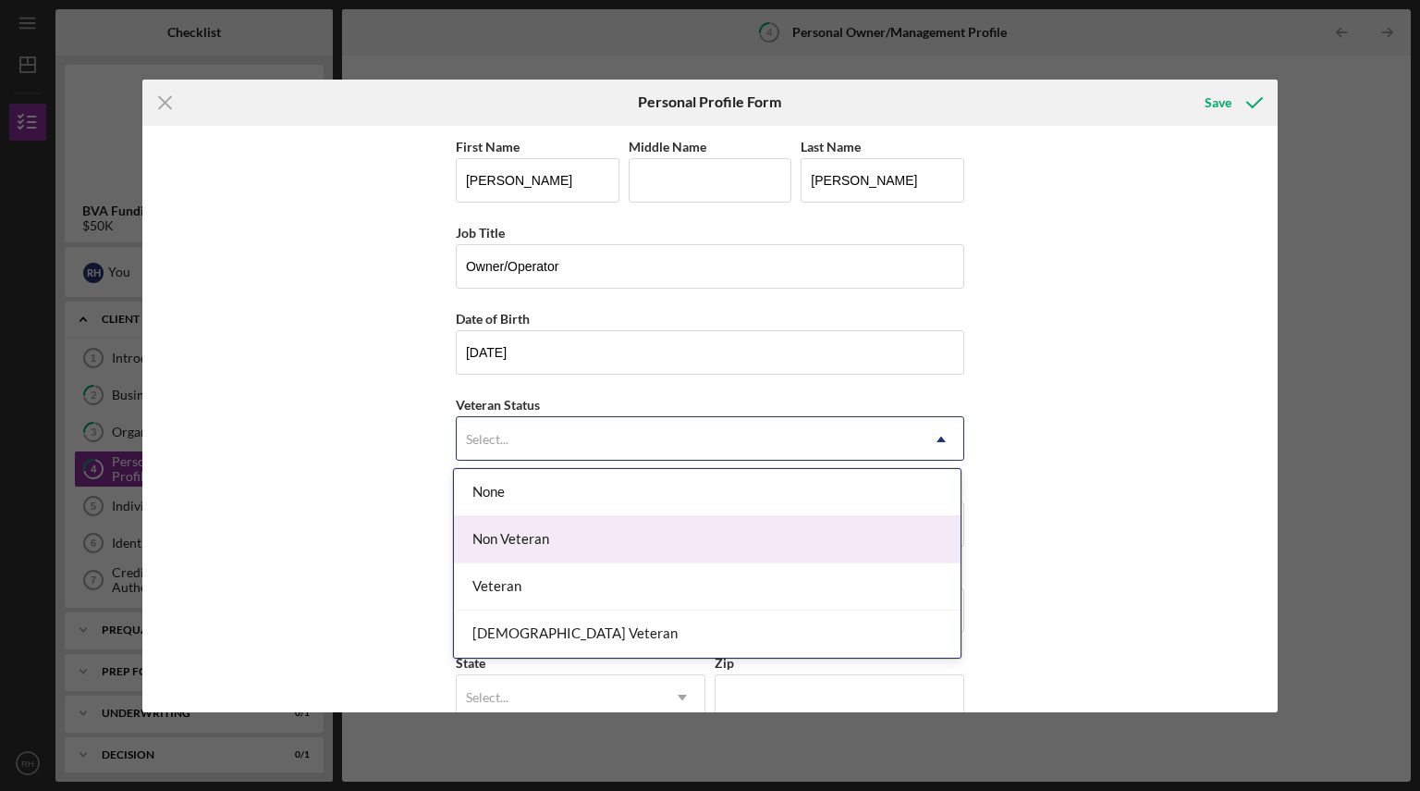
click at [558, 531] on div "Non Veteran" at bounding box center [707, 539] width 507 height 47
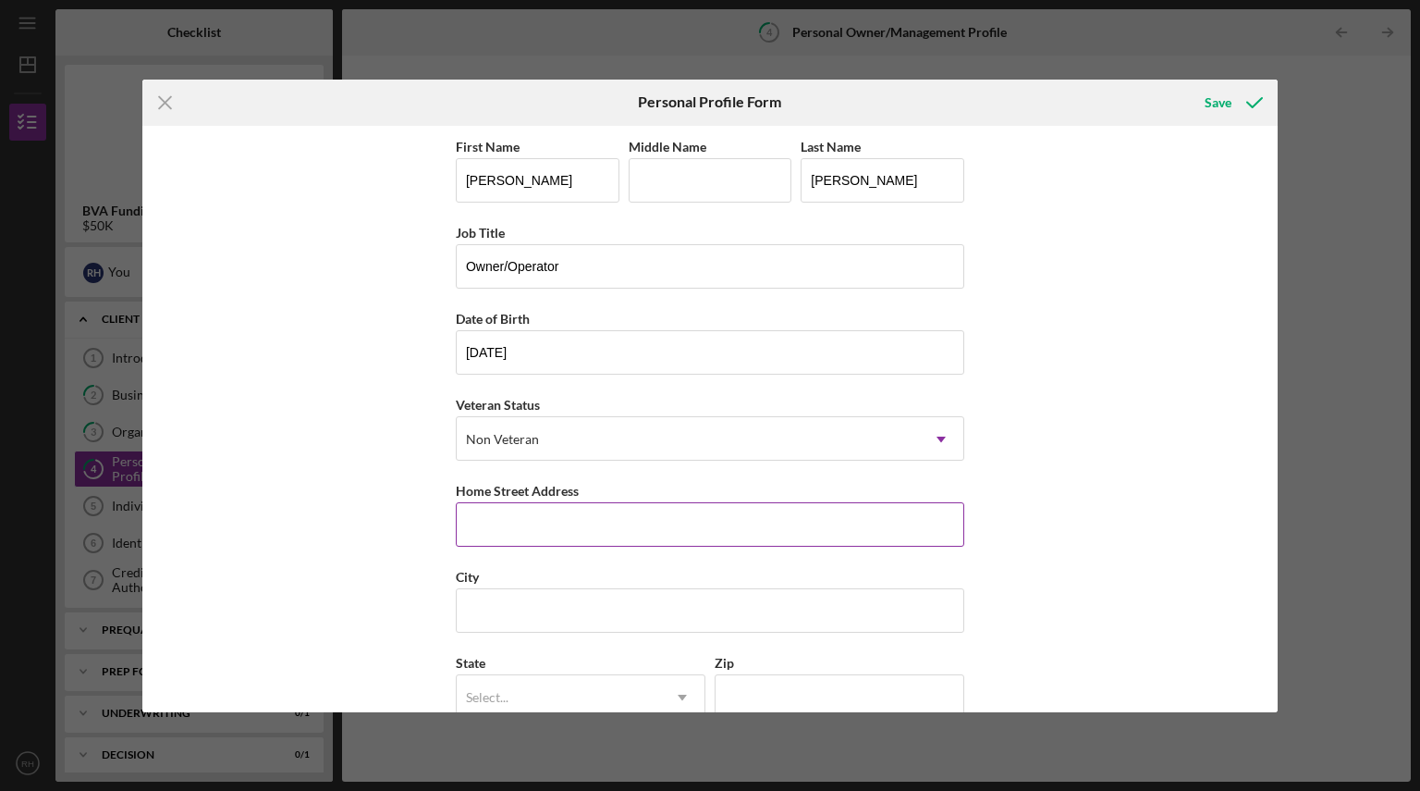
click at [561, 521] on input "Home Street Address" at bounding box center [710, 524] width 509 height 44
type input "[STREET_ADDRESS]"
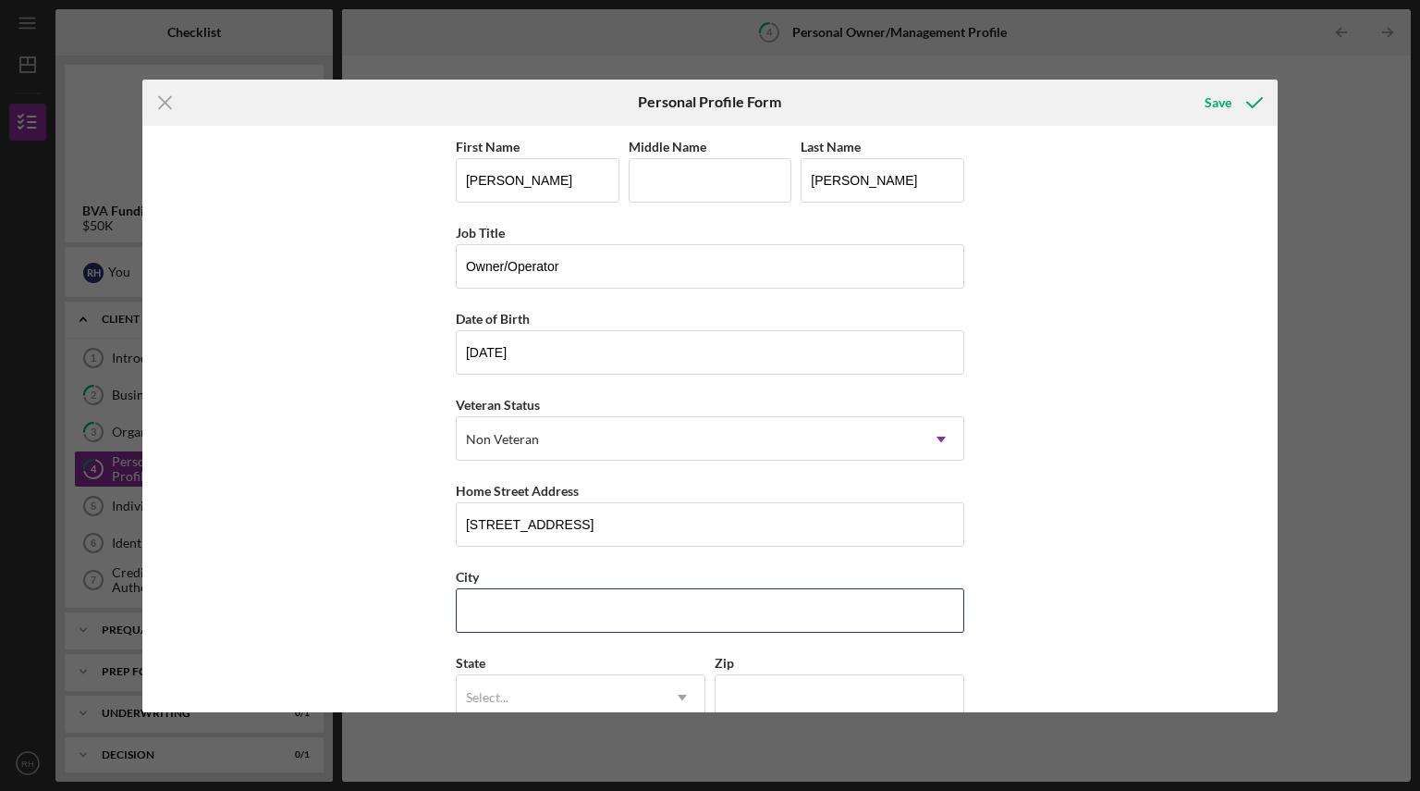
type input "[PERSON_NAME] [PERSON_NAME]"
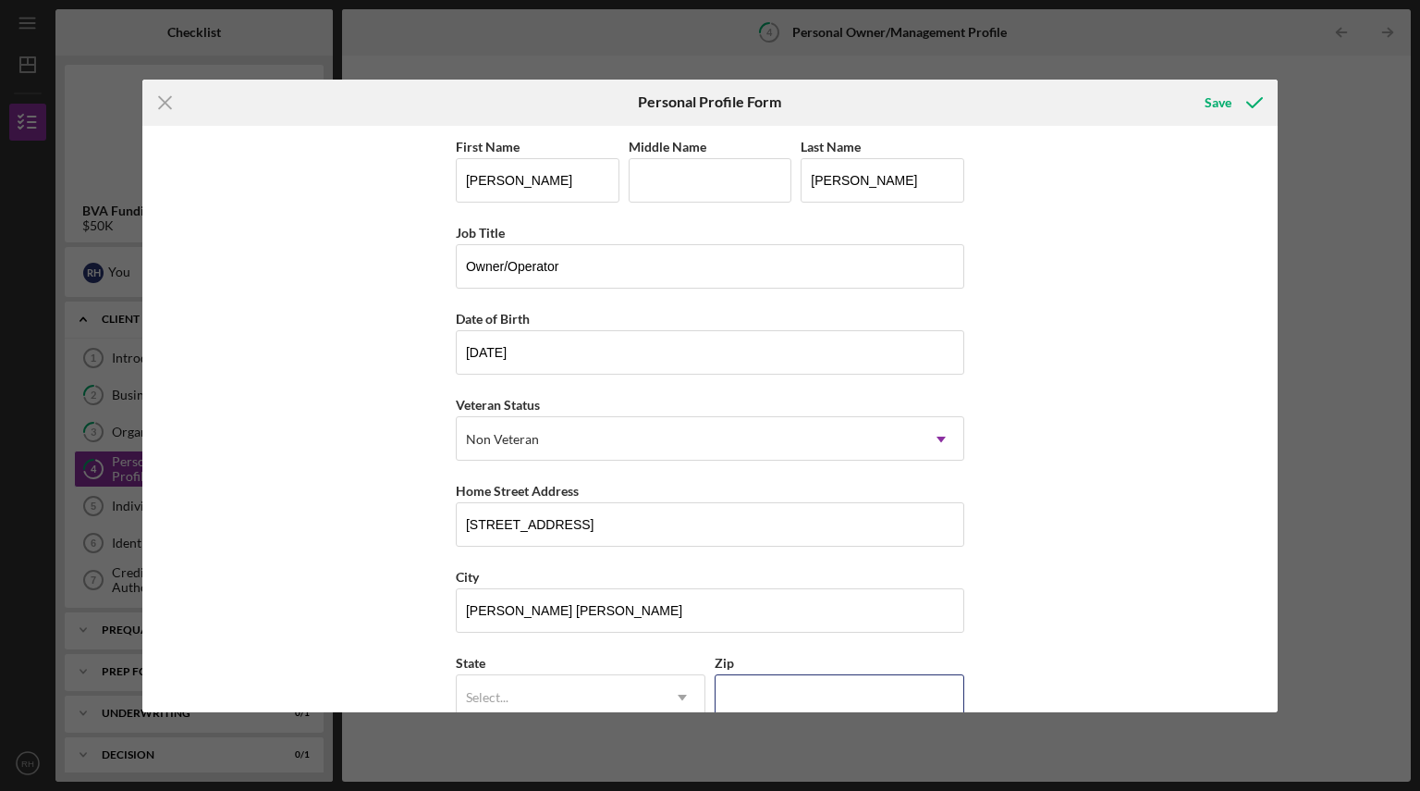
type input "23060"
type input "[US_STATE]"
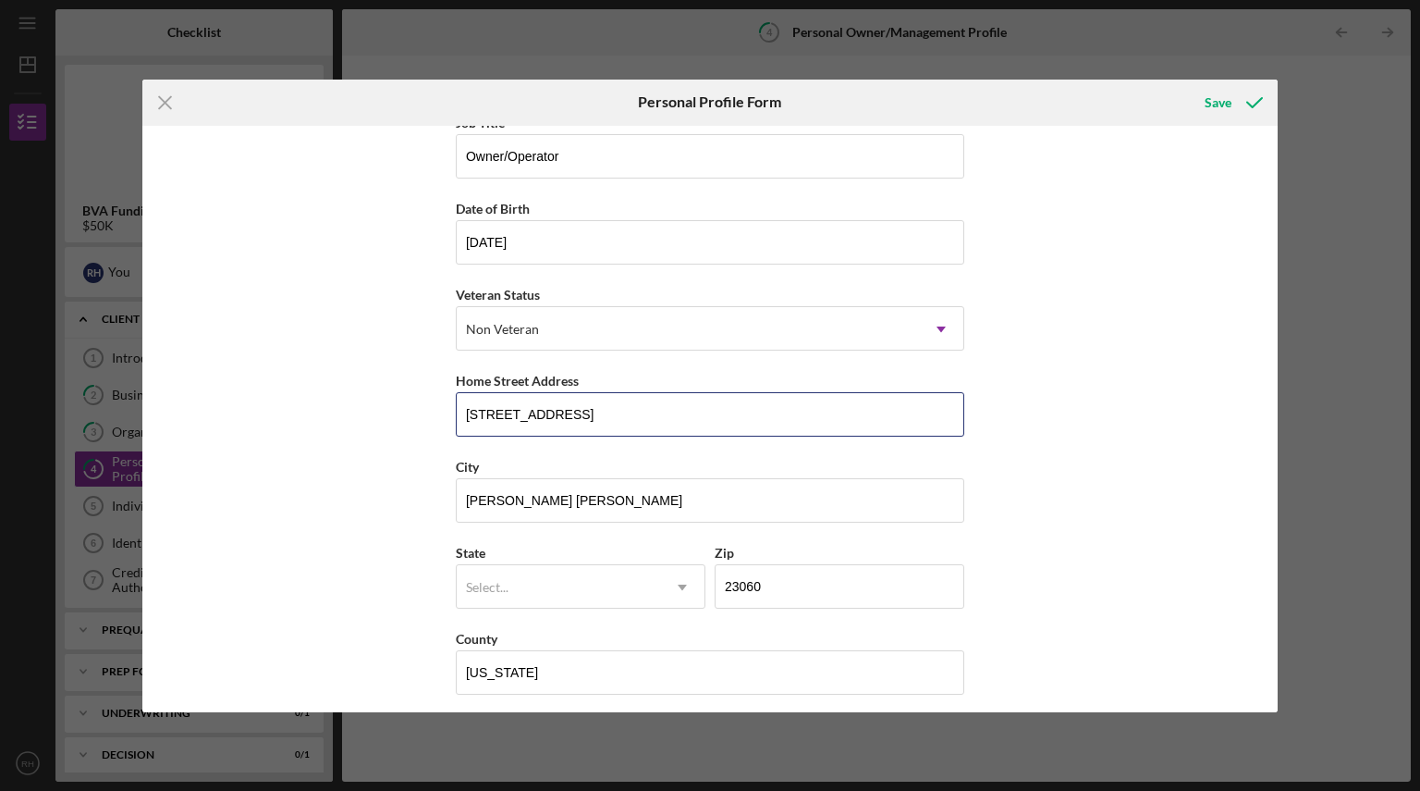
scroll to position [120, 0]
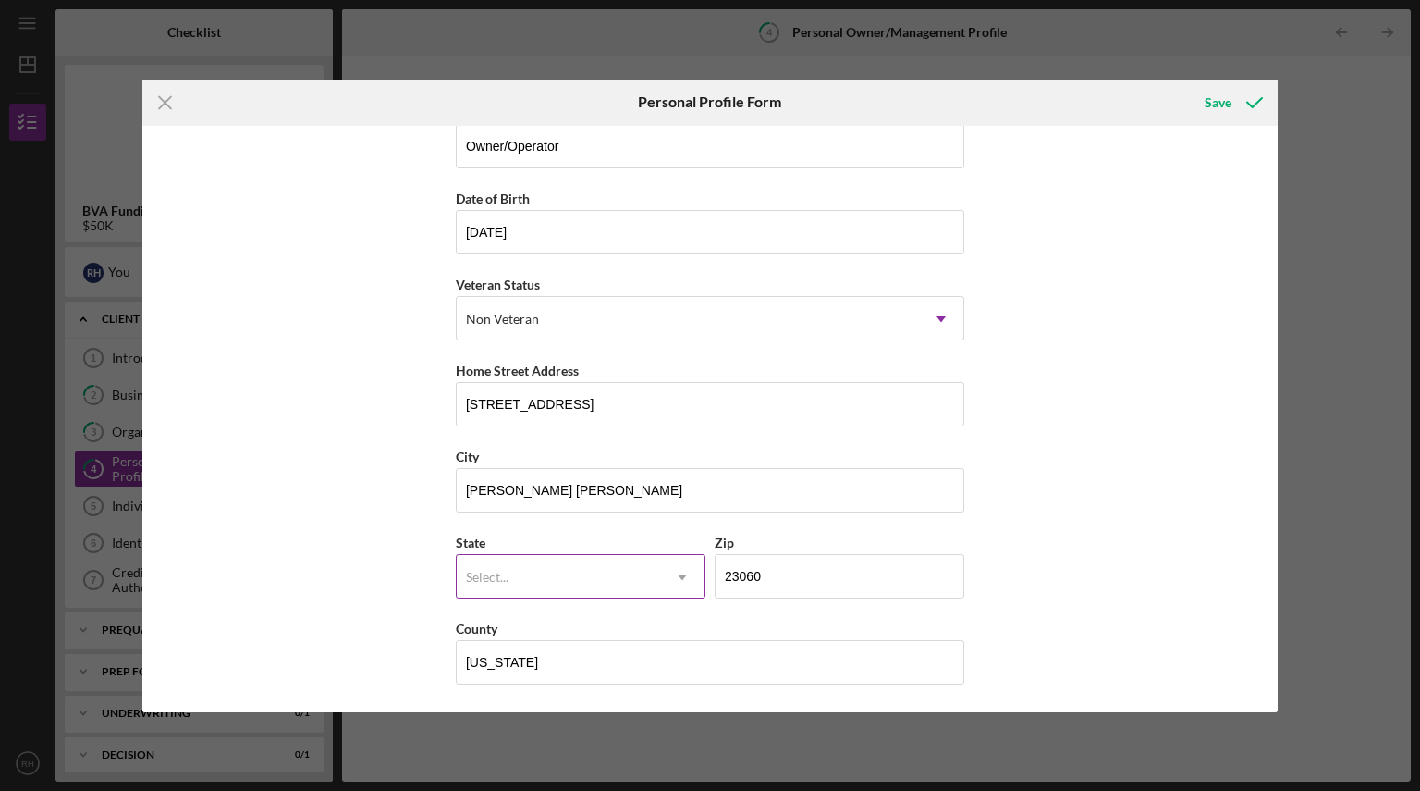
click at [570, 580] on div "Select..." at bounding box center [558, 577] width 203 height 43
type input "va"
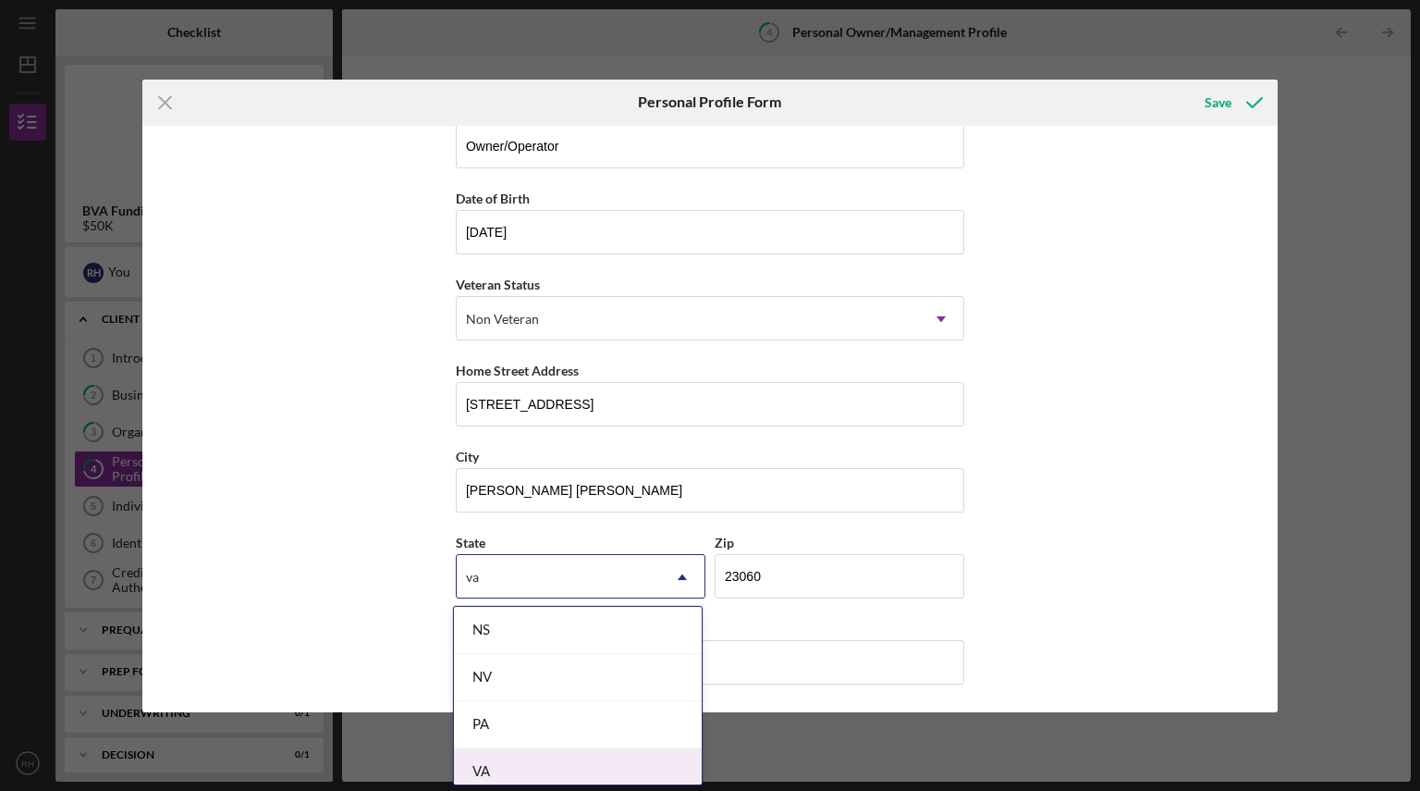
click at [529, 770] on div "VA" at bounding box center [578, 771] width 248 height 47
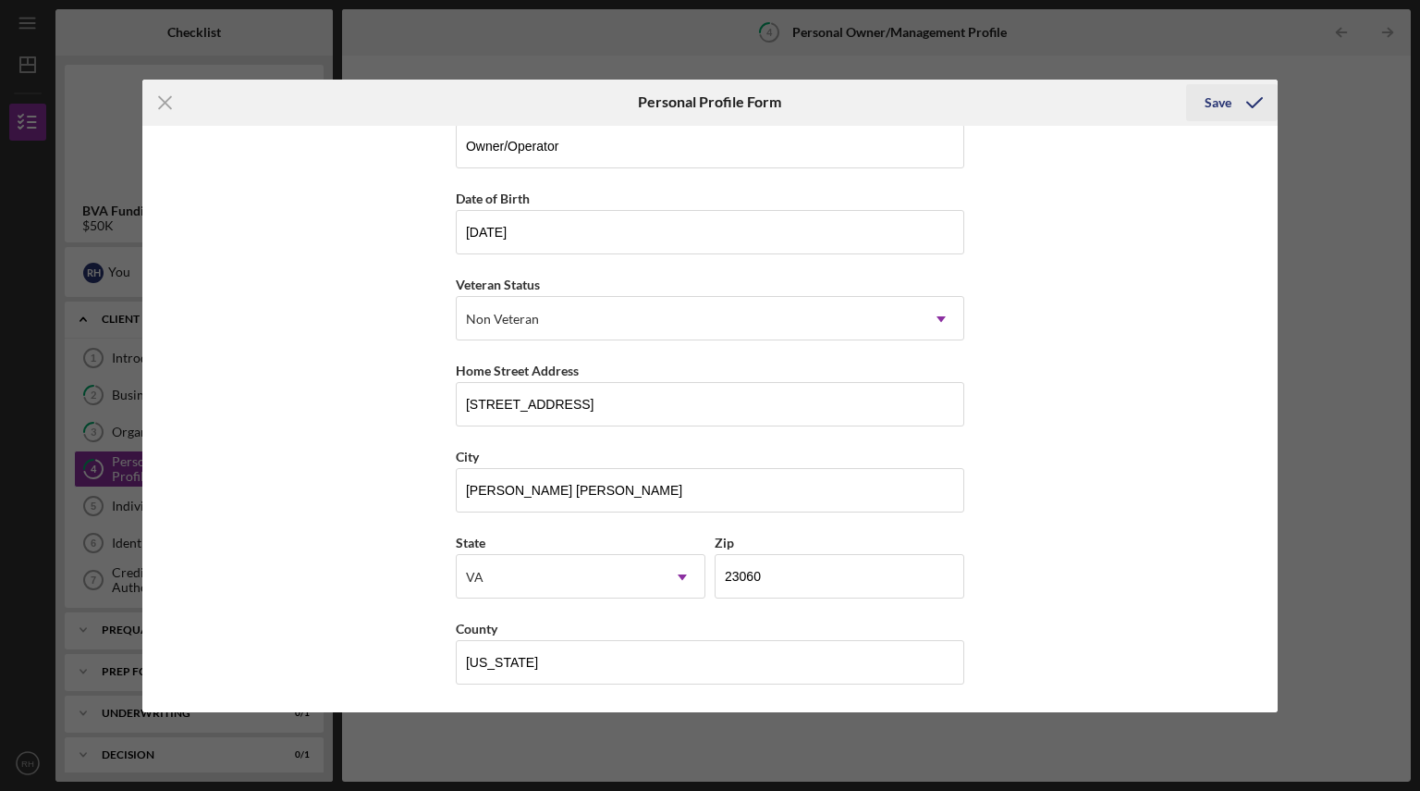
click at [1225, 102] on div "Save" at bounding box center [1218, 102] width 27 height 37
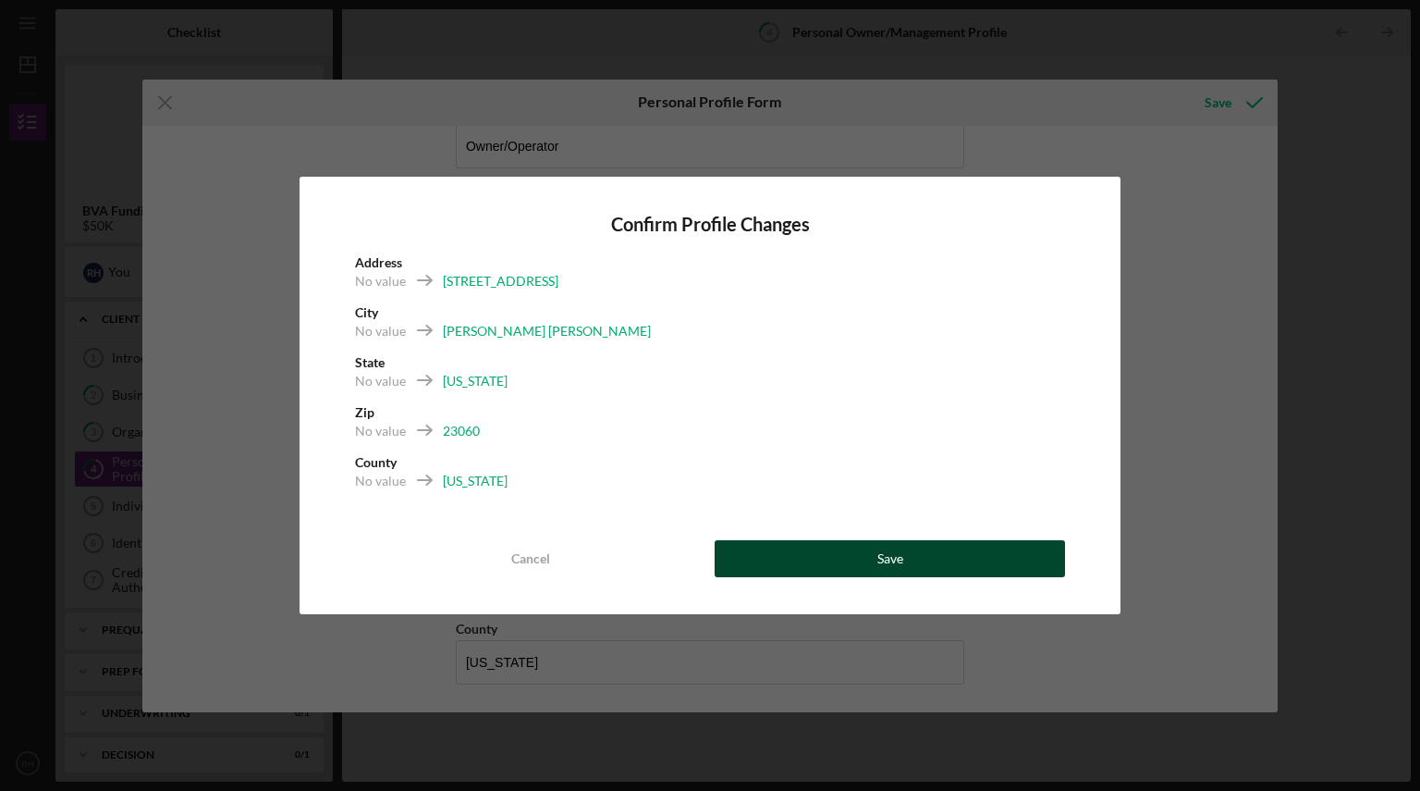
click at [830, 558] on button "Save" at bounding box center [890, 558] width 350 height 37
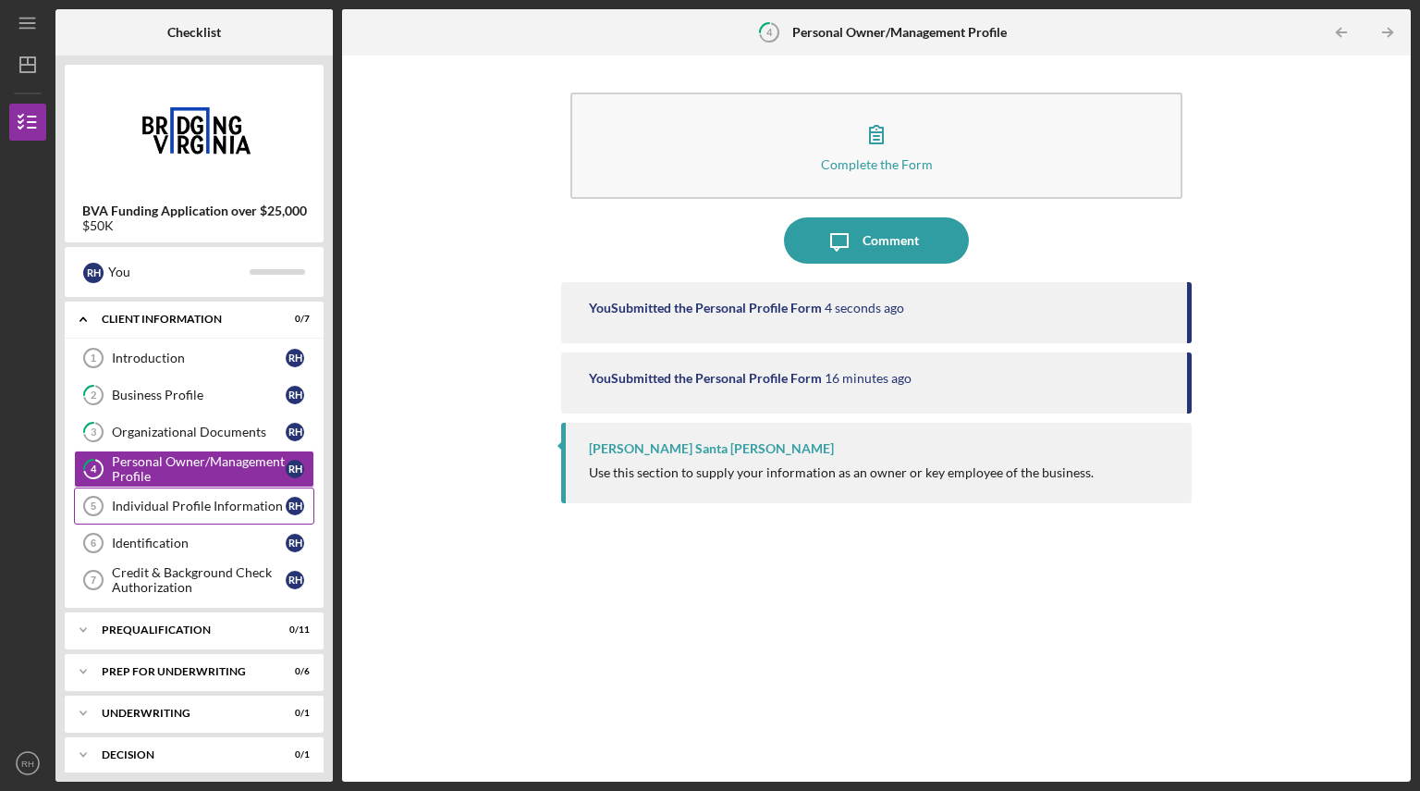
click at [208, 513] on div "Individual Profile Information" at bounding box center [199, 505] width 174 height 15
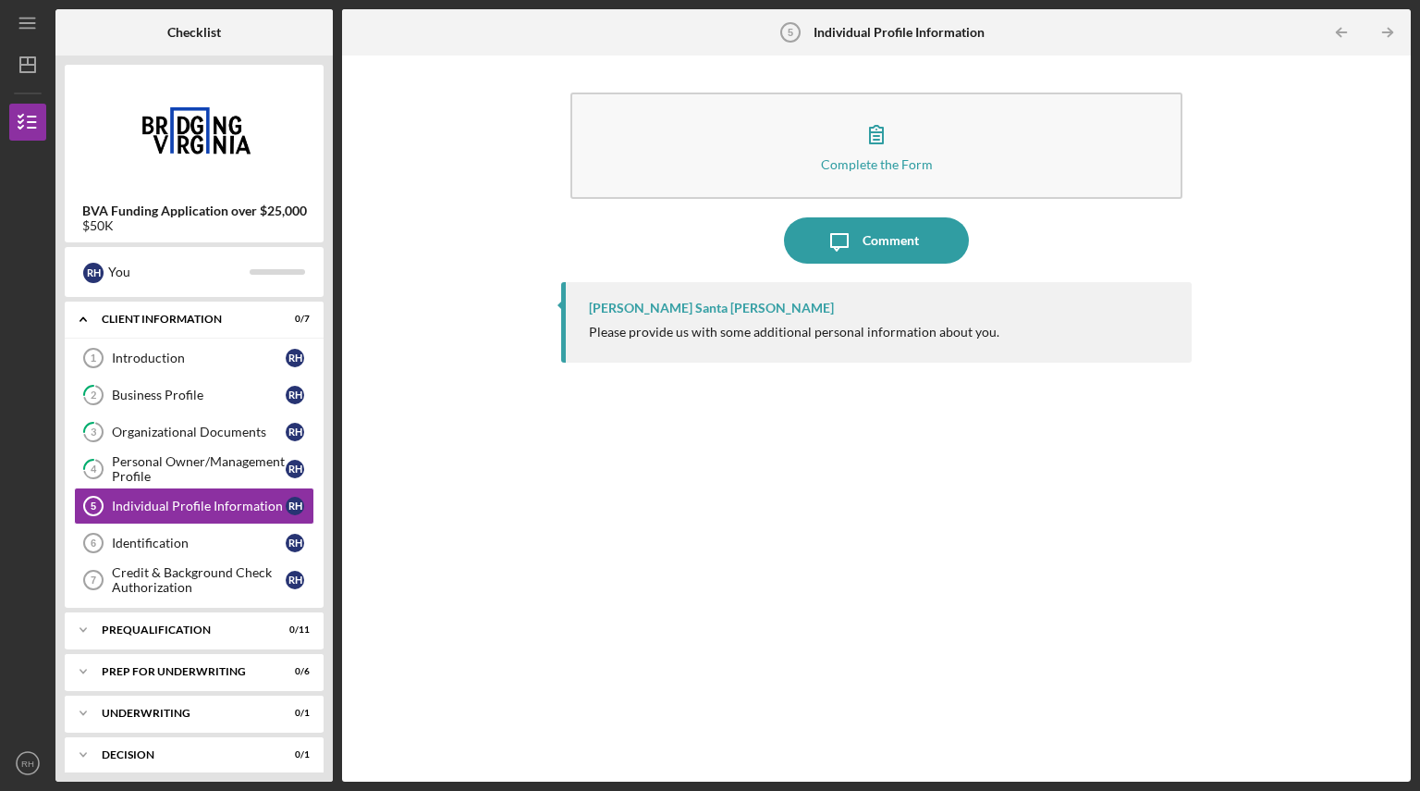
click at [959, 360] on div "[PERSON_NAME] Santa [PERSON_NAME] Please provide us with some additional person…" at bounding box center [876, 322] width 631 height 80
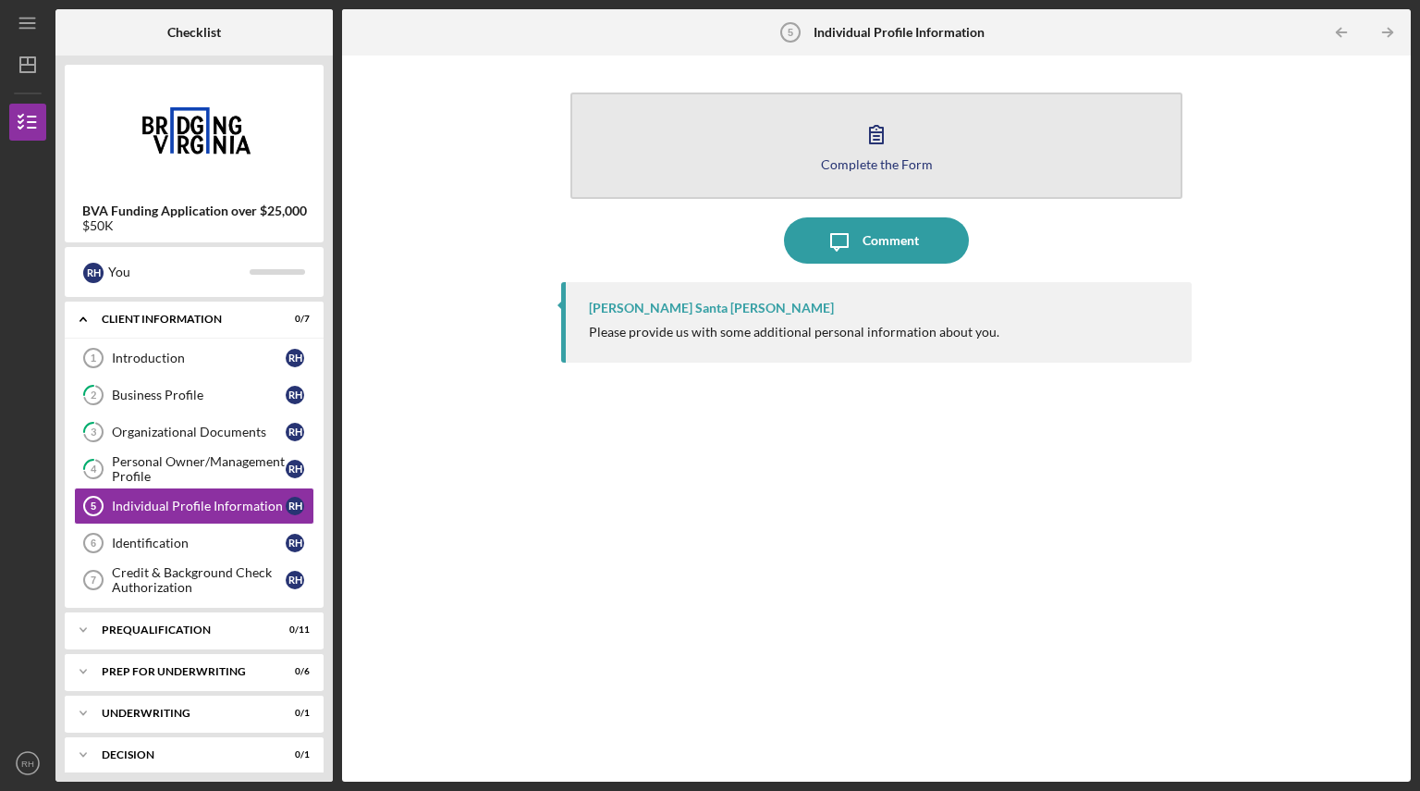
click at [877, 141] on icon "button" at bounding box center [876, 135] width 13 height 18
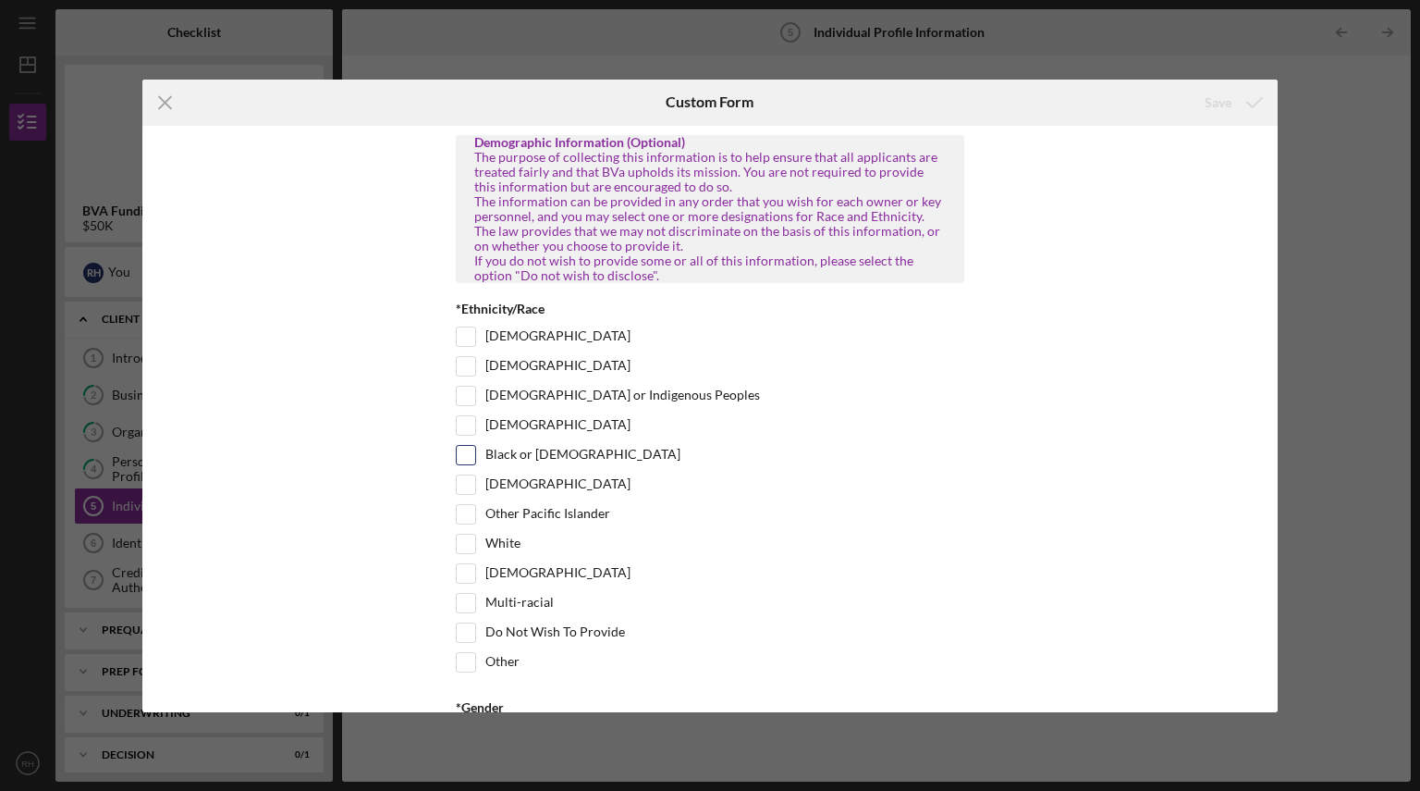
click at [469, 464] on input "Black or [DEMOGRAPHIC_DATA]" at bounding box center [466, 455] width 18 height 18
checkbox input "true"
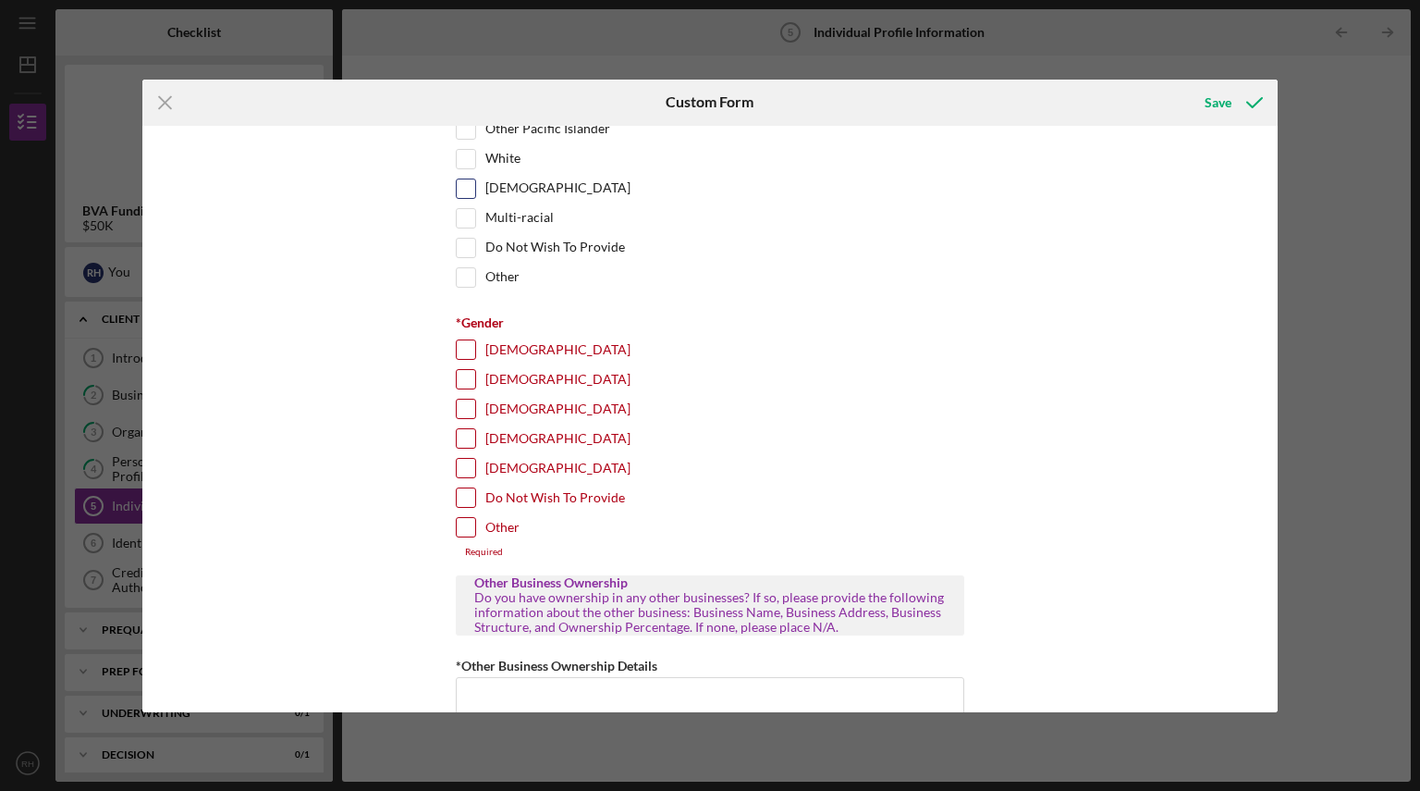
scroll to position [386, 0]
click at [465, 387] on input "[DEMOGRAPHIC_DATA]" at bounding box center [466, 378] width 18 height 18
checkbox input "true"
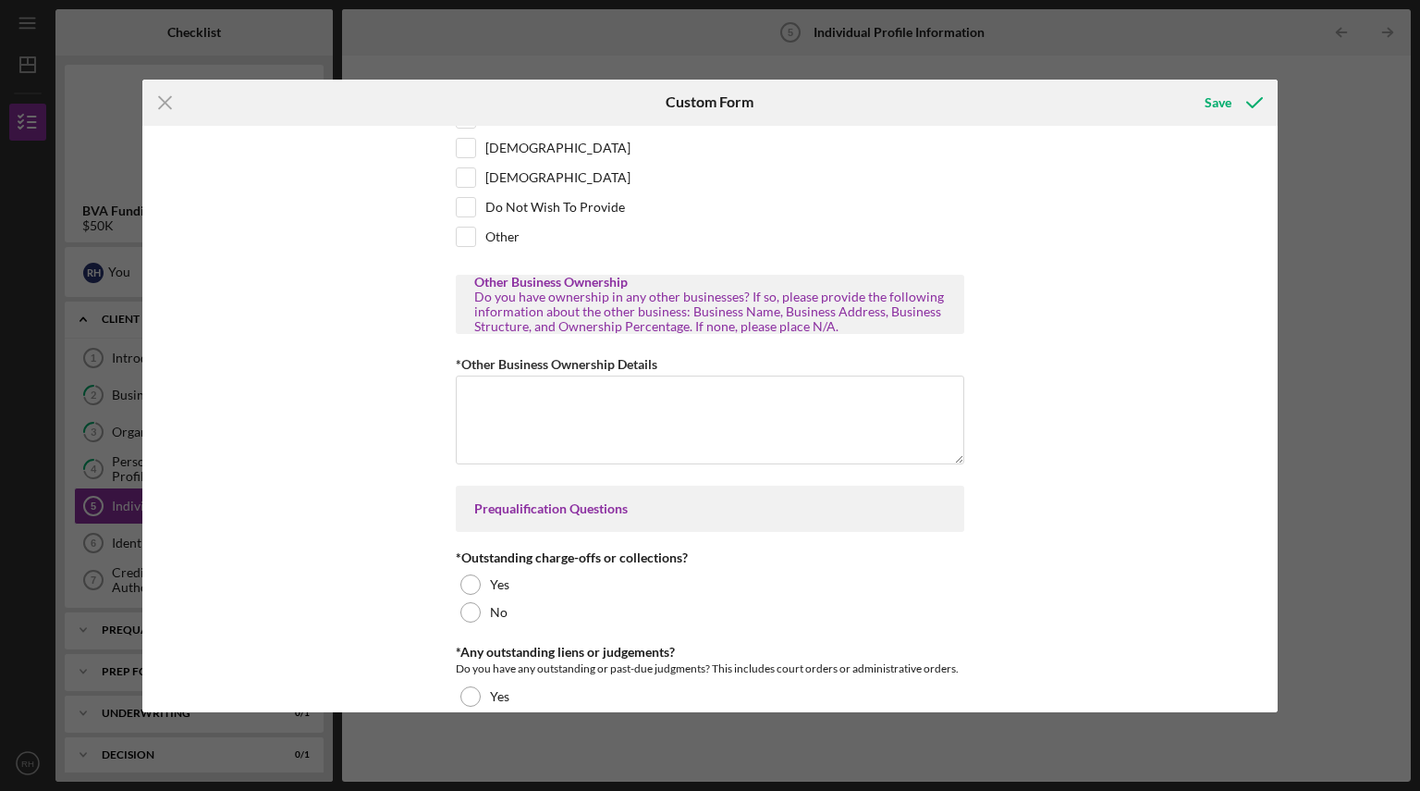
scroll to position [676, 0]
click at [656, 430] on textarea "*Other Business Ownership Details" at bounding box center [710, 418] width 509 height 89
click at [660, 432] on textarea "*Other Business Ownership Details" at bounding box center [710, 418] width 509 height 89
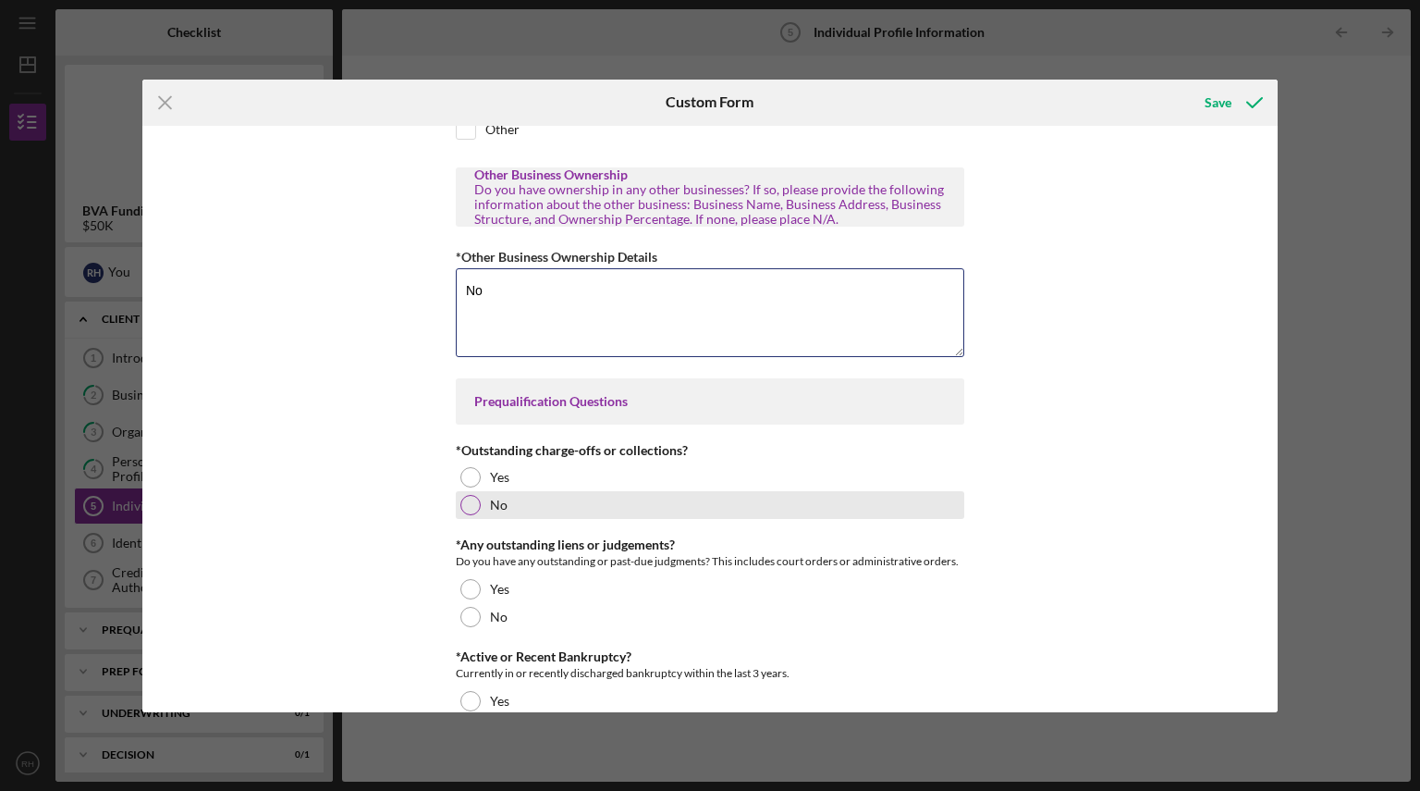
scroll to position [792, 0]
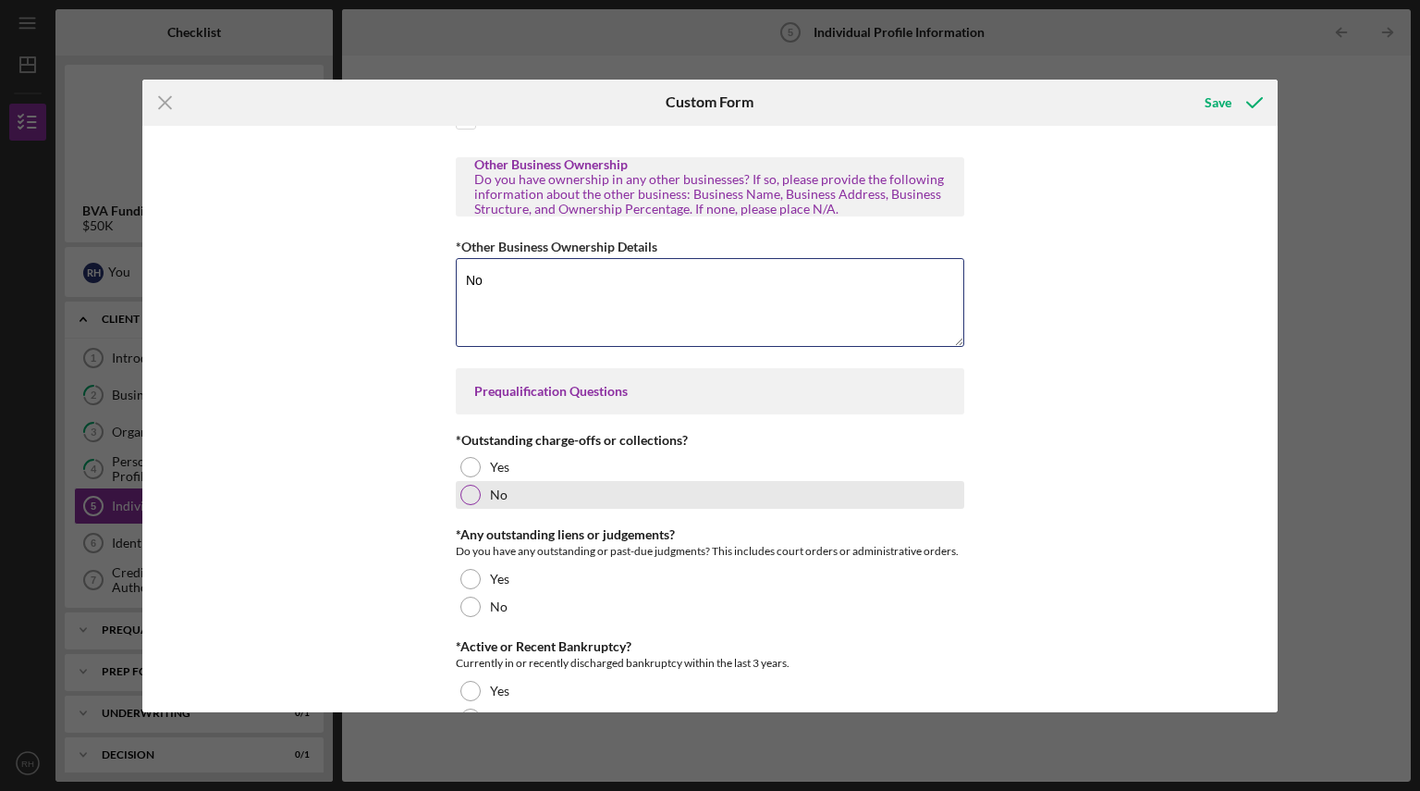
type textarea "No"
click at [468, 505] on div at bounding box center [470, 494] width 20 height 20
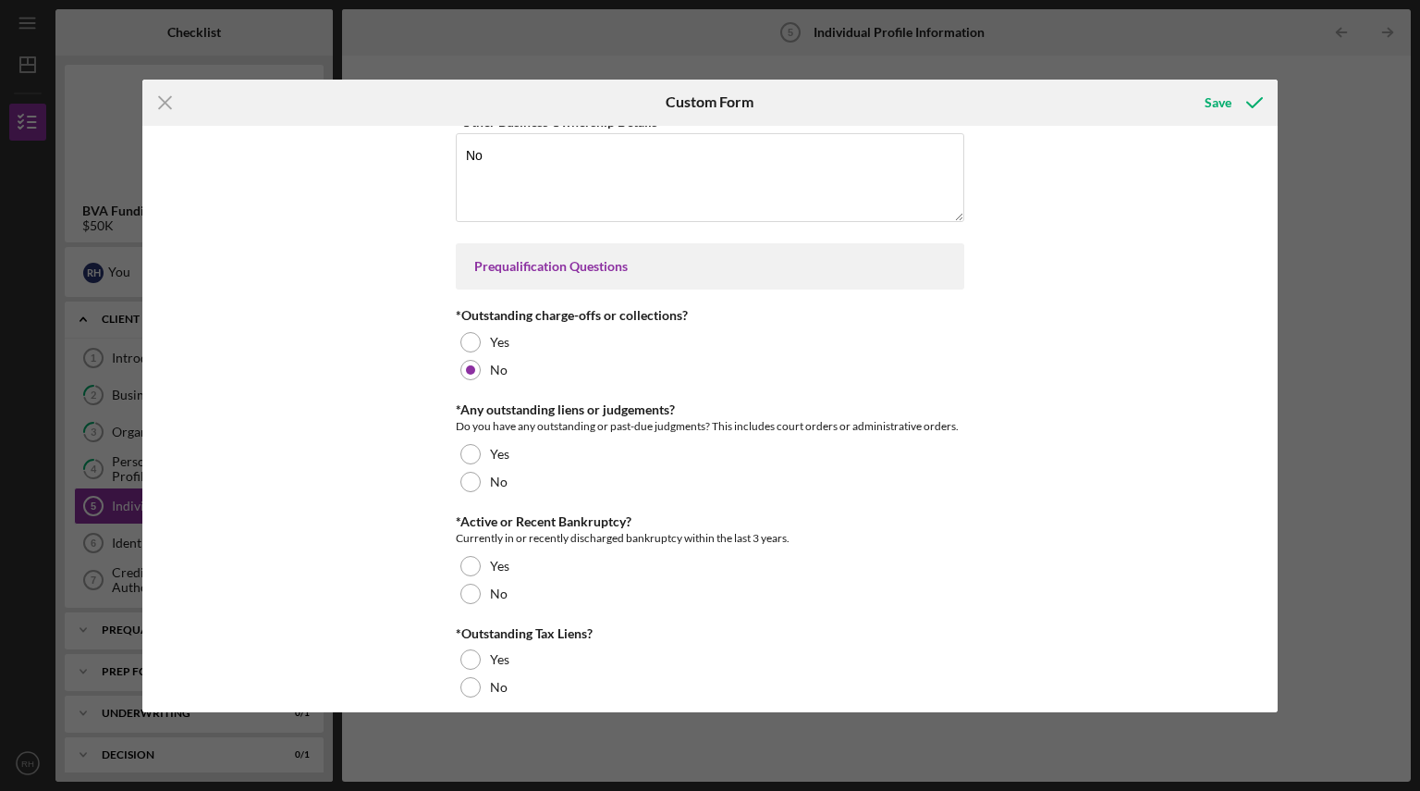
scroll to position [949, 0]
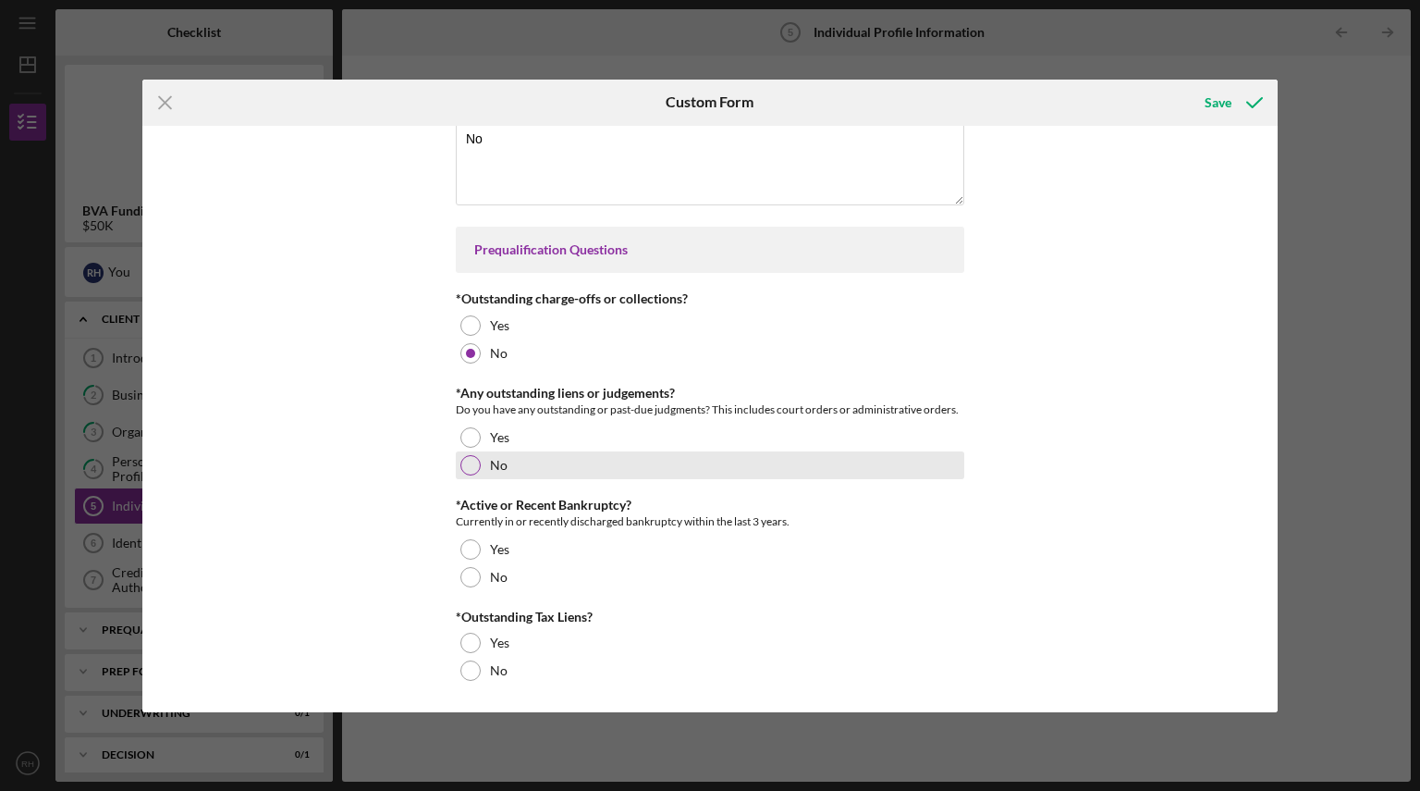
click at [460, 459] on div at bounding box center [470, 465] width 20 height 20
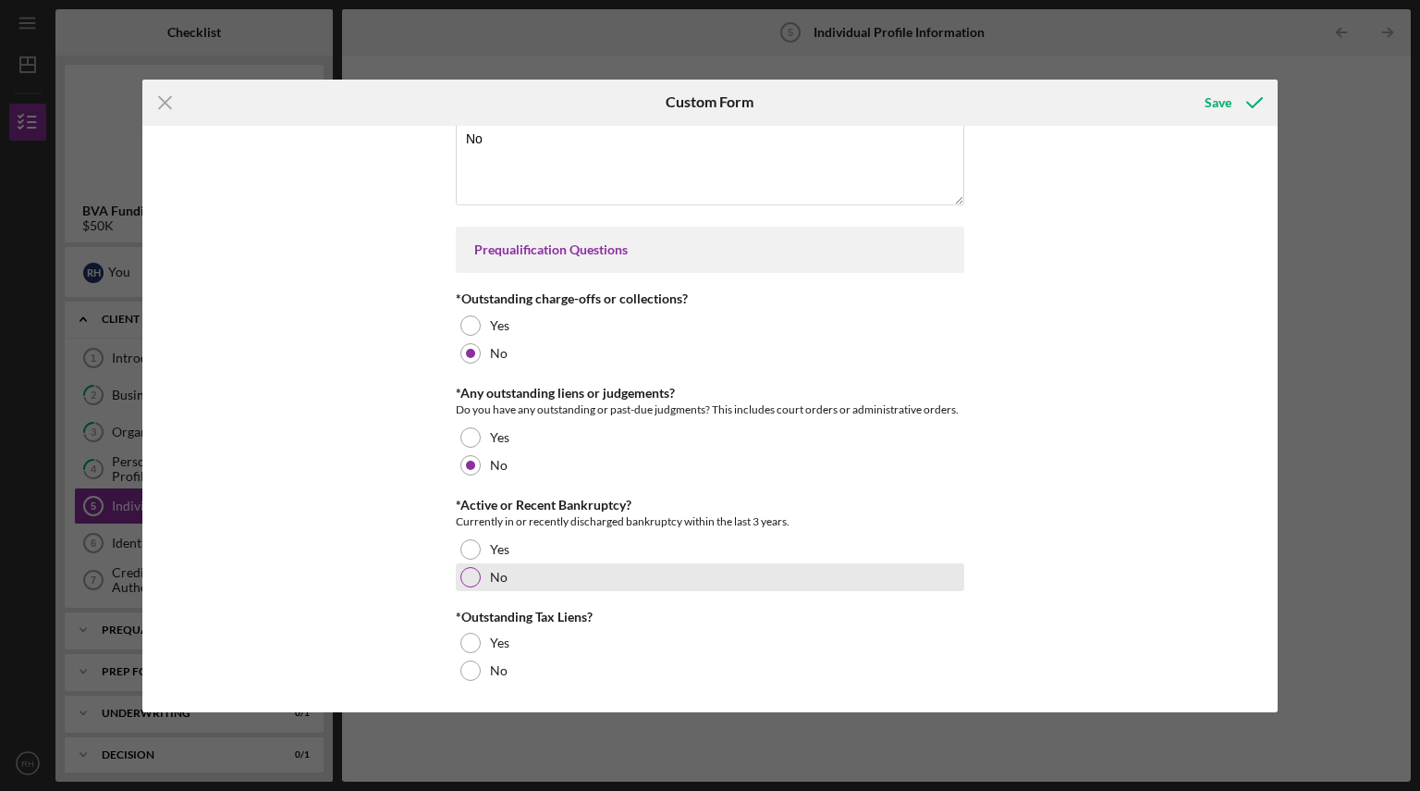
click at [475, 582] on div at bounding box center [470, 577] width 20 height 20
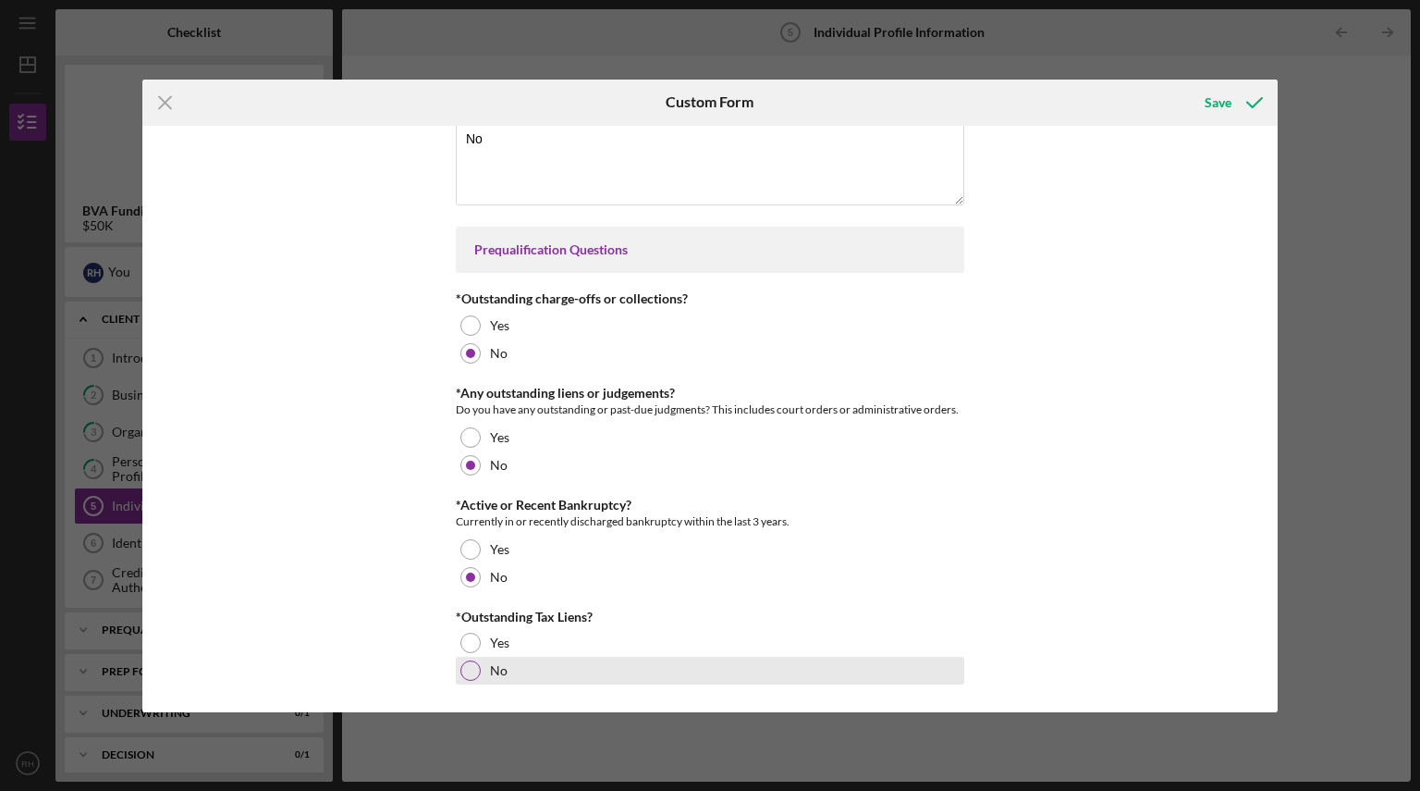
click at [475, 677] on div at bounding box center [470, 670] width 20 height 20
click at [1225, 103] on div "Save" at bounding box center [1218, 102] width 27 height 37
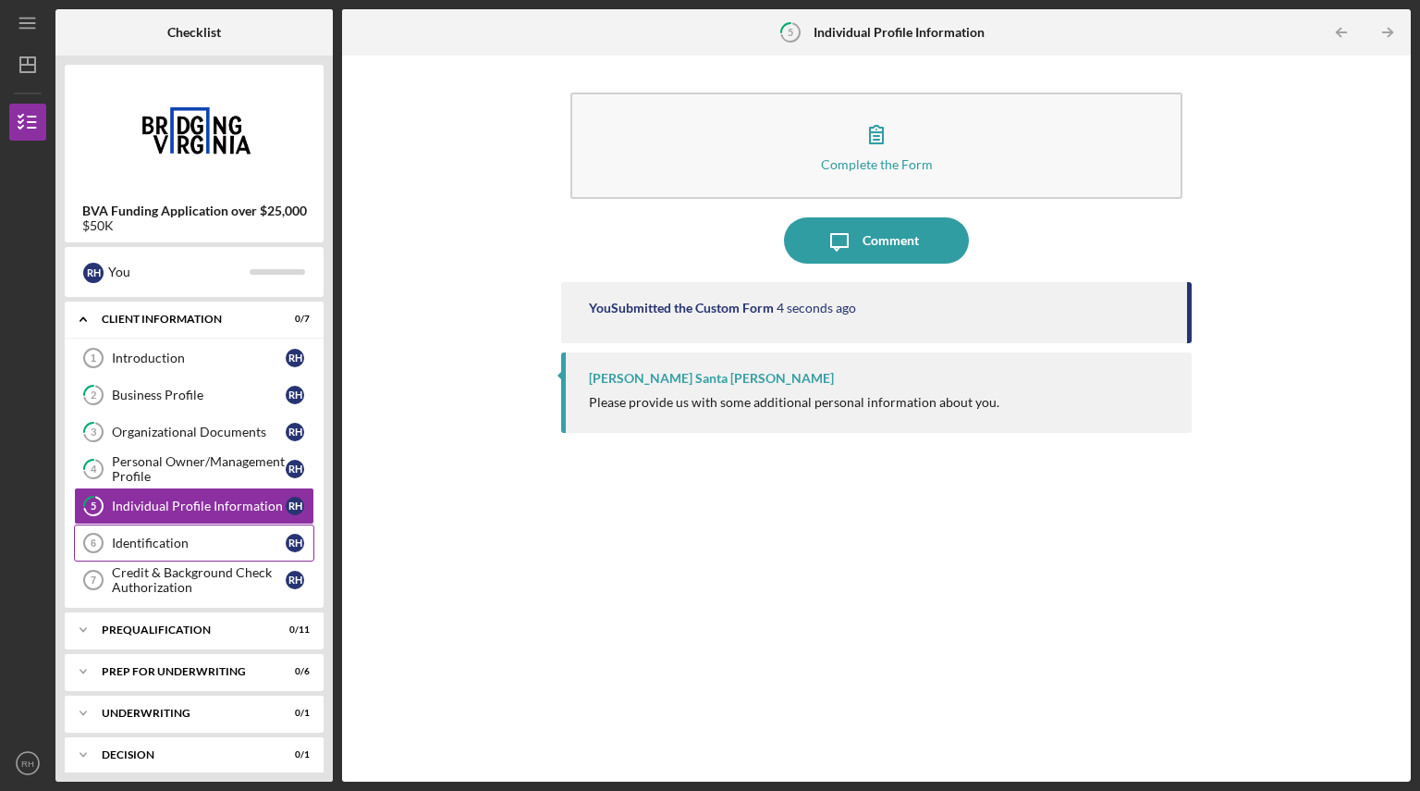
click at [151, 529] on link "Identification 6 Identification R H" at bounding box center [194, 542] width 240 height 37
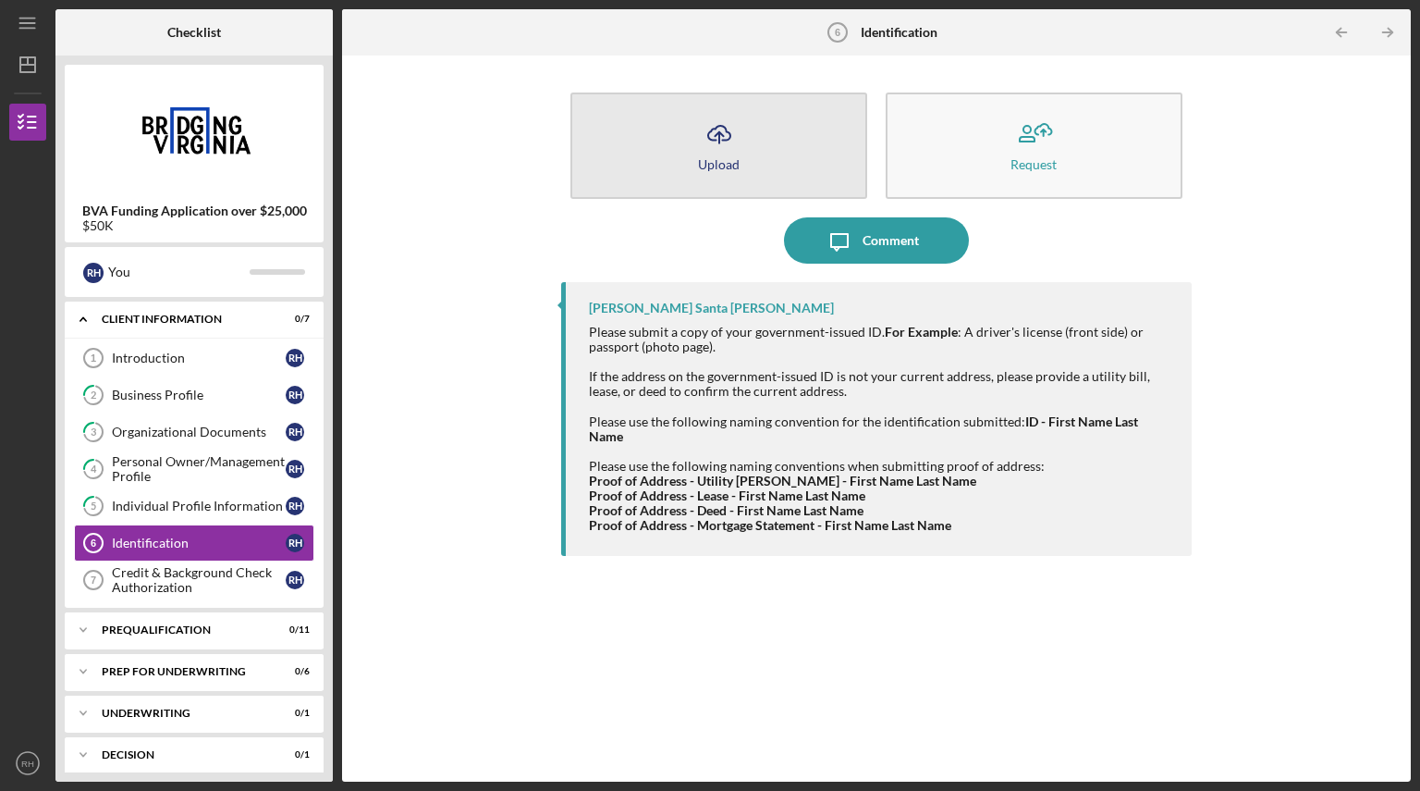
click at [721, 166] on div "Upload" at bounding box center [719, 164] width 42 height 14
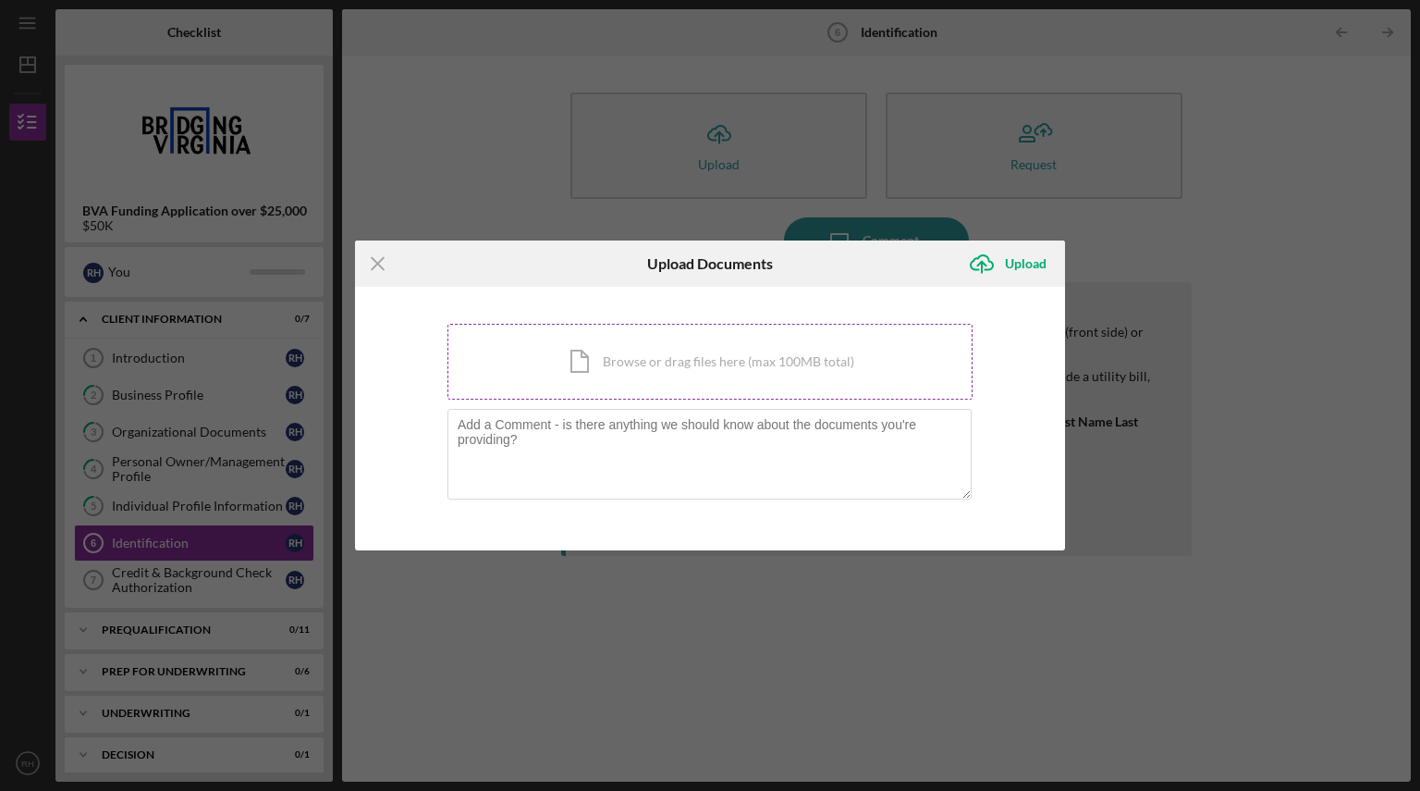
click at [667, 362] on div "Icon/Document Browse or drag files here (max 100MB total) Tap to choose files o…" at bounding box center [710, 362] width 525 height 76
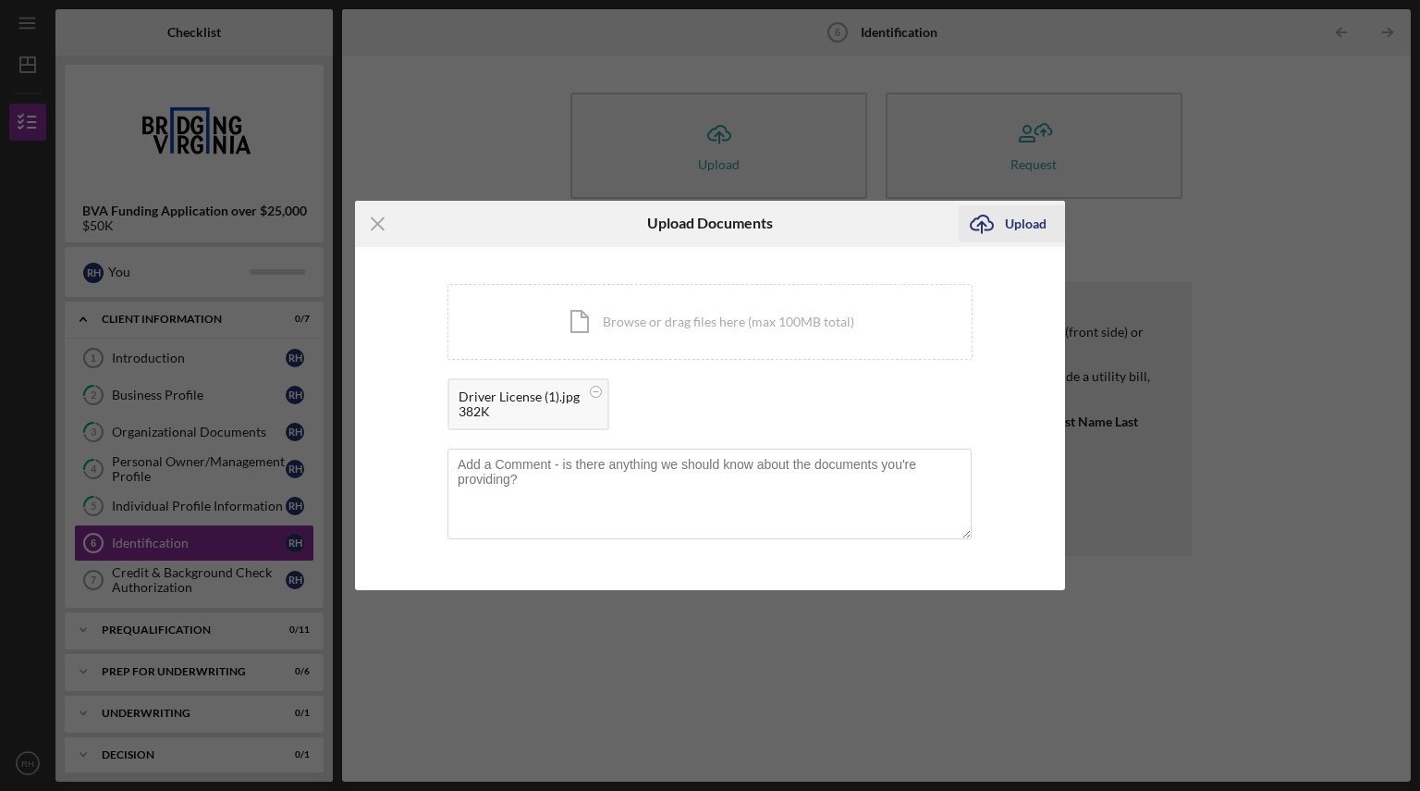
click at [1013, 226] on div "Upload" at bounding box center [1026, 223] width 42 height 37
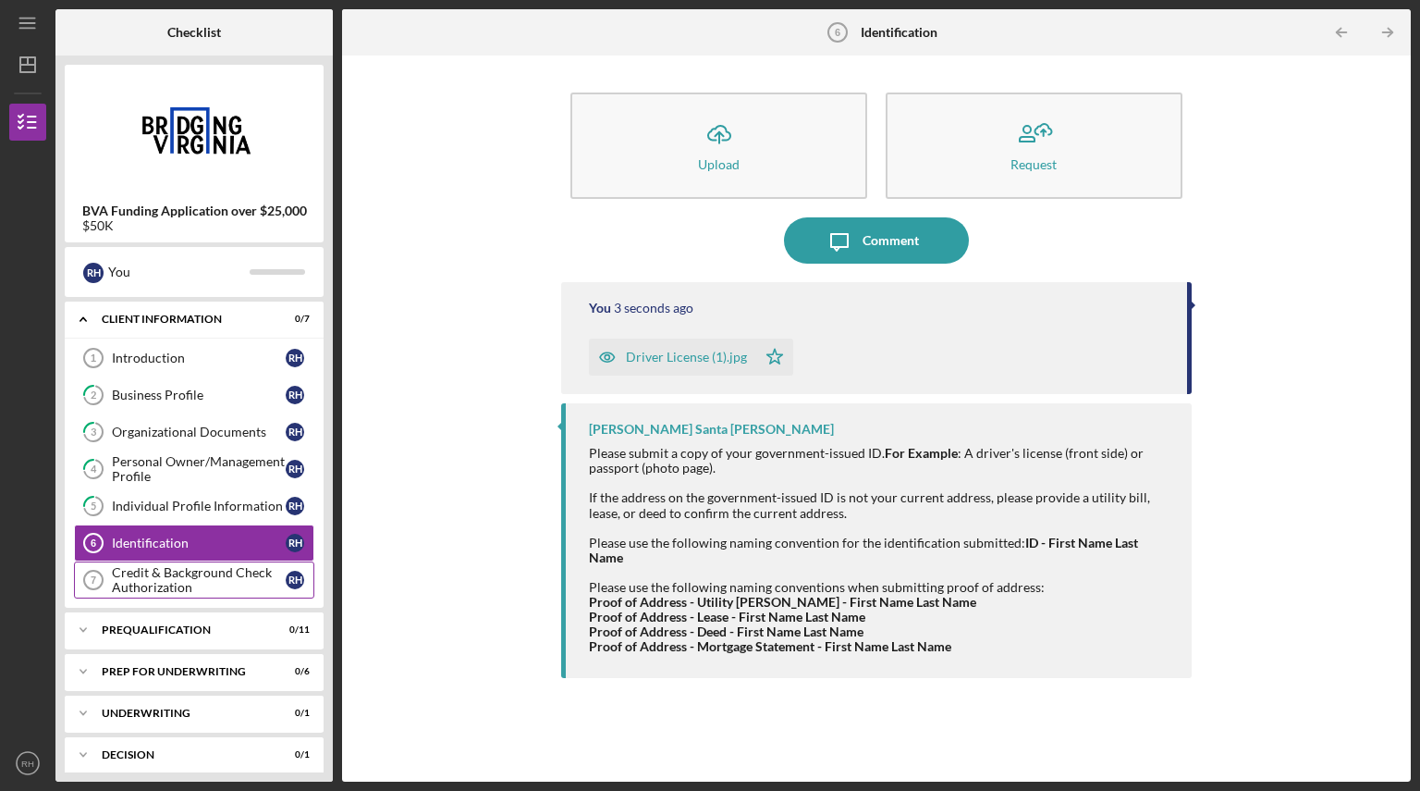
click at [174, 579] on div "Credit & Background Check Authorization" at bounding box center [199, 580] width 174 height 30
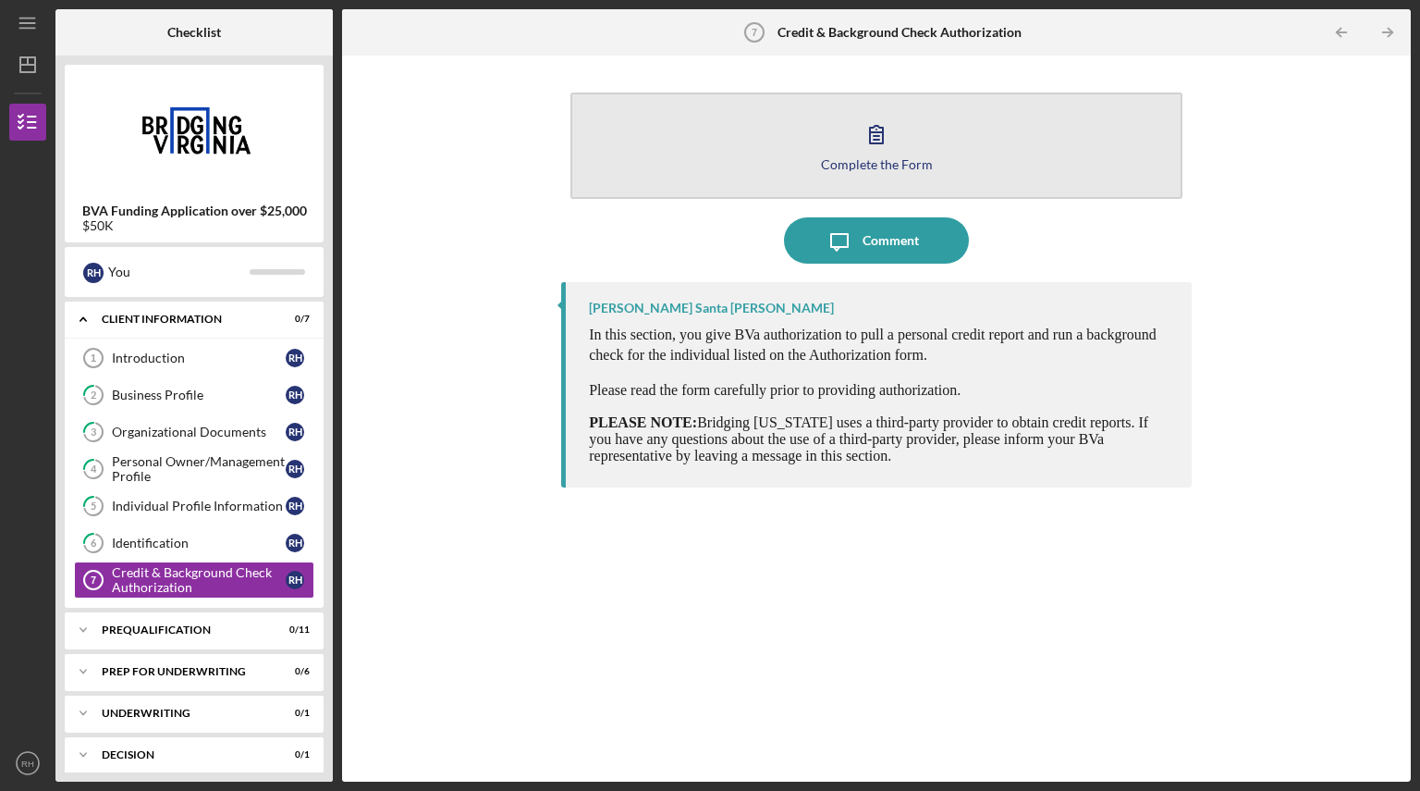
click at [888, 147] on icon "button" at bounding box center [876, 134] width 46 height 46
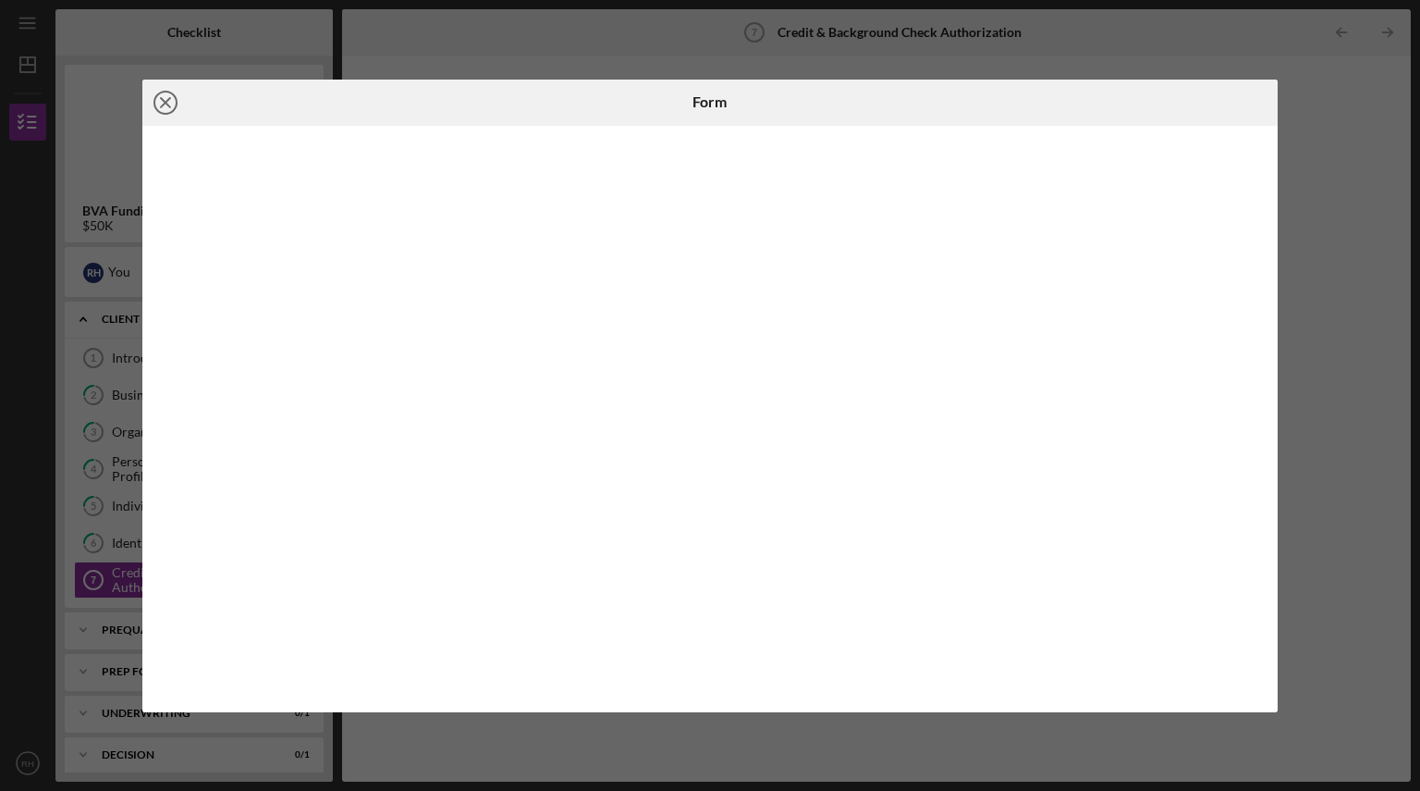
click at [170, 100] on icon "Icon/Close" at bounding box center [165, 103] width 46 height 46
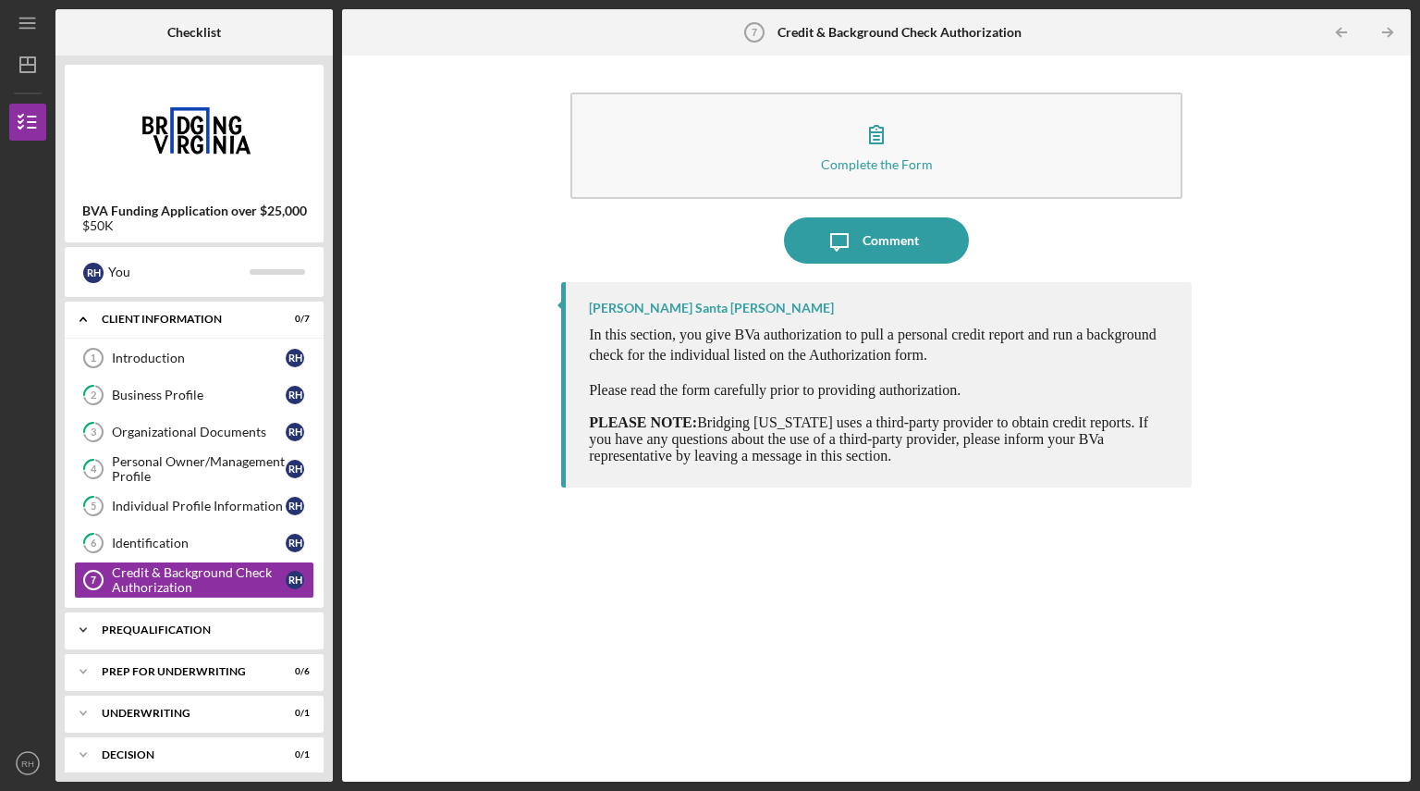
click at [85, 617] on icon "Icon/Expander" at bounding box center [83, 629] width 37 height 37
click at [182, 658] on link "Prequalification Questions 8 Prequalification Questions R H" at bounding box center [194, 668] width 240 height 37
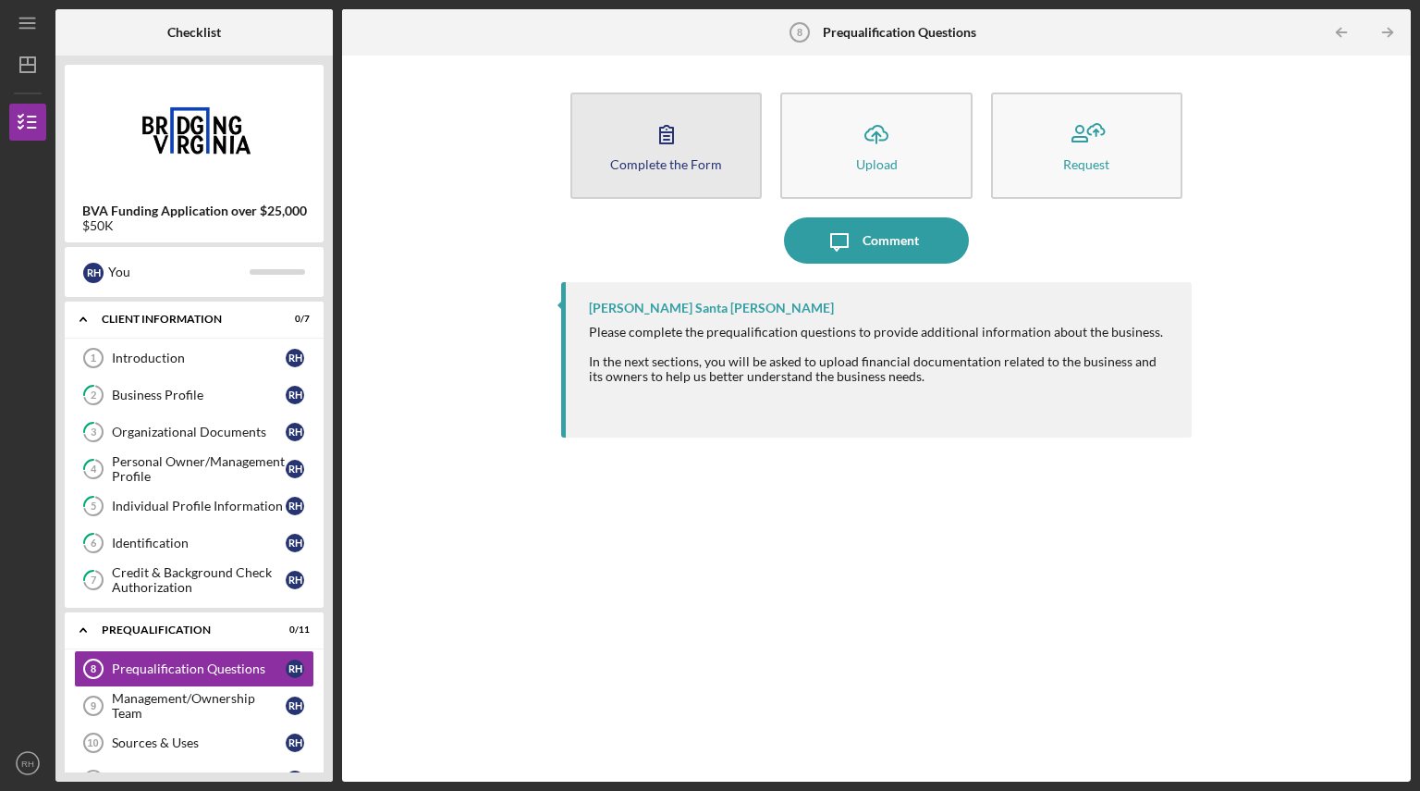
click at [658, 135] on icon "button" at bounding box center [667, 134] width 46 height 46
